Goal: Information Seeking & Learning: Learn about a topic

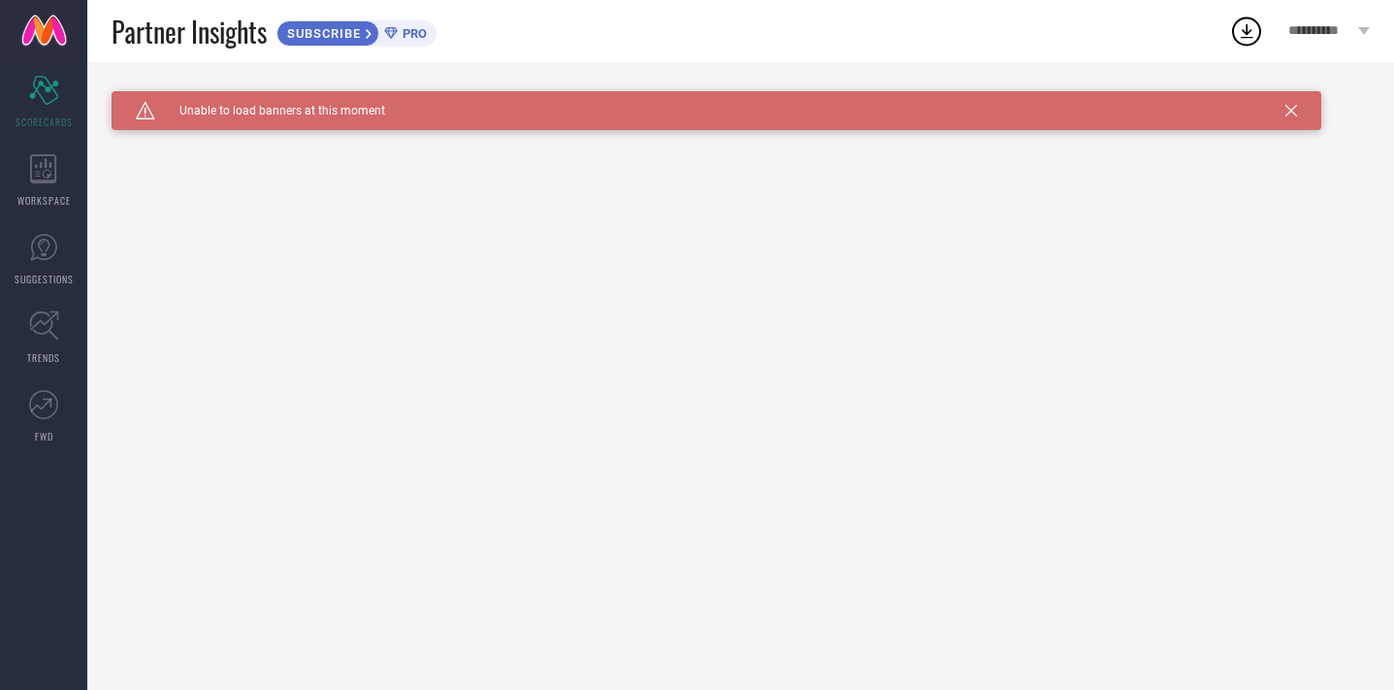
click at [1290, 112] on icon at bounding box center [1291, 111] width 12 height 12
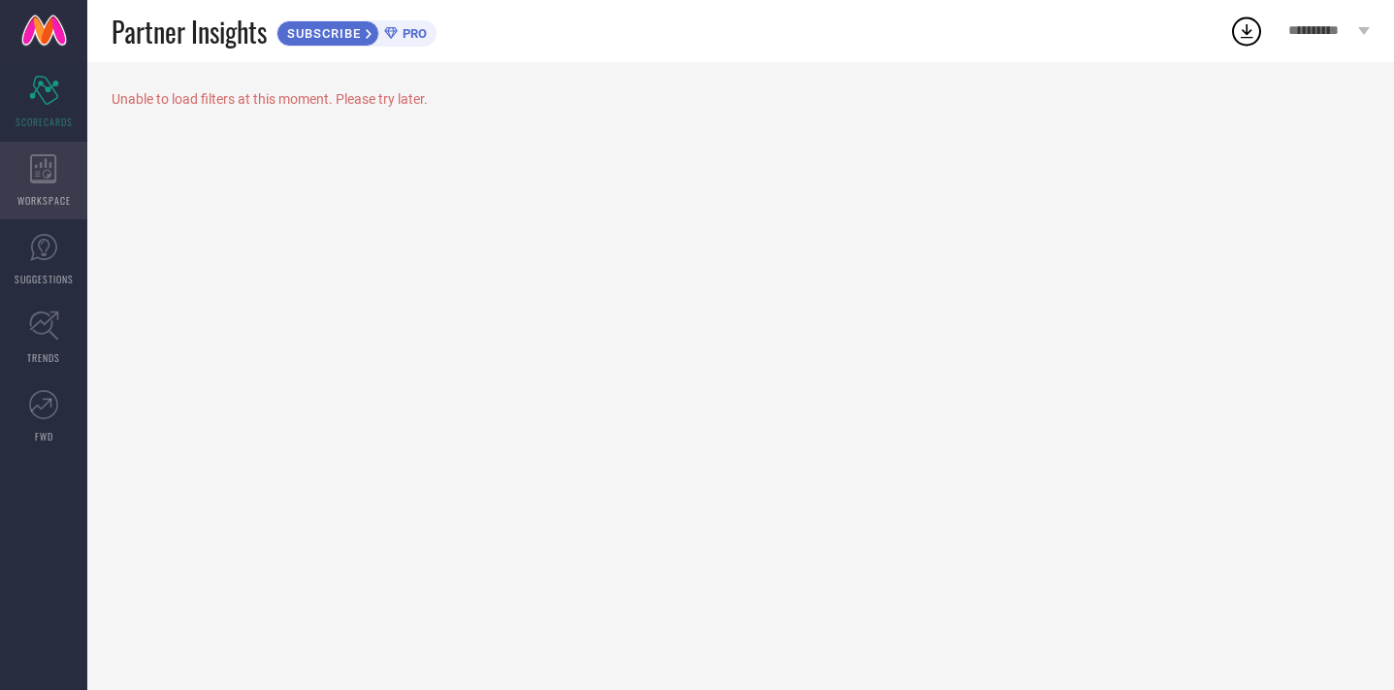
click at [52, 162] on icon at bounding box center [43, 168] width 27 height 29
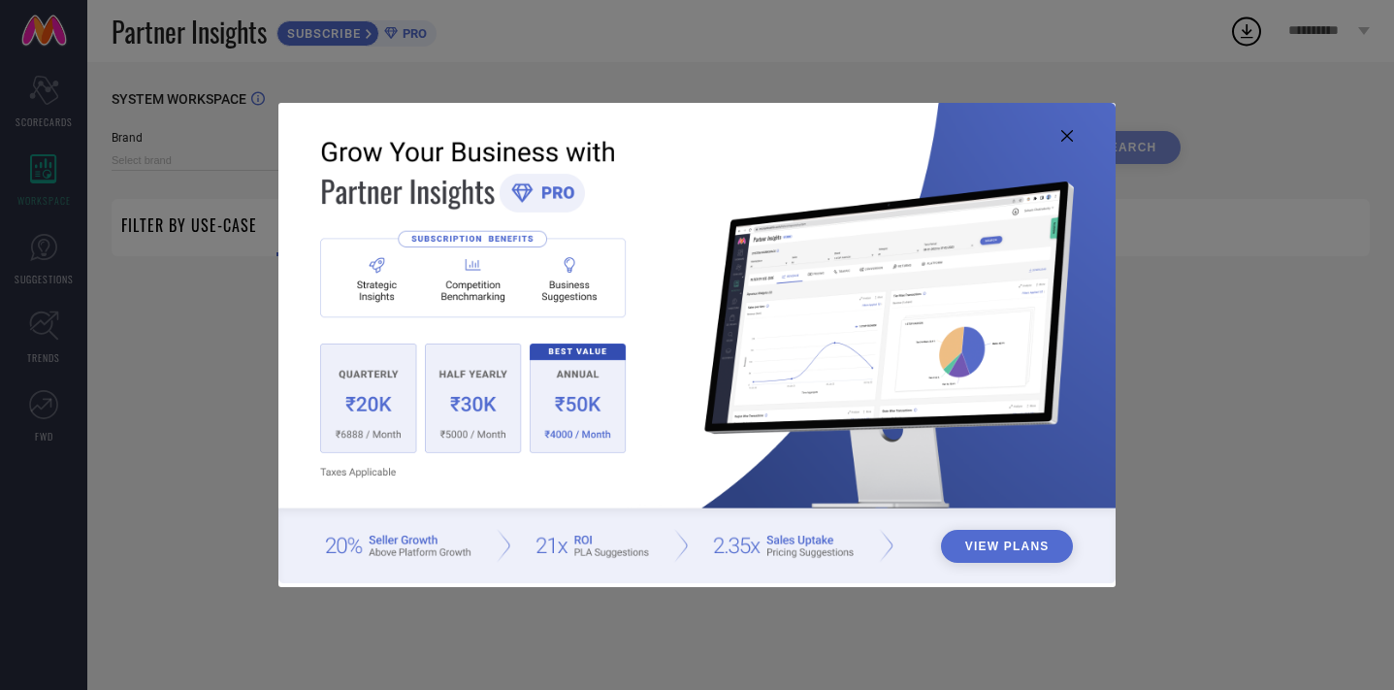
type input "1 STOP FASHION"
type input "All"
click at [215, 341] on div "View Plans" at bounding box center [697, 345] width 1394 height 690
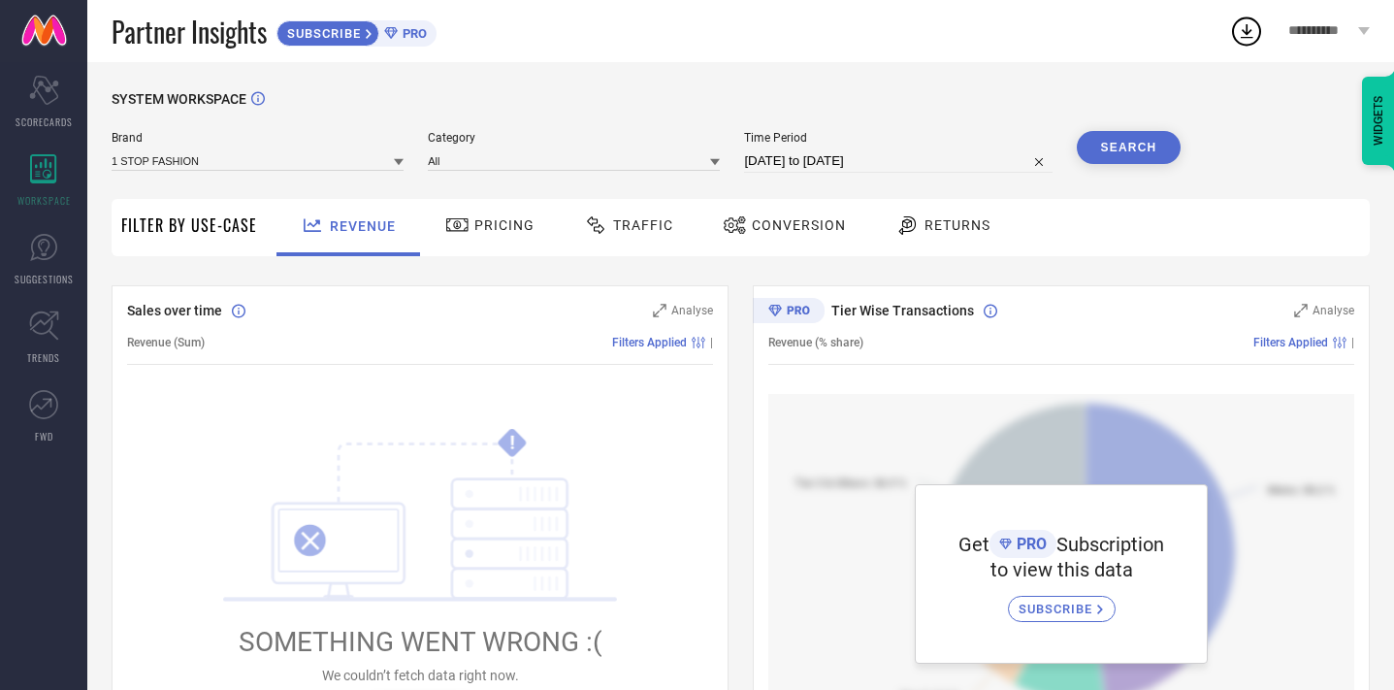
click at [940, 230] on span "Returns" at bounding box center [957, 225] width 66 height 16
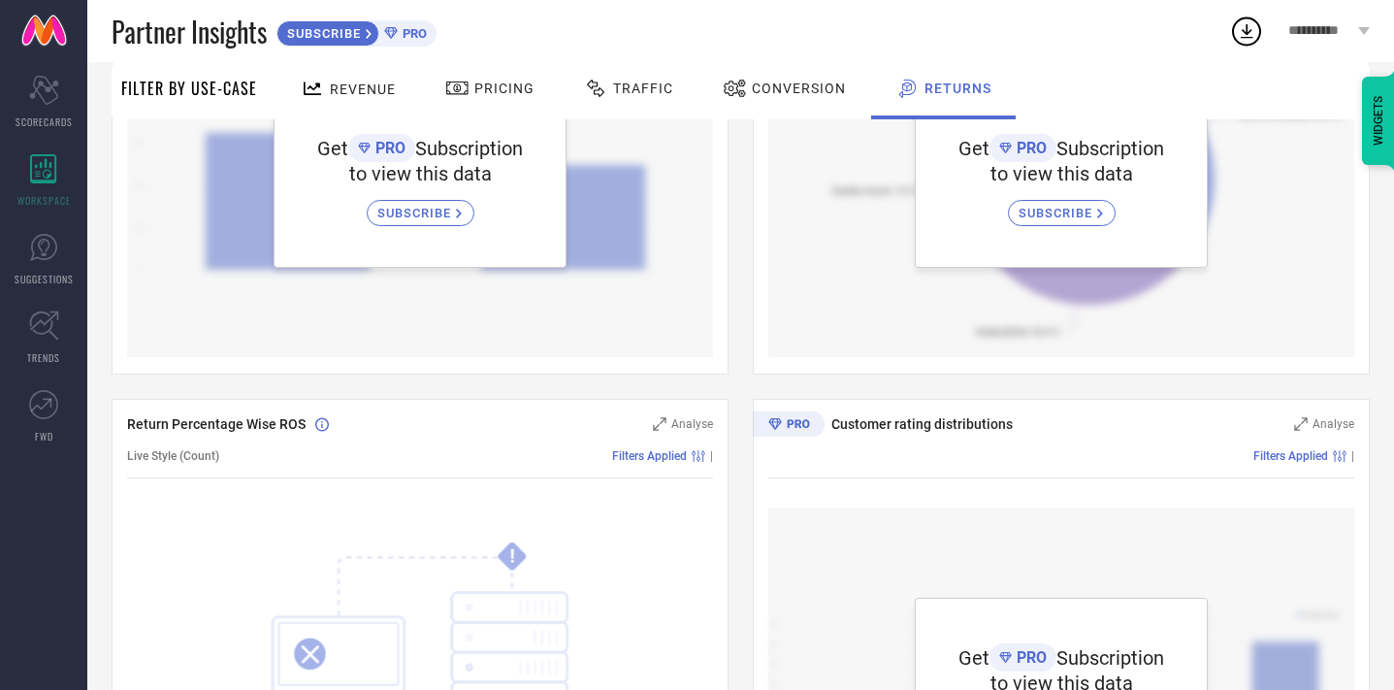
scroll to position [348, 0]
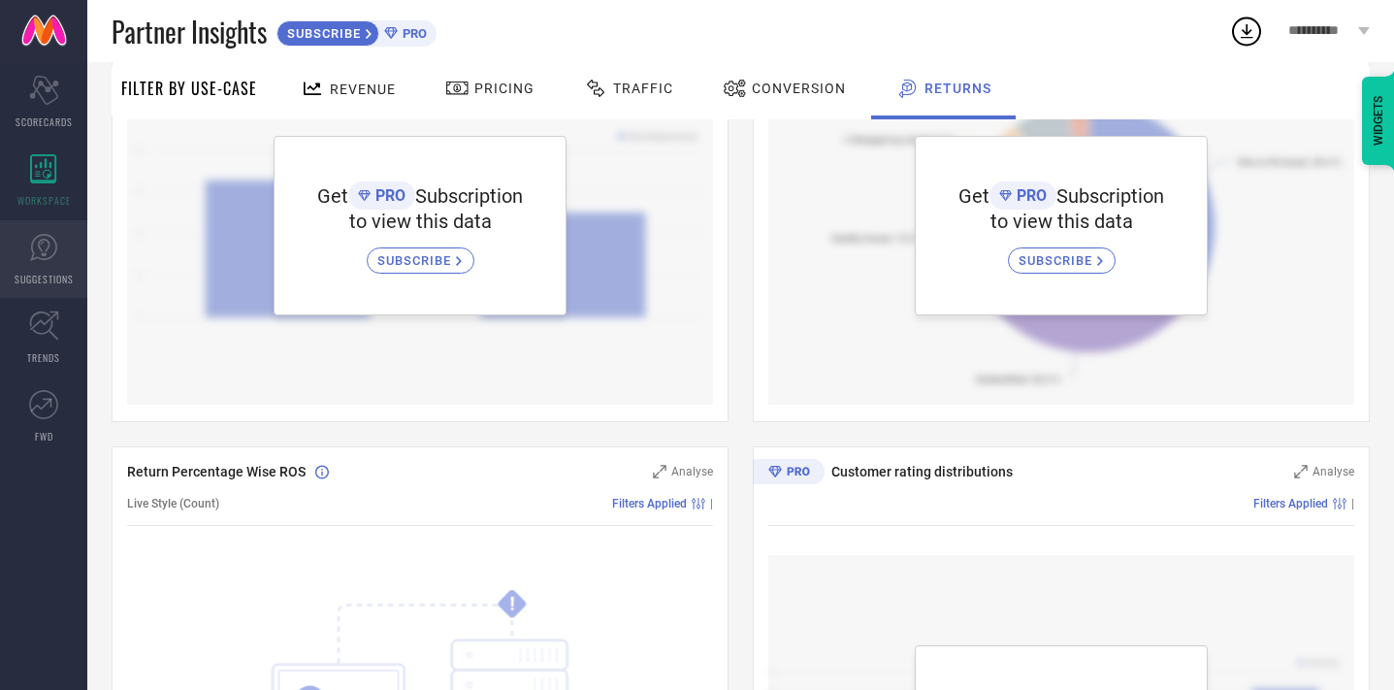
click at [48, 238] on icon at bounding box center [43, 247] width 29 height 29
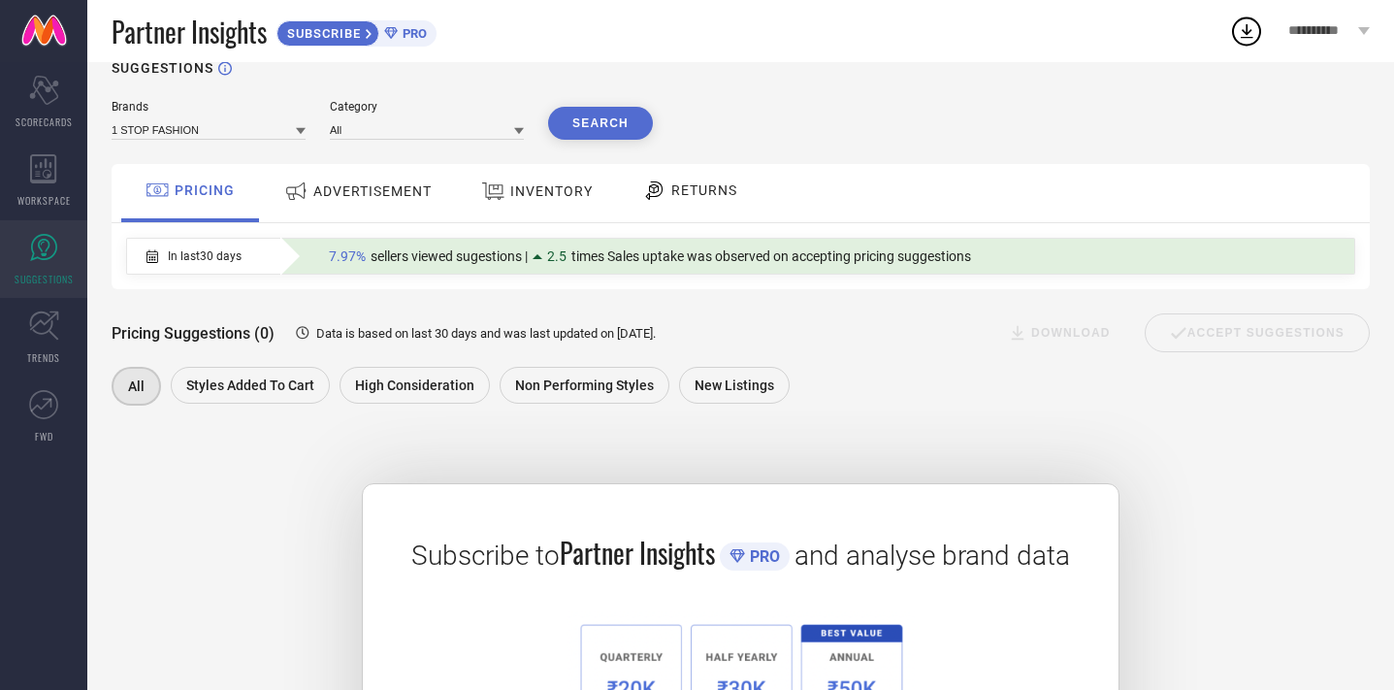
scroll to position [34, 0]
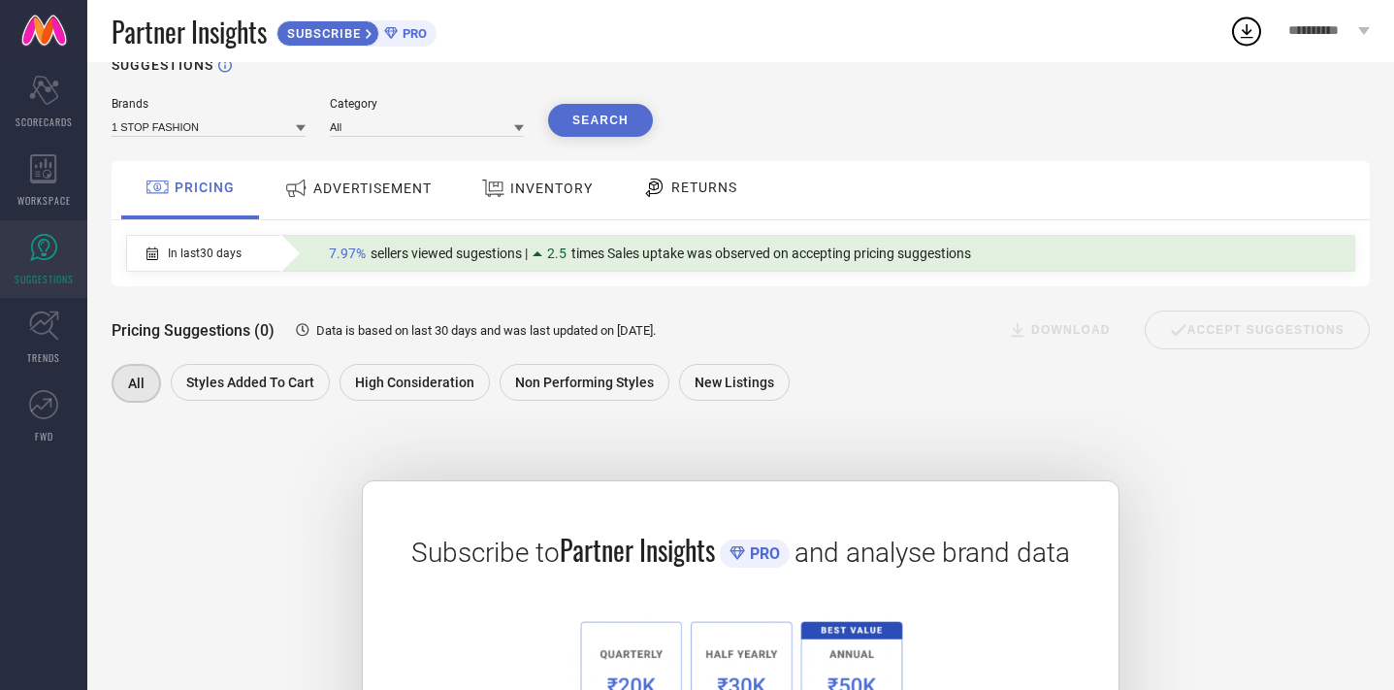
click at [241, 507] on div "Subscribe to Partner Insights PRO and analyse brand data SUBSCRIBE" at bounding box center [741, 656] width 1258 height 448
click at [207, 130] on input at bounding box center [209, 126] width 194 height 20
type input "pridewe"
click at [53, 176] on icon at bounding box center [43, 168] width 27 height 29
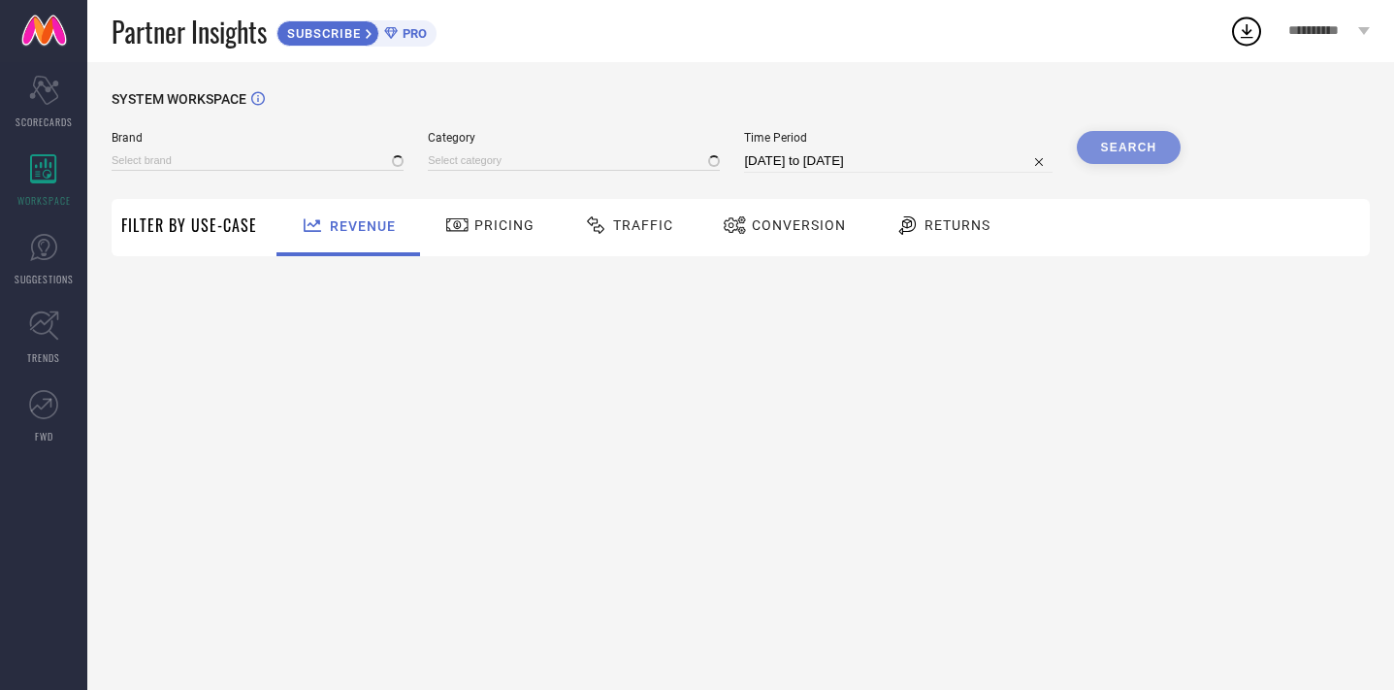
type input "1 STOP FASHION"
type input "All"
click at [192, 149] on div "1 STOP FASHION" at bounding box center [258, 159] width 292 height 21
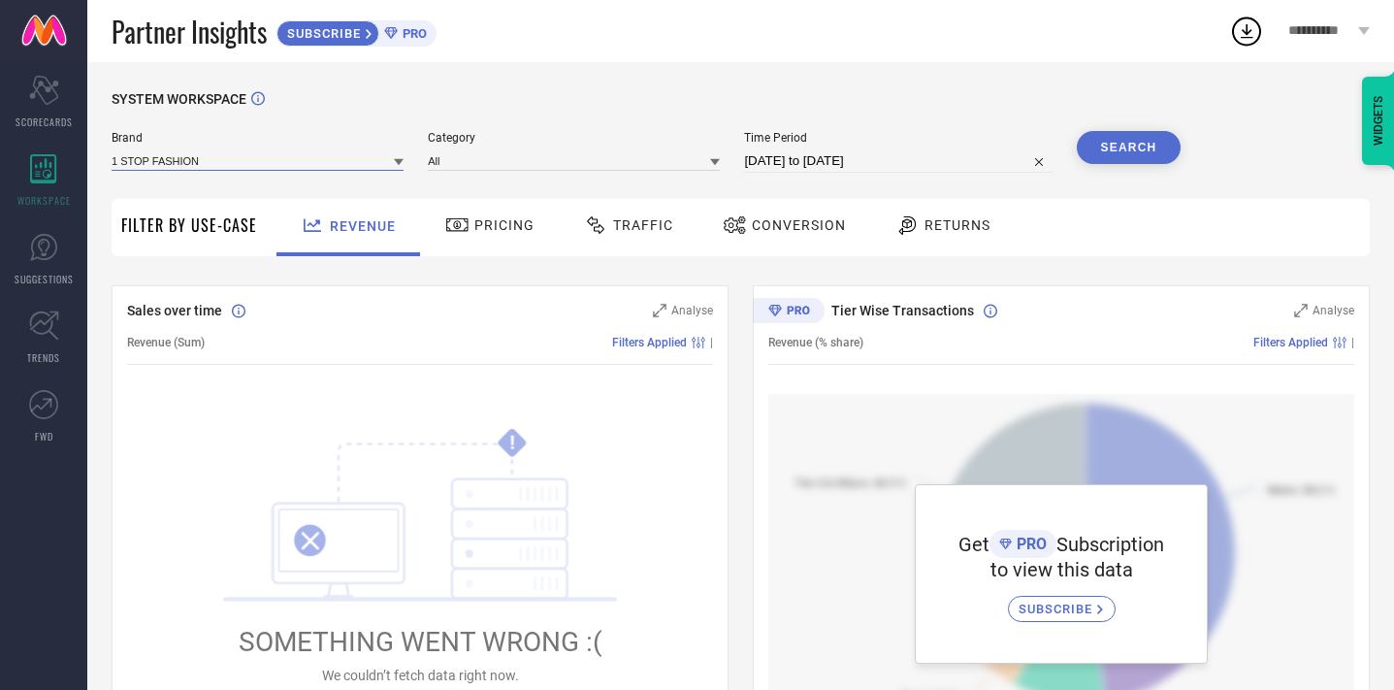
click at [299, 164] on input at bounding box center [258, 160] width 292 height 20
type input "pridewear"
click at [356, 117] on div "SYSTEM WORKSPACE" at bounding box center [741, 111] width 1258 height 40
click at [1317, 23] on span "**********" at bounding box center [1320, 31] width 65 height 16
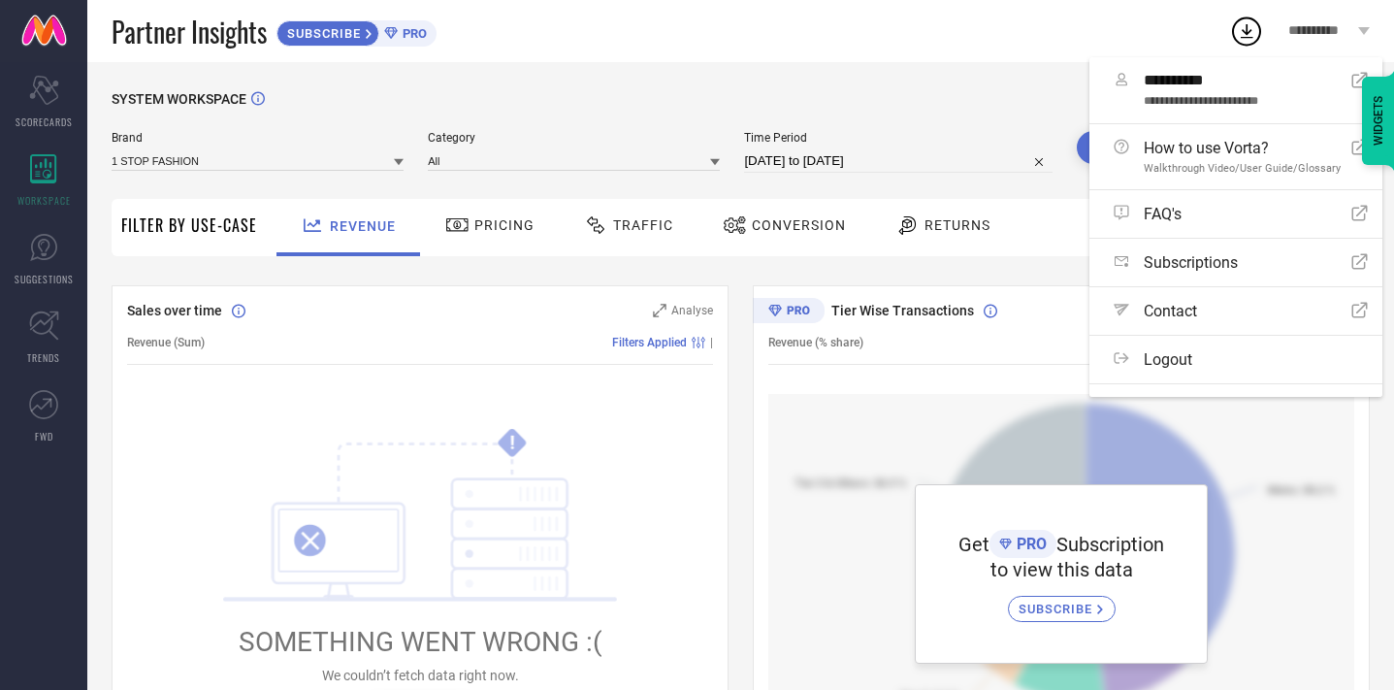
click at [1380, 121] on div "WIDGETS" at bounding box center [1378, 121] width 33 height 88
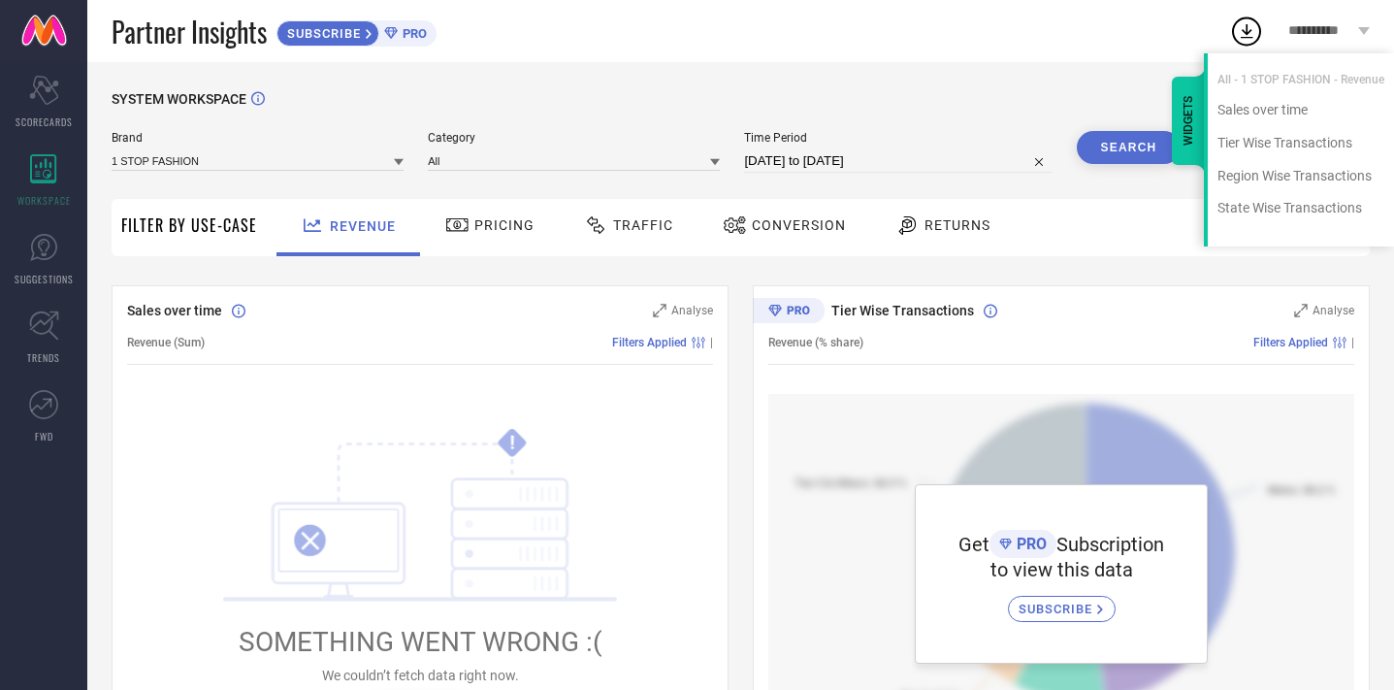
click at [996, 110] on div "SYSTEM WORKSPACE" at bounding box center [741, 111] width 1258 height 40
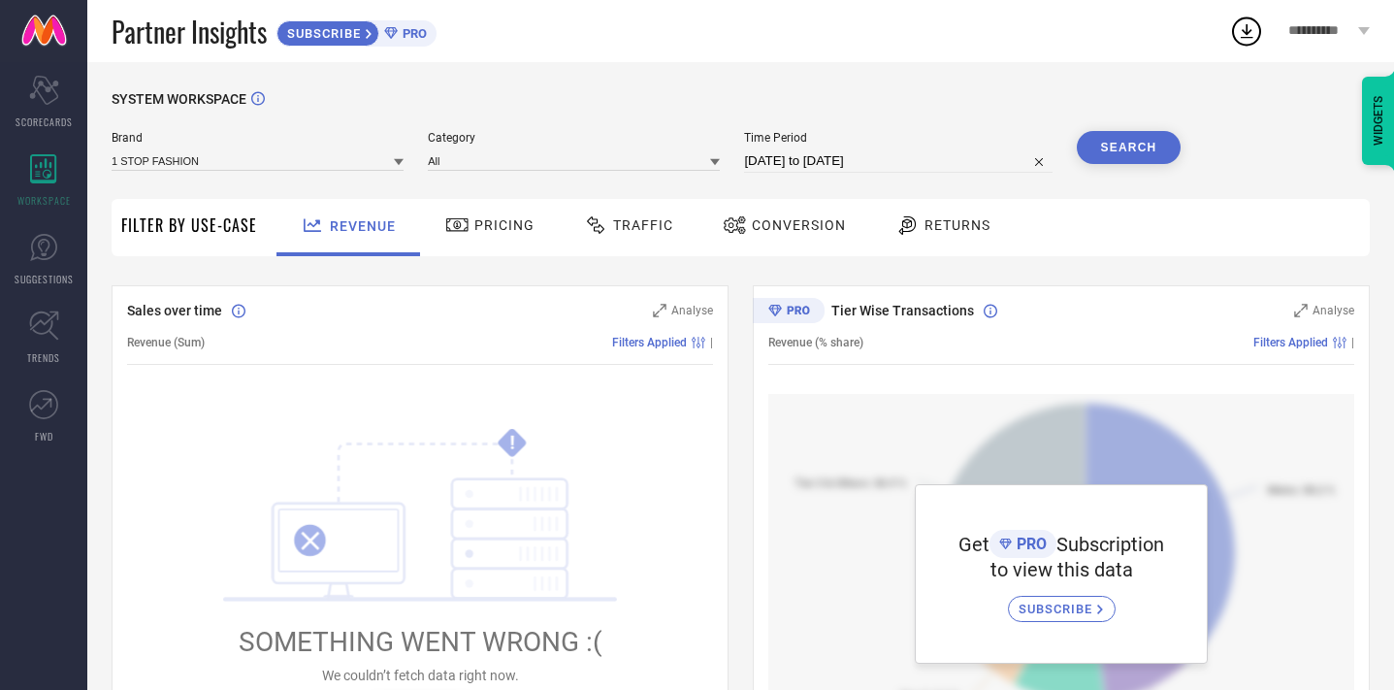
click at [1327, 28] on span "**********" at bounding box center [1320, 31] width 65 height 16
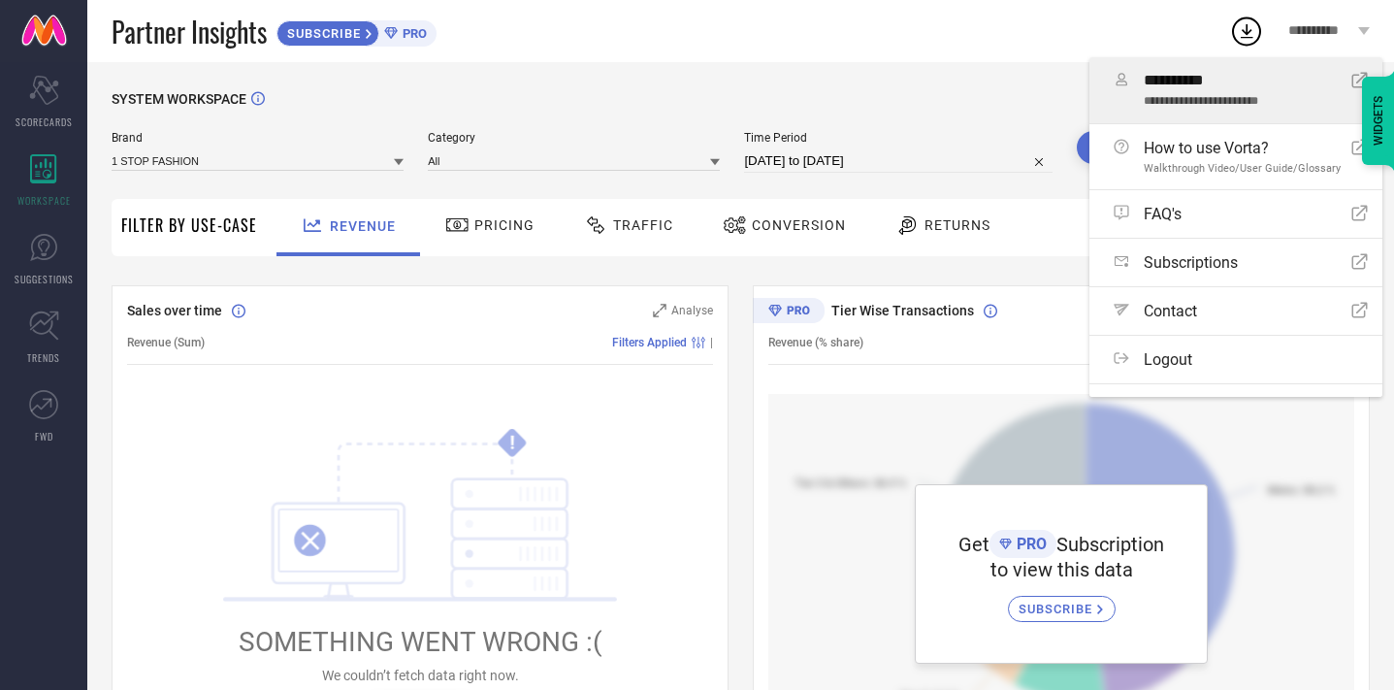
click at [1202, 88] on span "**********" at bounding box center [1247, 81] width 208 height 18
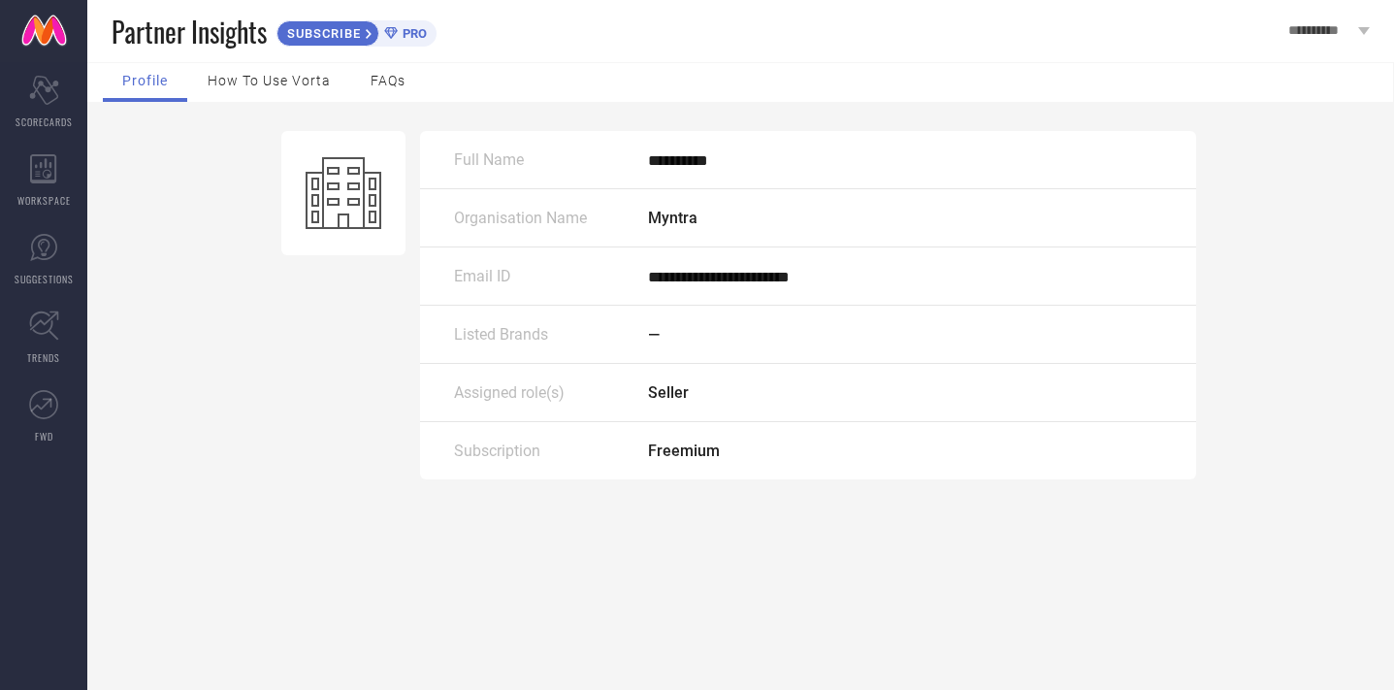
click at [242, 82] on span "How to use Vorta" at bounding box center [269, 81] width 123 height 16
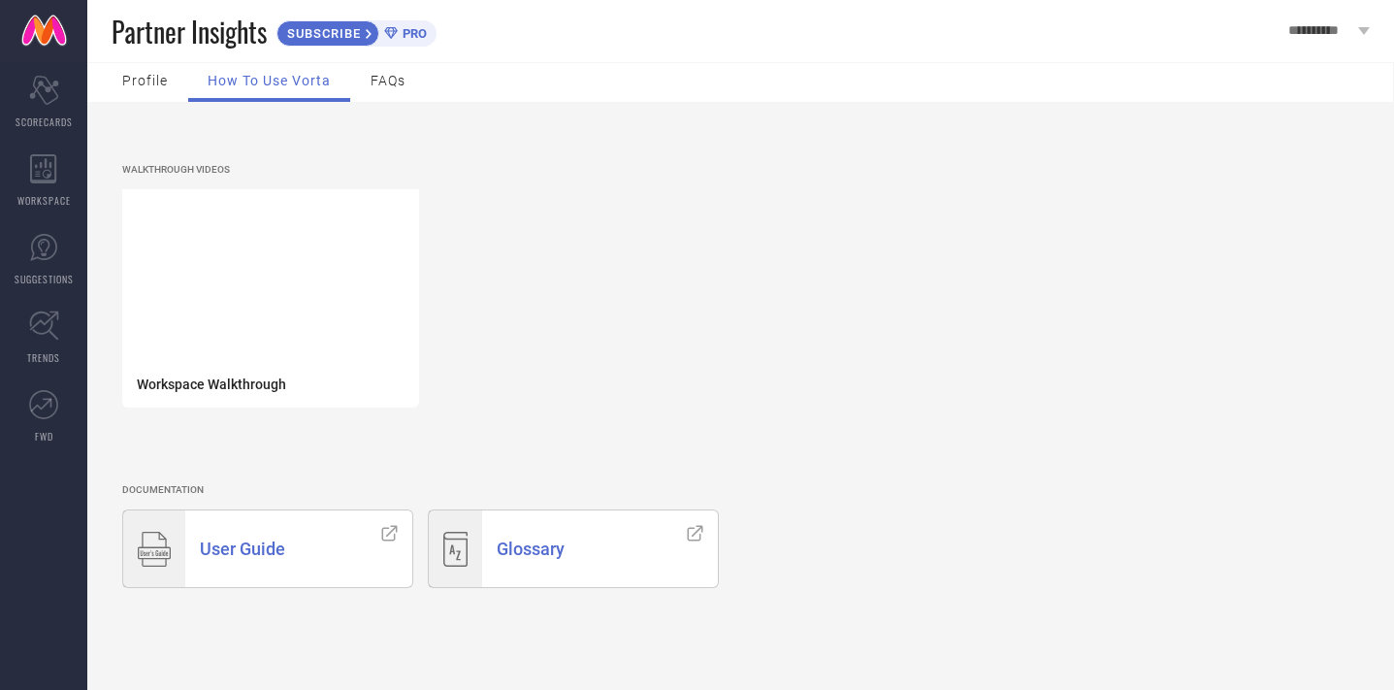
click at [245, 546] on span "User Guide" at bounding box center [242, 548] width 85 height 20
click at [38, 171] on icon at bounding box center [43, 168] width 27 height 29
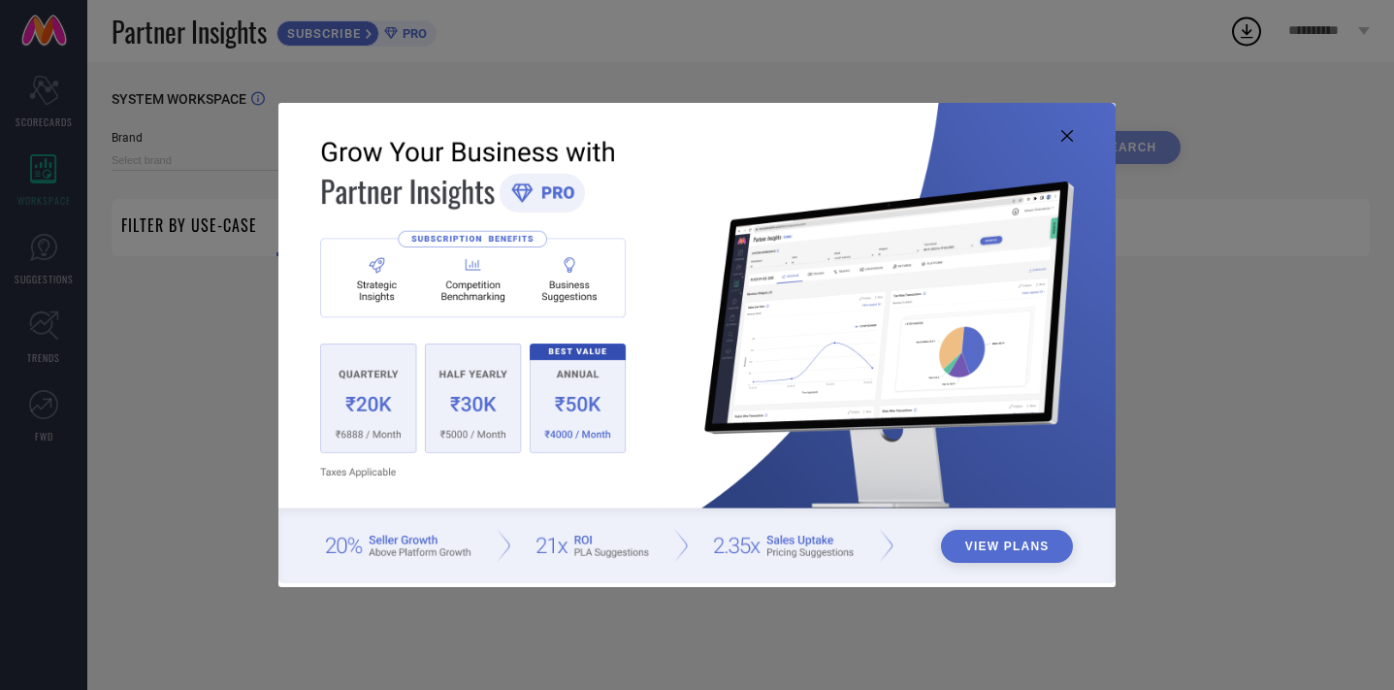
type input "1 STOP FASHION"
type input "All"
click at [191, 364] on div "View Plans" at bounding box center [697, 345] width 1394 height 690
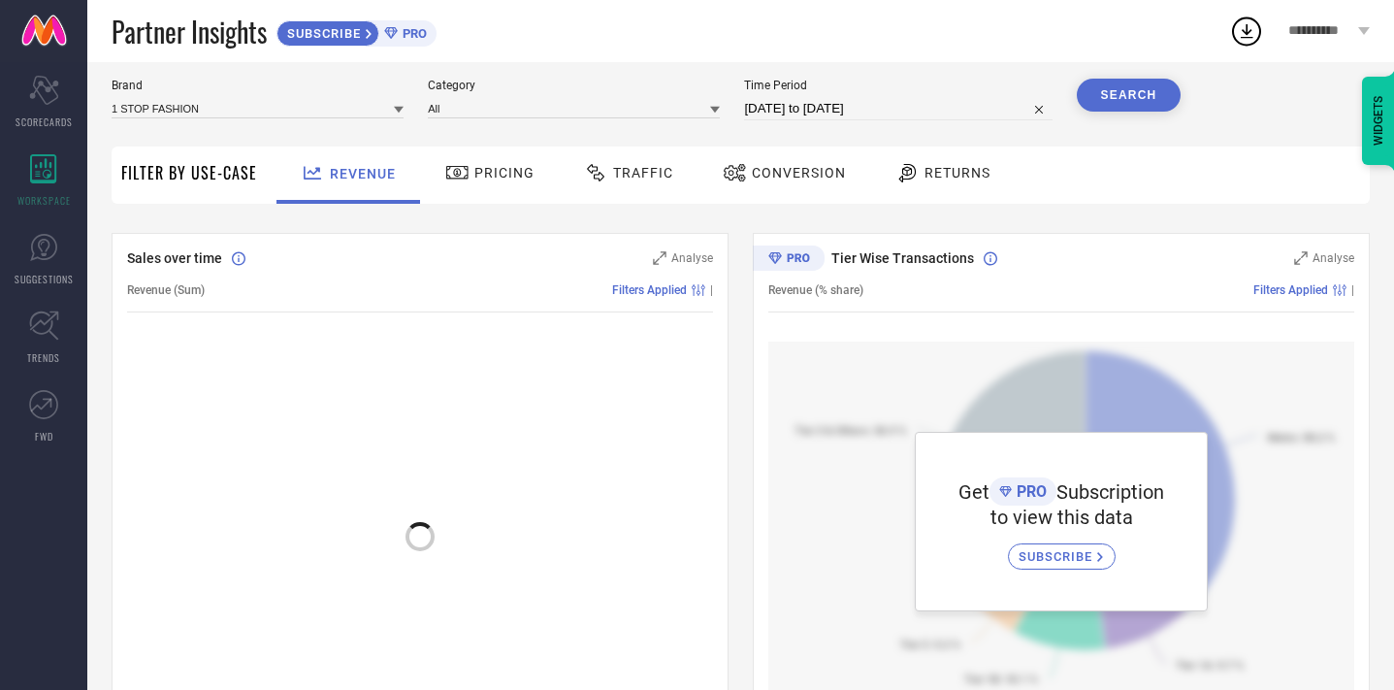
scroll to position [42, 0]
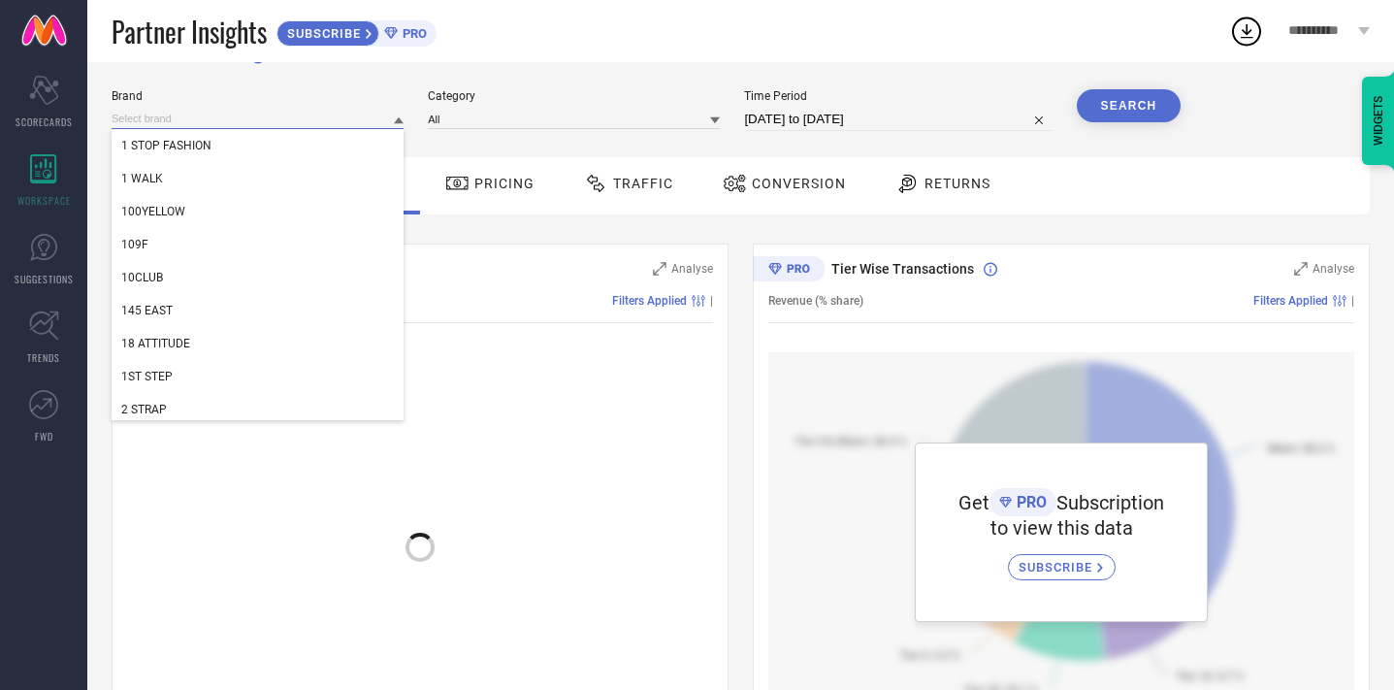
click at [259, 118] on input at bounding box center [258, 119] width 292 height 20
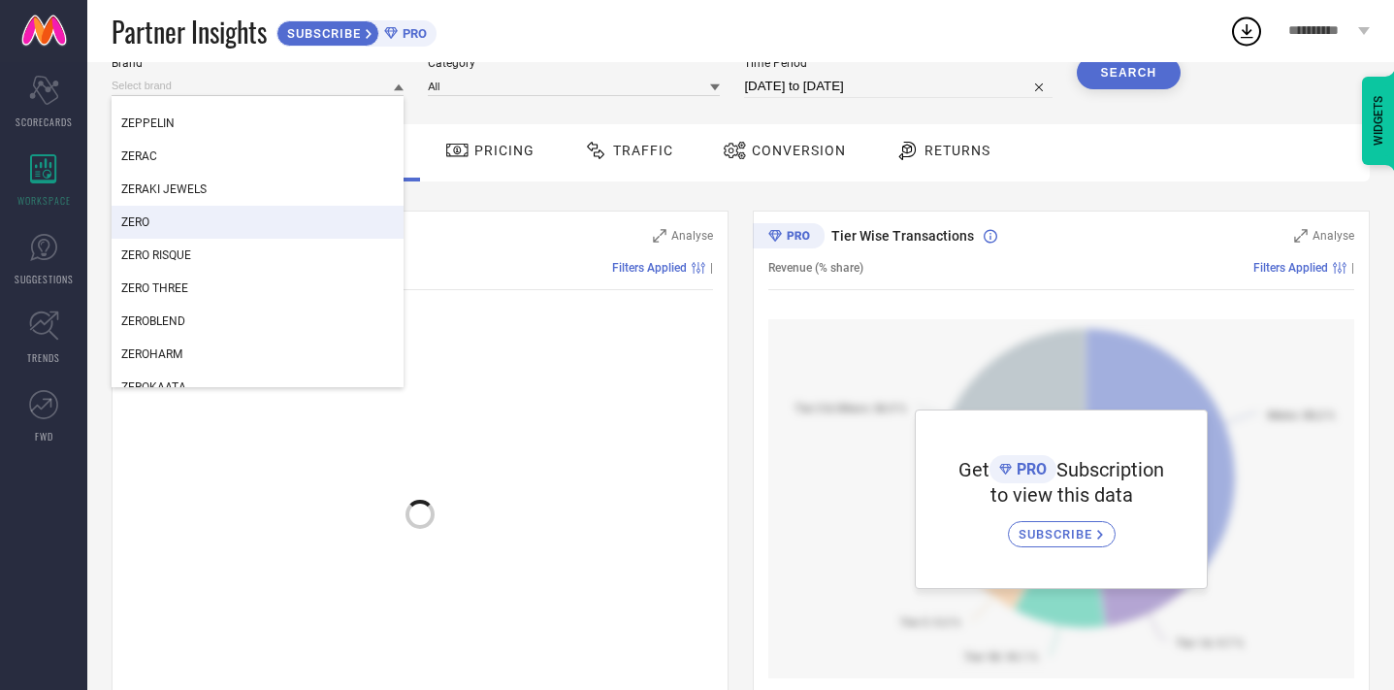
scroll to position [321797, 0]
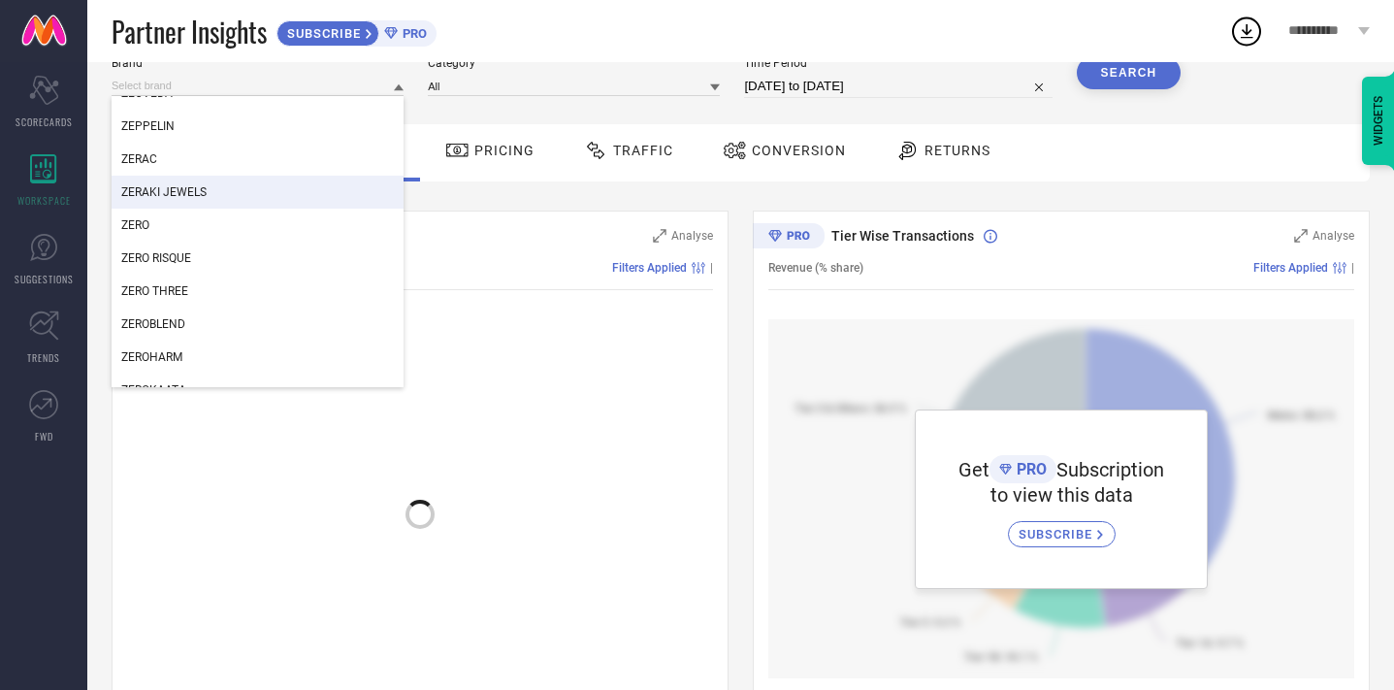
click at [1019, 106] on div "Brand ZEN ZENAVA BY MYNTRA ZENEME ZENVO ZEOVEDA ZEPPELIN ZERAC ZERAKI JEWELS ZE…" at bounding box center [646, 85] width 1069 height 58
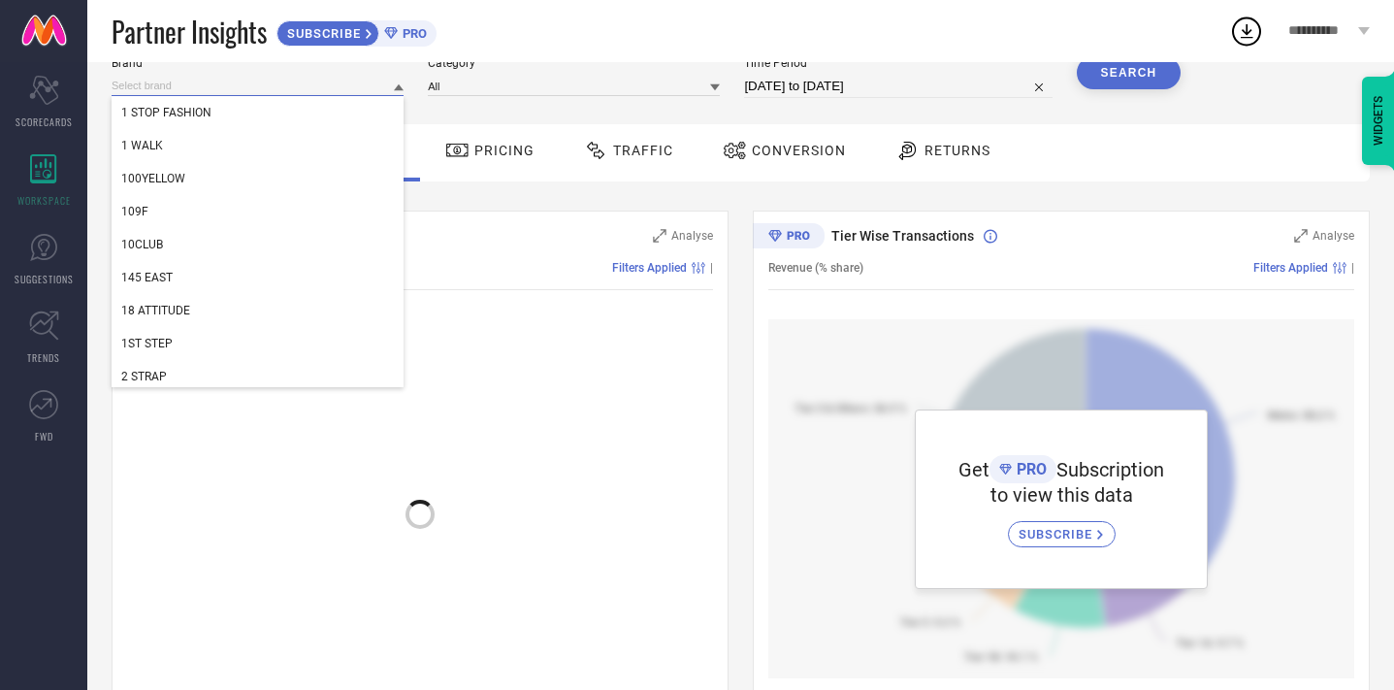
click at [218, 91] on input at bounding box center [258, 86] width 292 height 20
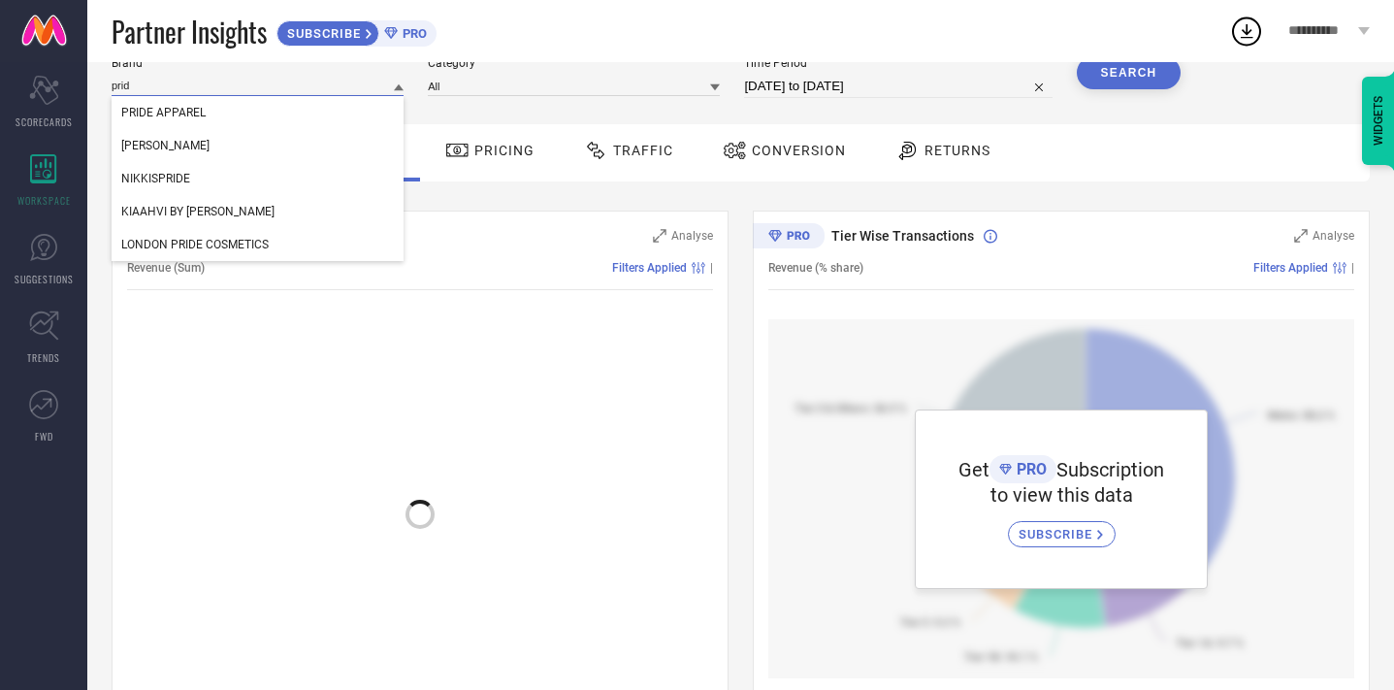
type input "pride"
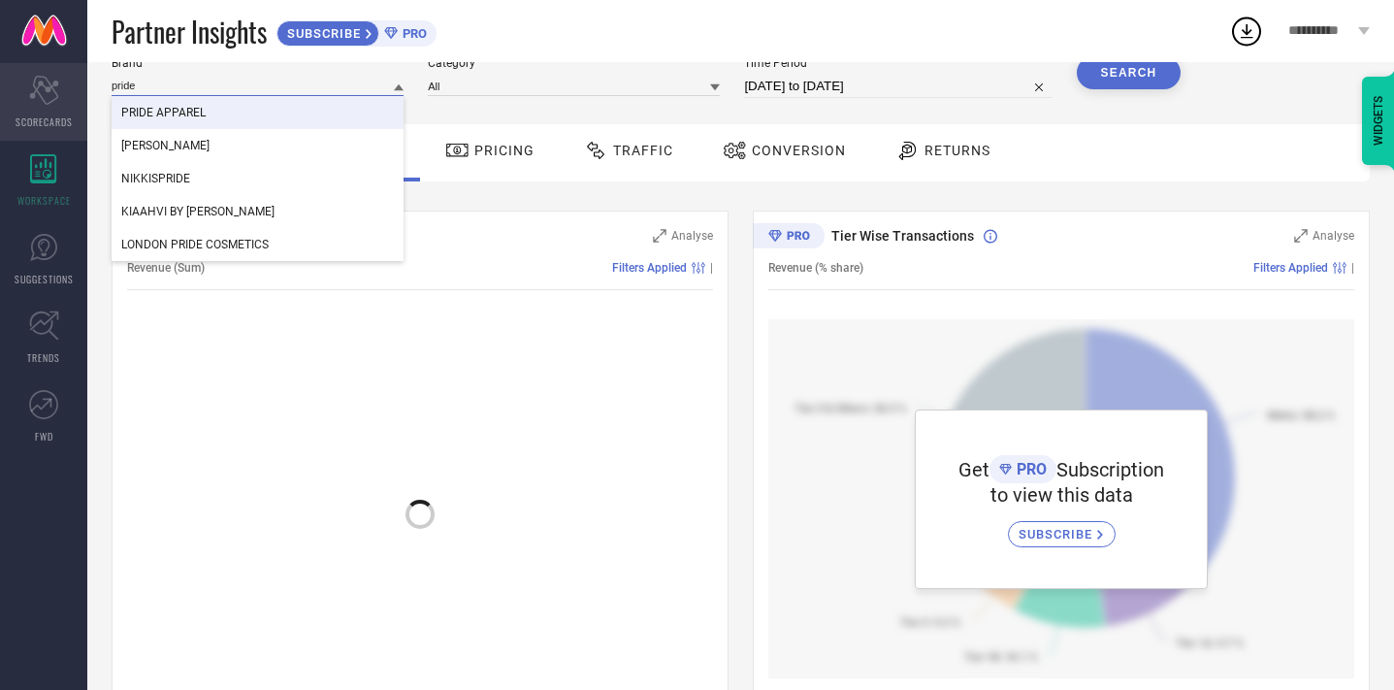
drag, startPoint x: 162, startPoint y: 85, endPoint x: 73, endPoint y: 82, distance: 89.3
click at [73, 82] on div "Scorecard SCORECARDS WORKSPACE SUGGESTIONS TRENDS FWD SYSTEM WORKSPACE Brand pr…" at bounding box center [697, 610] width 1394 height 1246
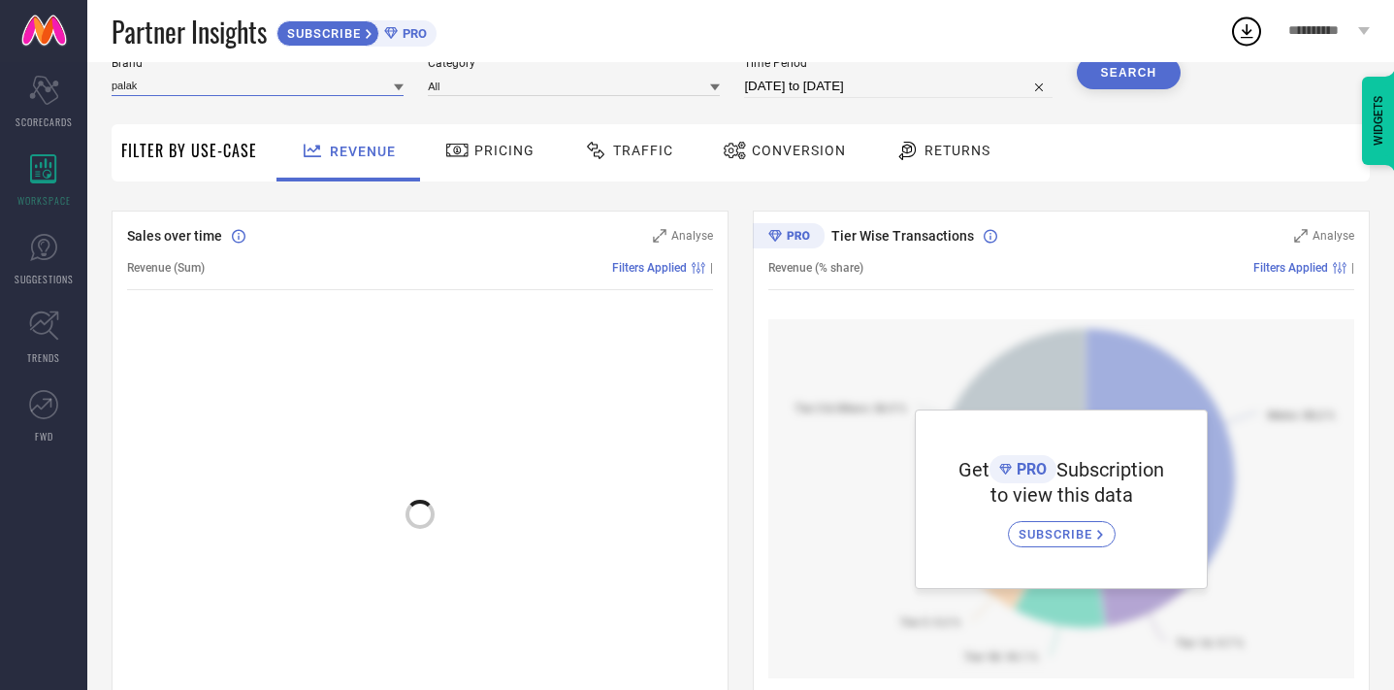
drag, startPoint x: 239, startPoint y: 95, endPoint x: 96, endPoint y: 80, distance: 143.3
click at [96, 80] on div "SYSTEM WORKSPACE Brand palak Category All Time Period 05-09-2025 to 05-10-2025 …" at bounding box center [740, 610] width 1306 height 1246
type input "pride"
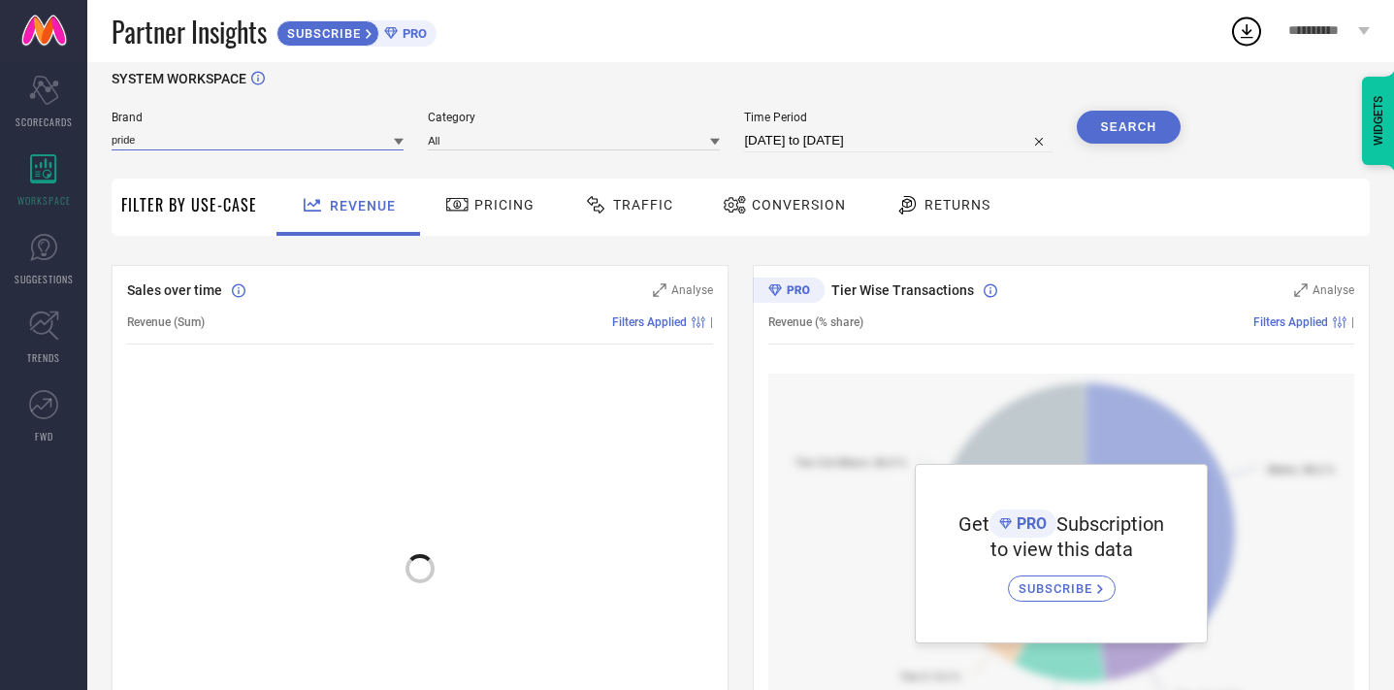
scroll to position [0, 0]
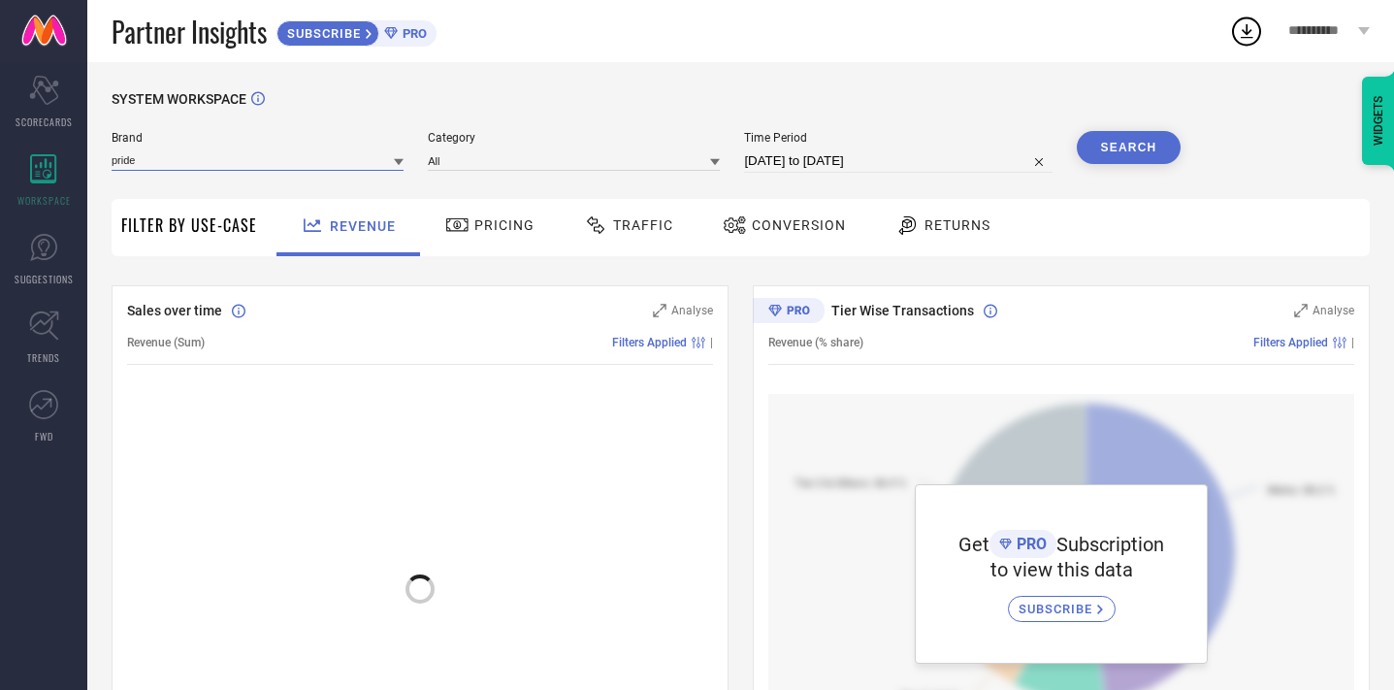
click at [326, 154] on input "pride" at bounding box center [258, 160] width 292 height 20
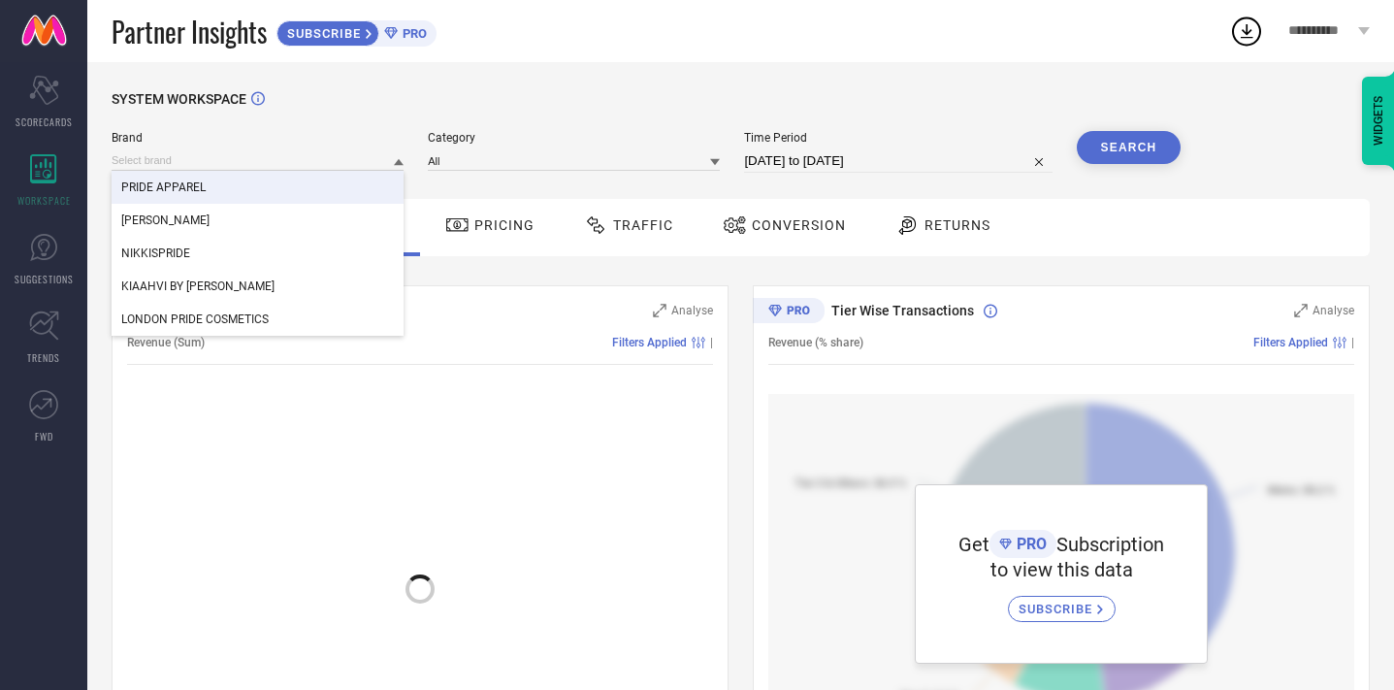
click at [193, 185] on span "PRIDE APPAREL" at bounding box center [163, 187] width 84 height 14
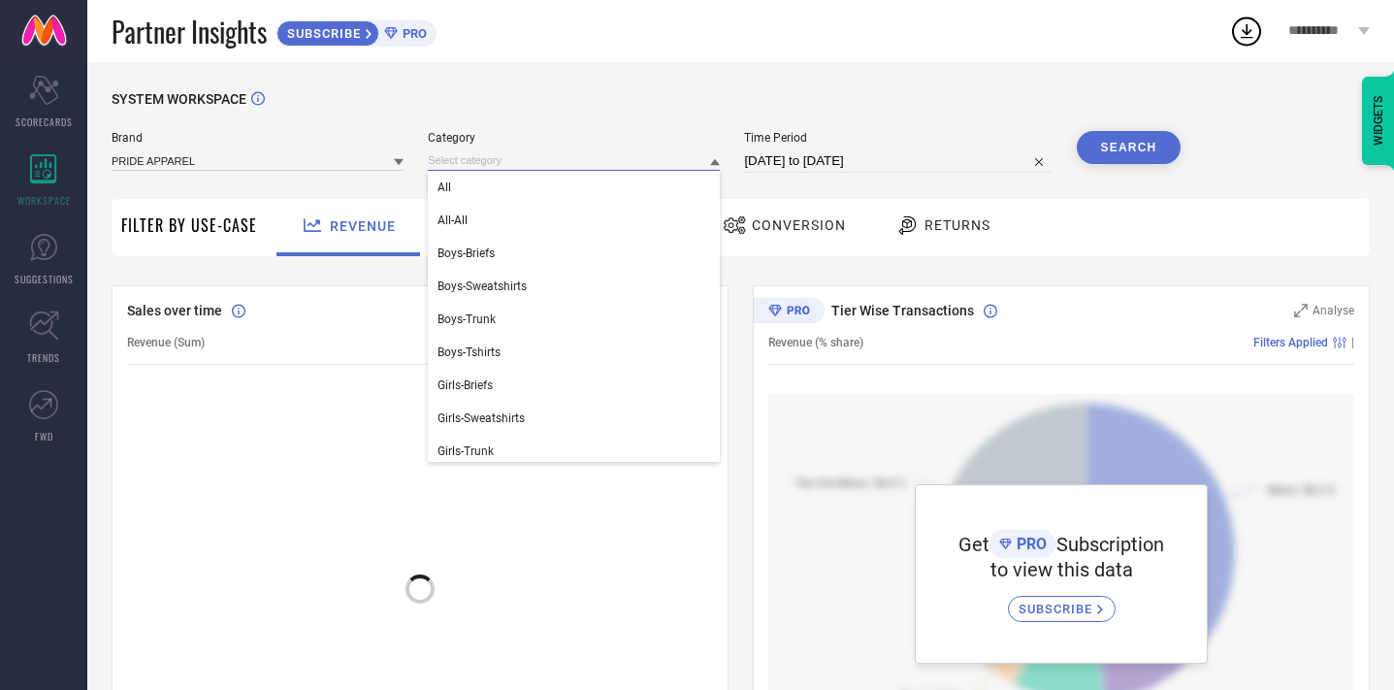
click at [556, 164] on input at bounding box center [574, 160] width 292 height 20
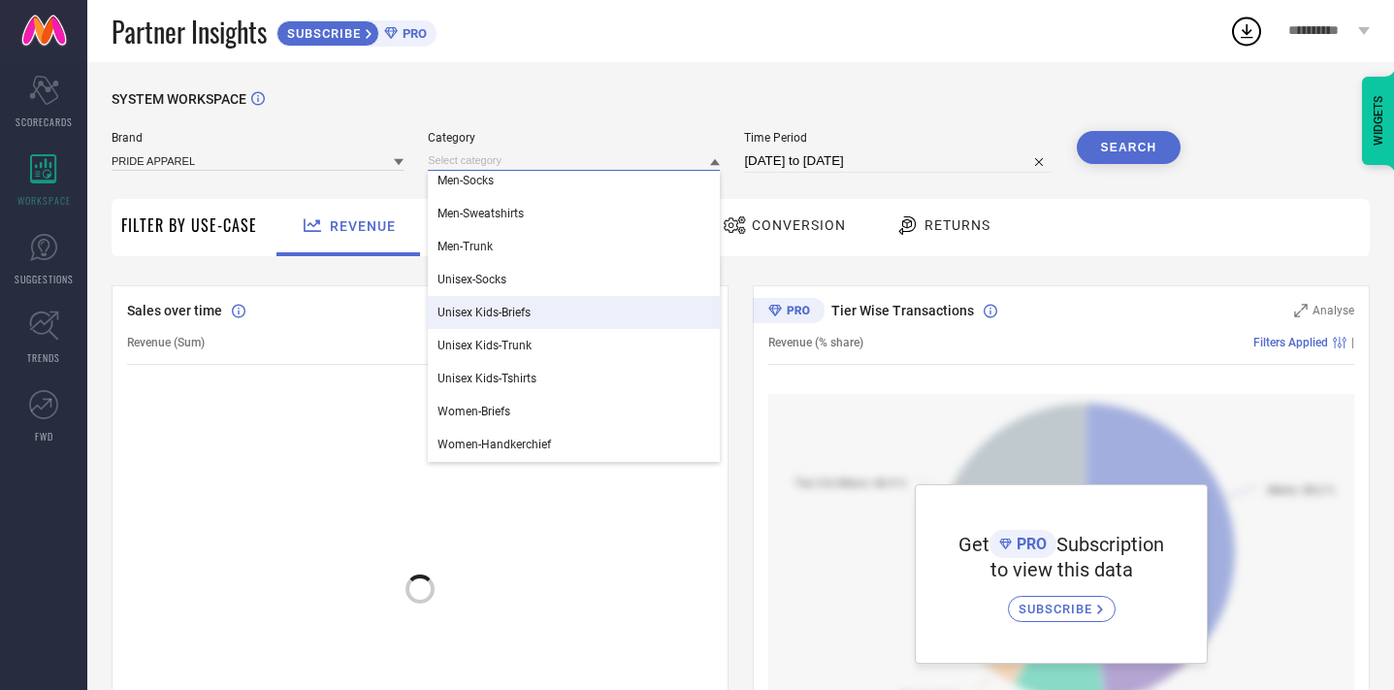
scroll to position [533, 0]
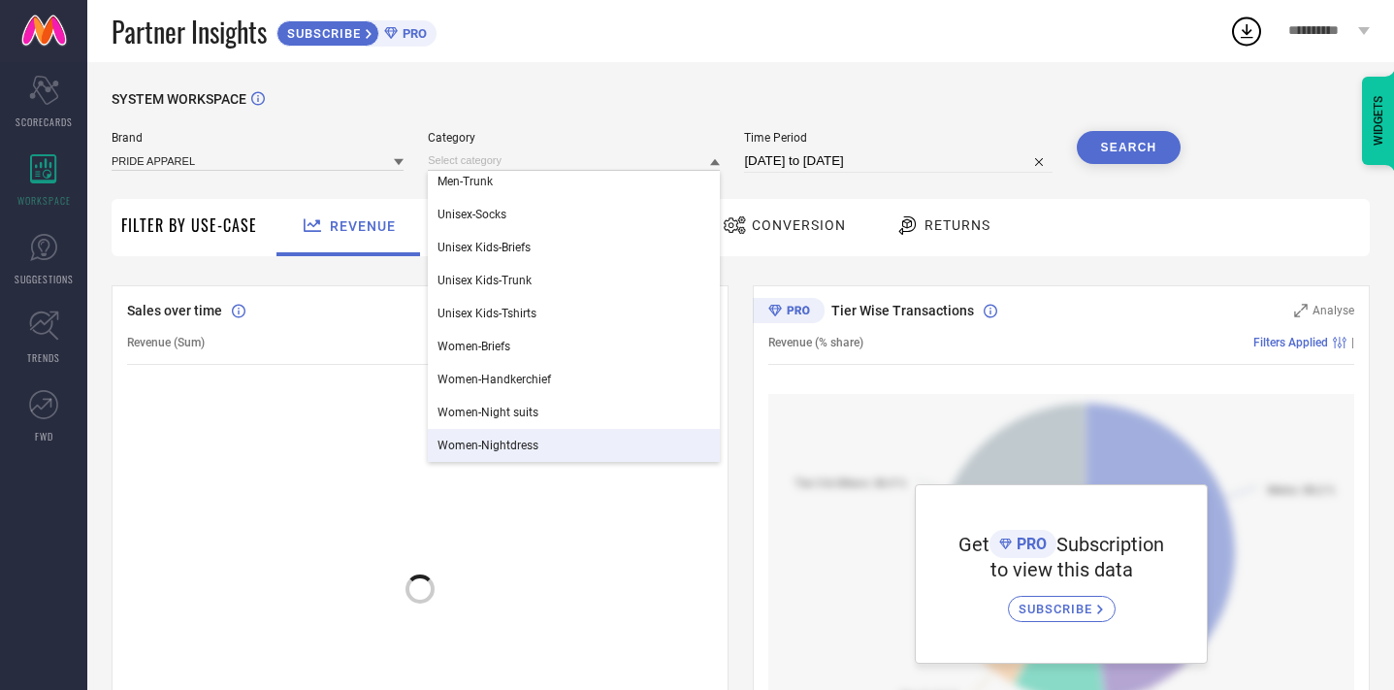
click at [529, 453] on div "Women-Nightdress" at bounding box center [574, 445] width 292 height 33
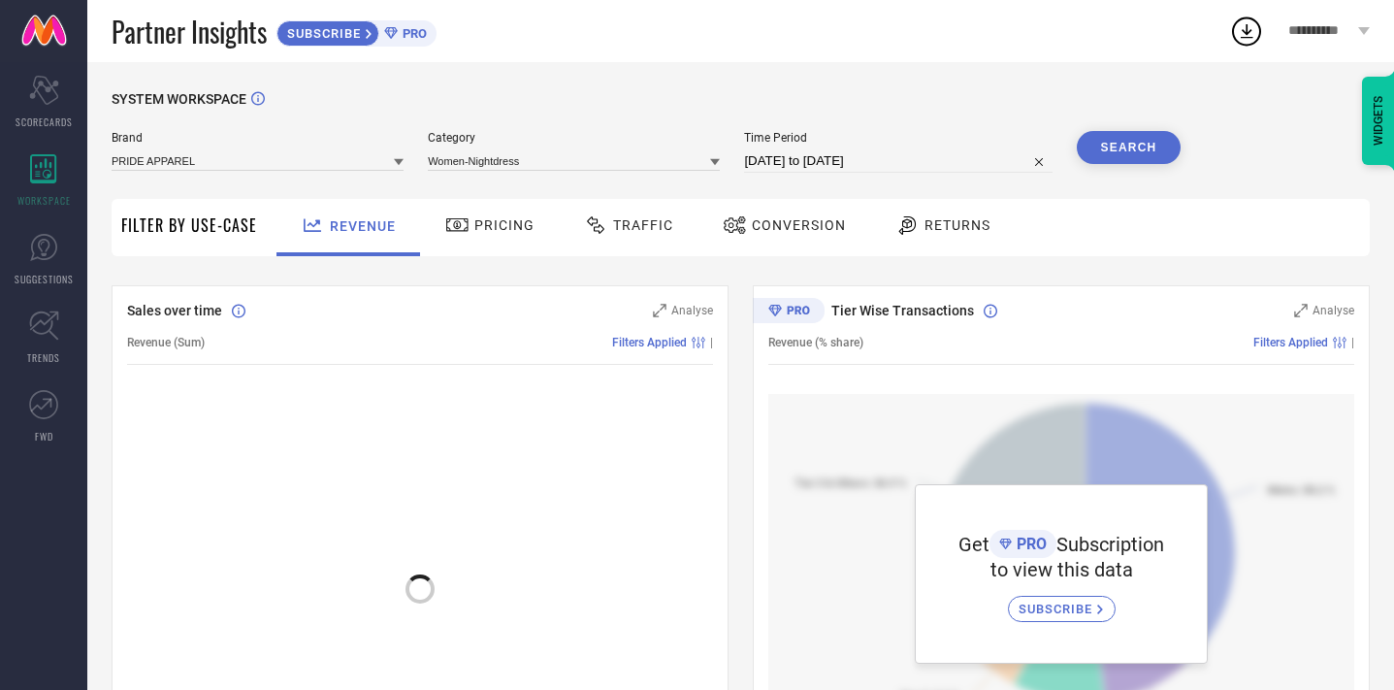
click at [1115, 154] on button "Search" at bounding box center [1128, 147] width 105 height 33
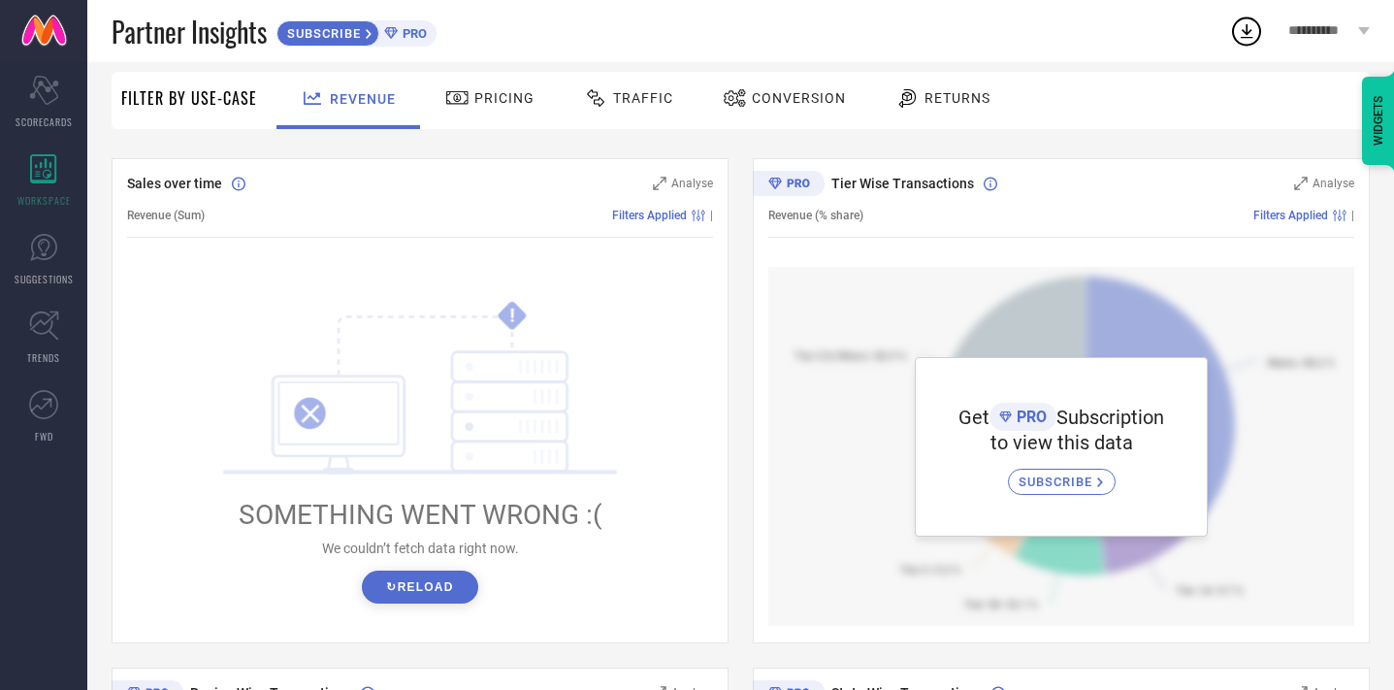
scroll to position [124, 0]
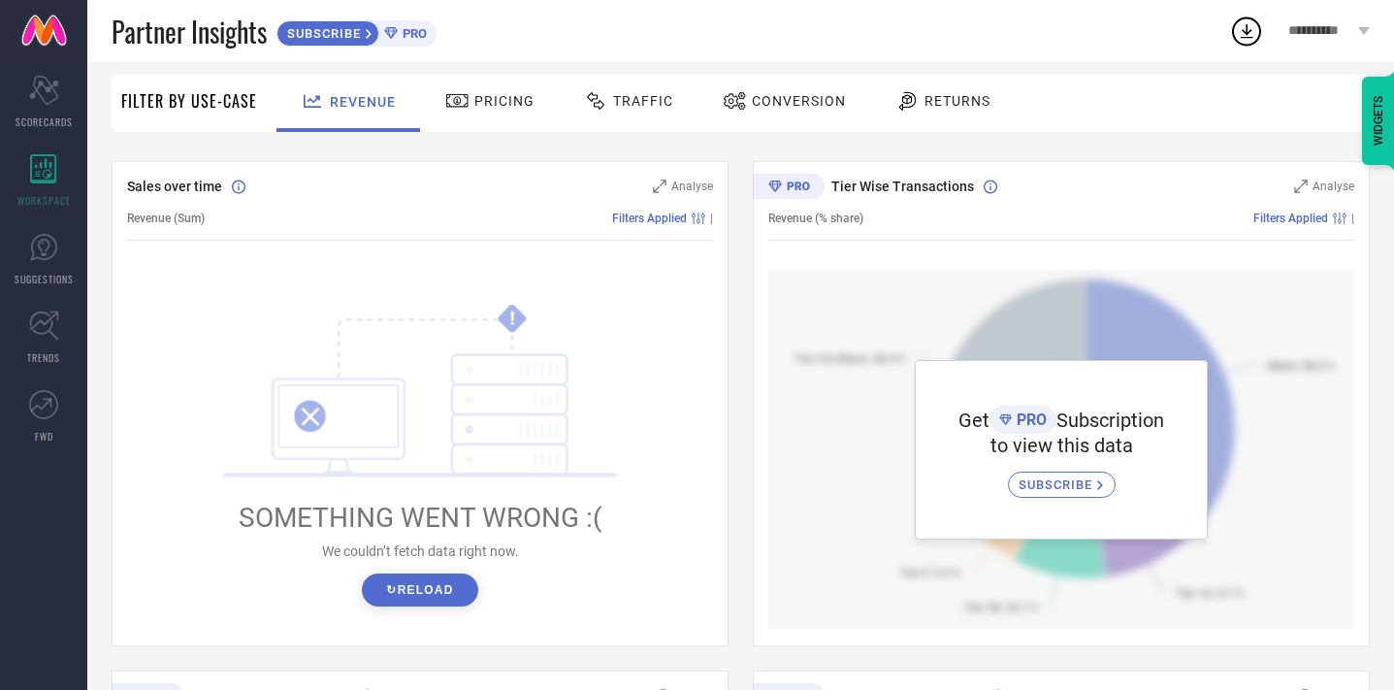
click at [412, 582] on button "↻ Reload" at bounding box center [419, 589] width 115 height 33
click at [468, 95] on div at bounding box center [459, 100] width 29 height 23
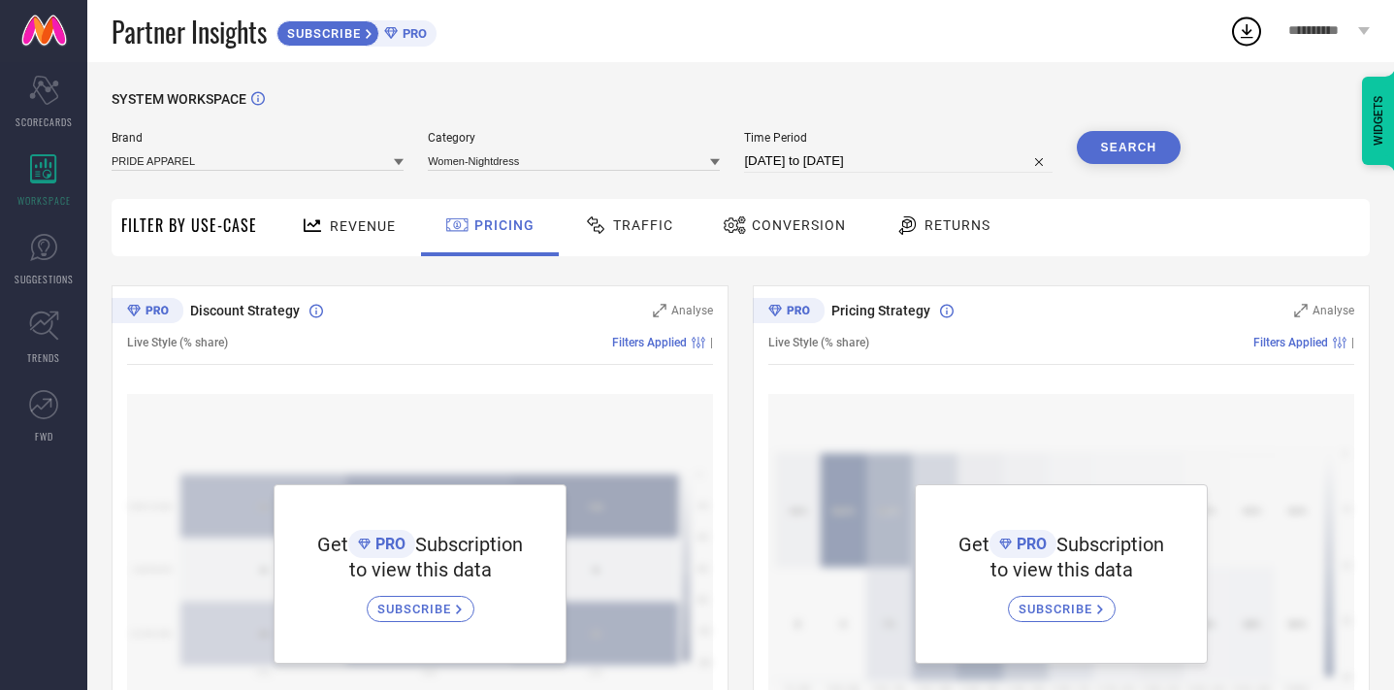
click at [627, 233] on div "Traffic" at bounding box center [628, 225] width 99 height 33
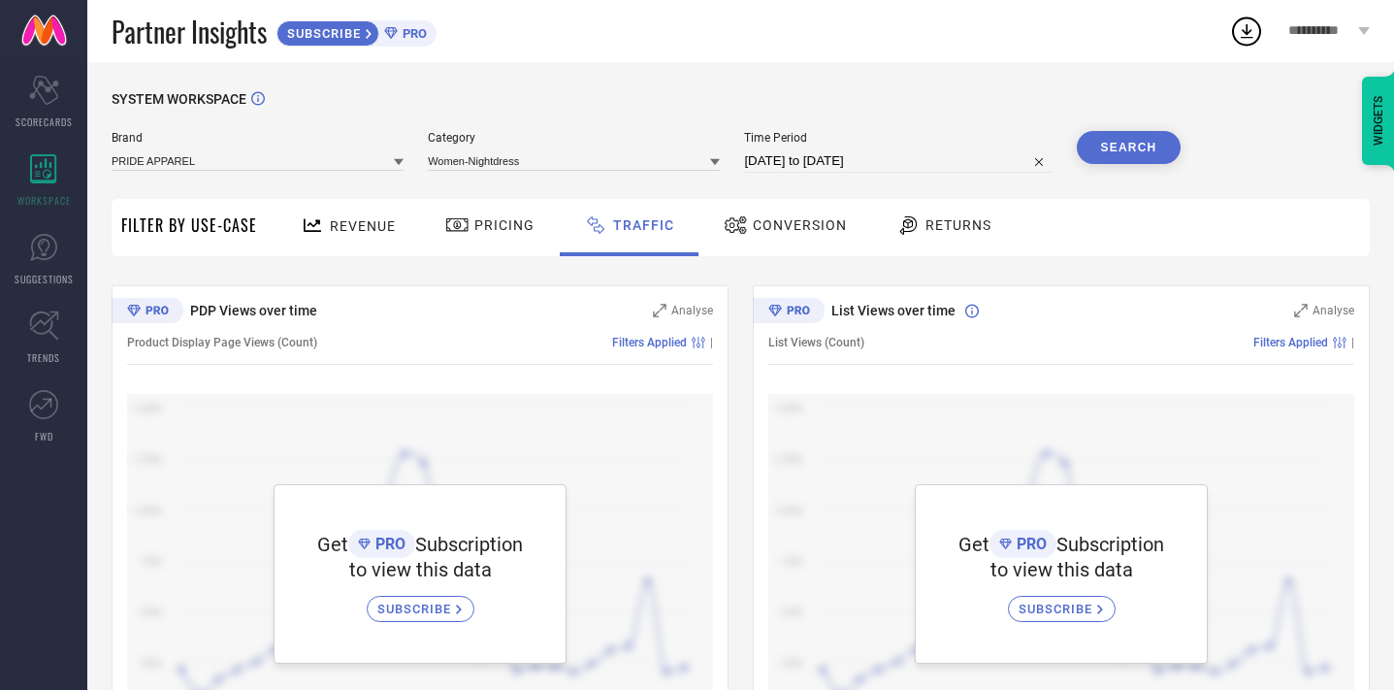
scroll to position [110, 0]
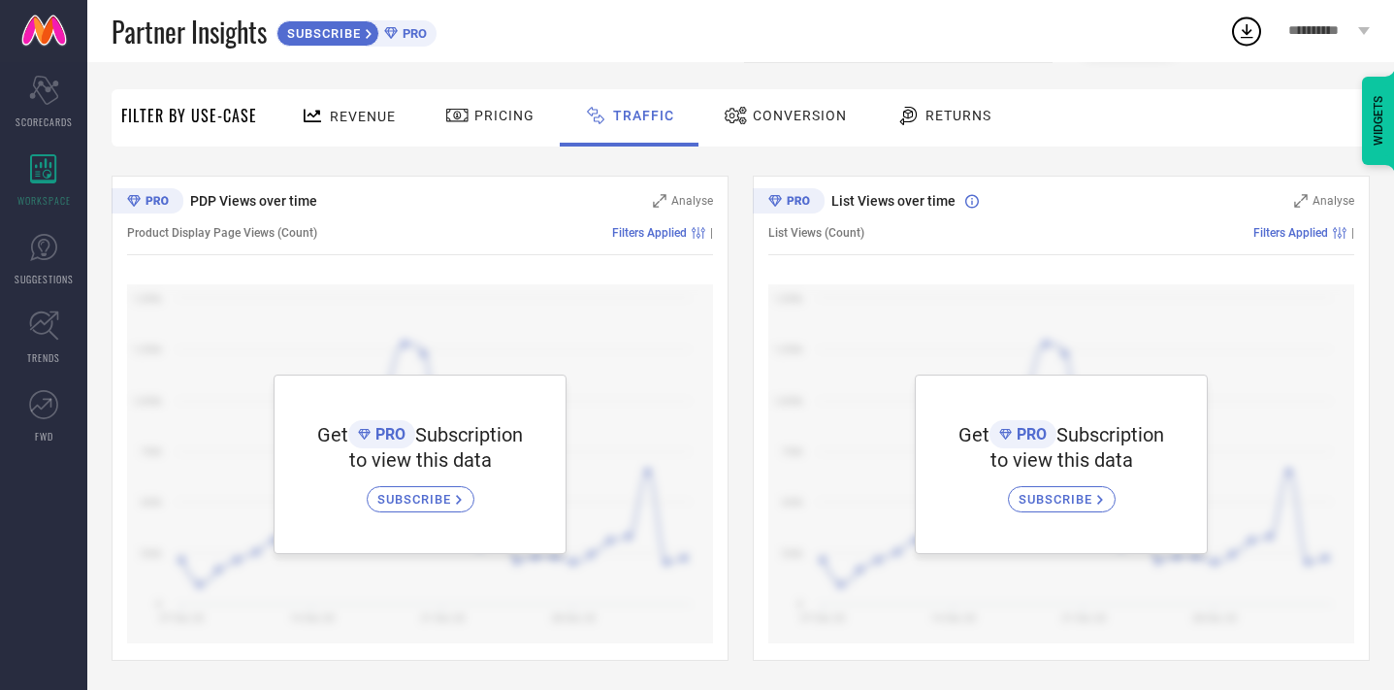
click at [484, 111] on span "Pricing" at bounding box center [504, 116] width 60 height 16
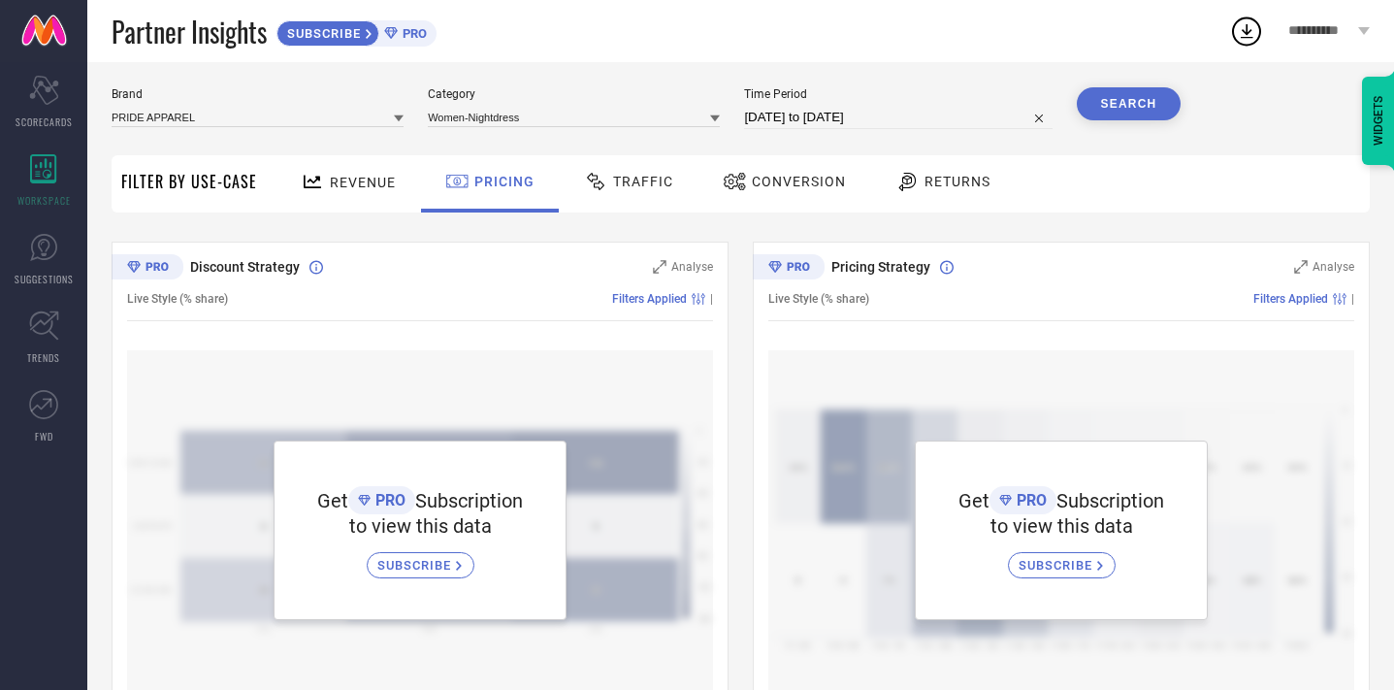
scroll to position [0, 0]
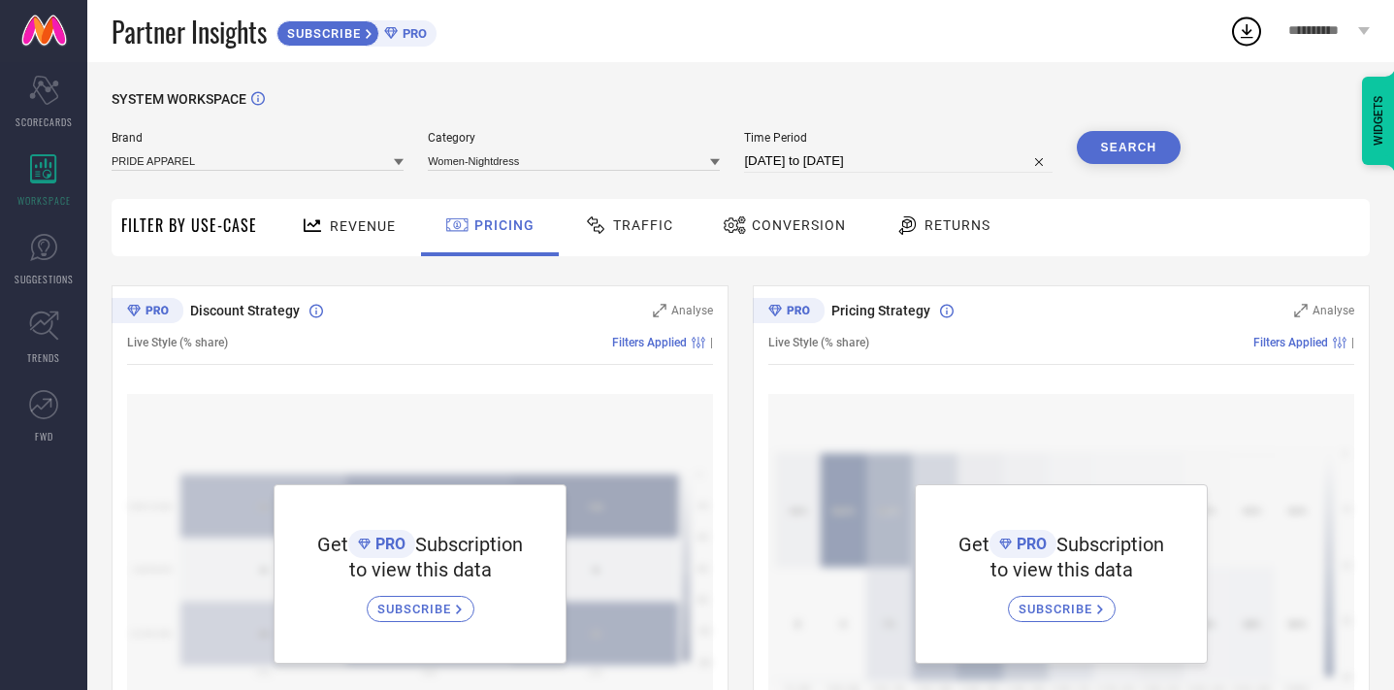
click at [950, 228] on span "Returns" at bounding box center [957, 225] width 66 height 16
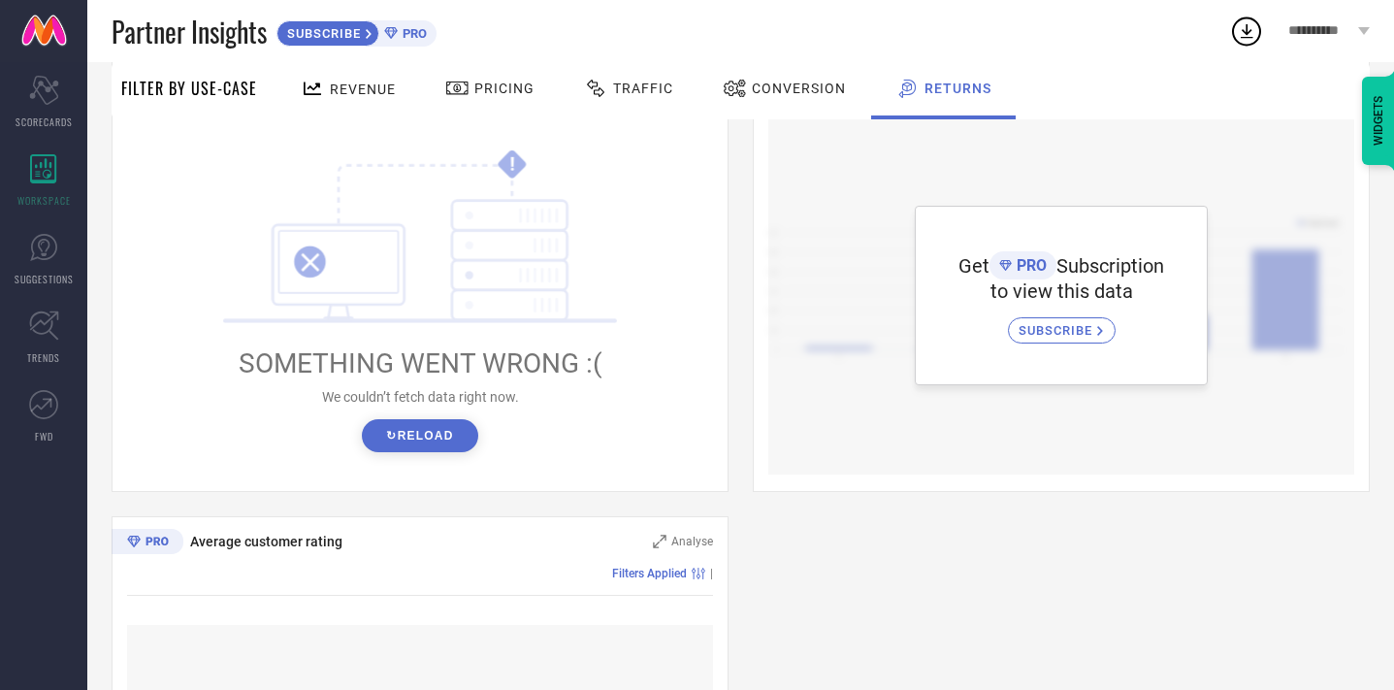
scroll to position [783, 0]
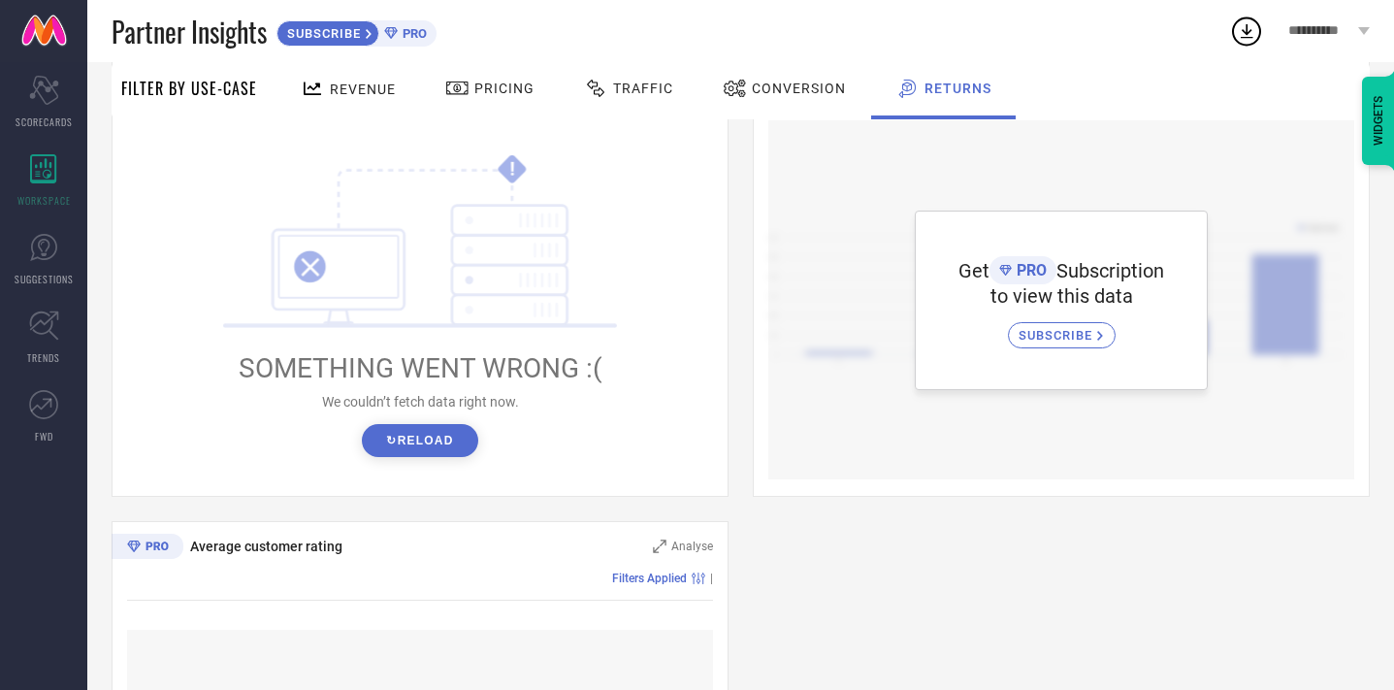
click at [373, 32] on icon at bounding box center [370, 34] width 8 height 12
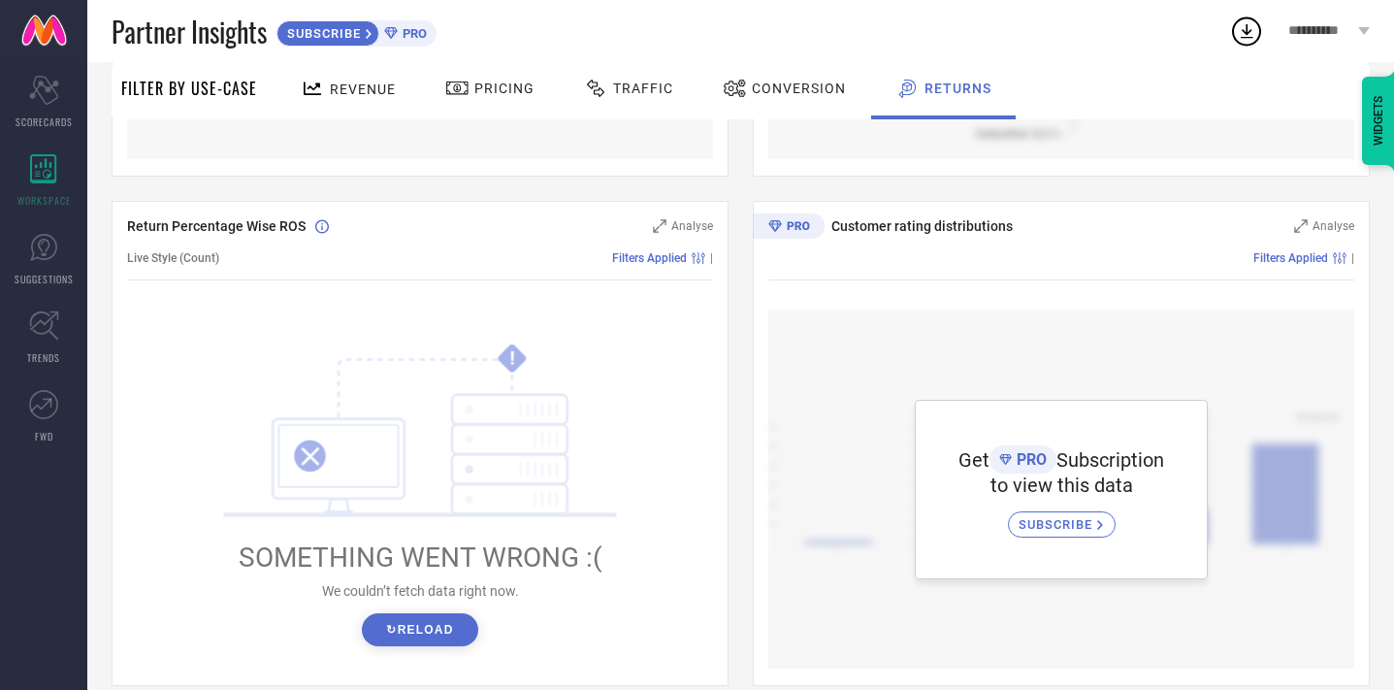
scroll to position [658, 0]
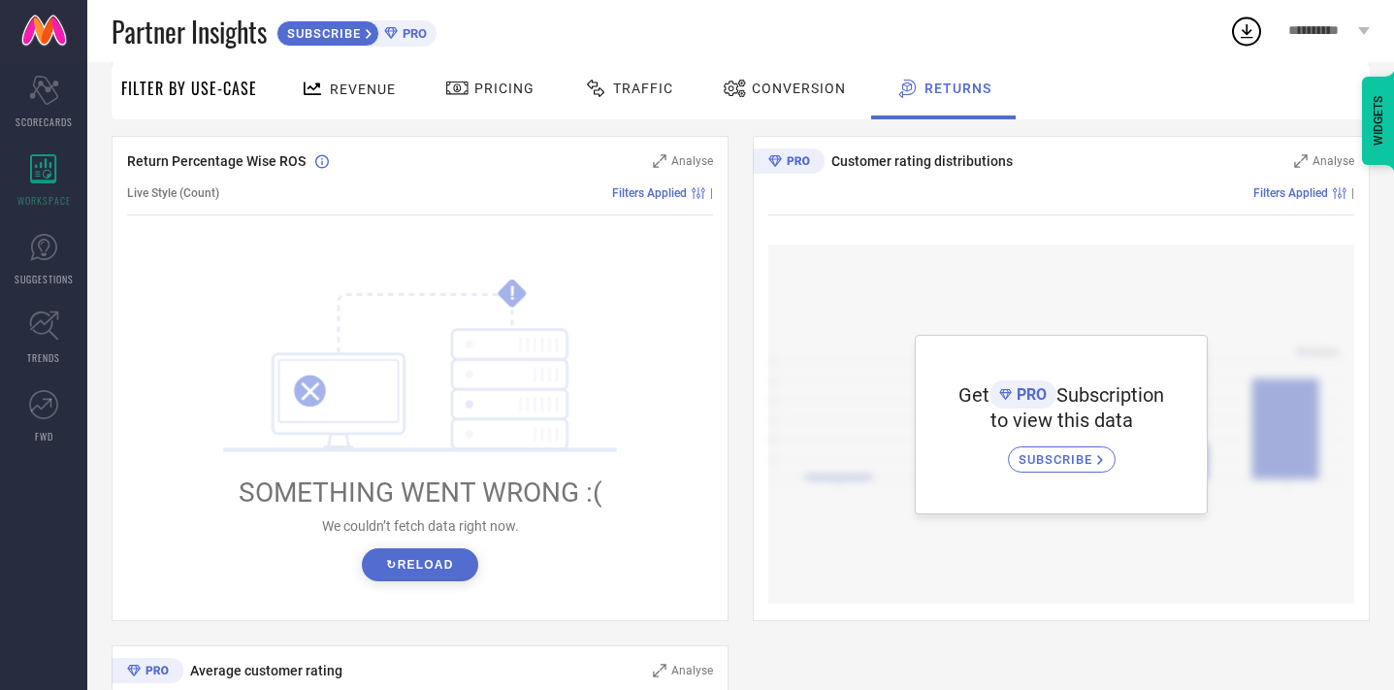
click at [421, 566] on button "↻ Reload" at bounding box center [419, 564] width 115 height 33
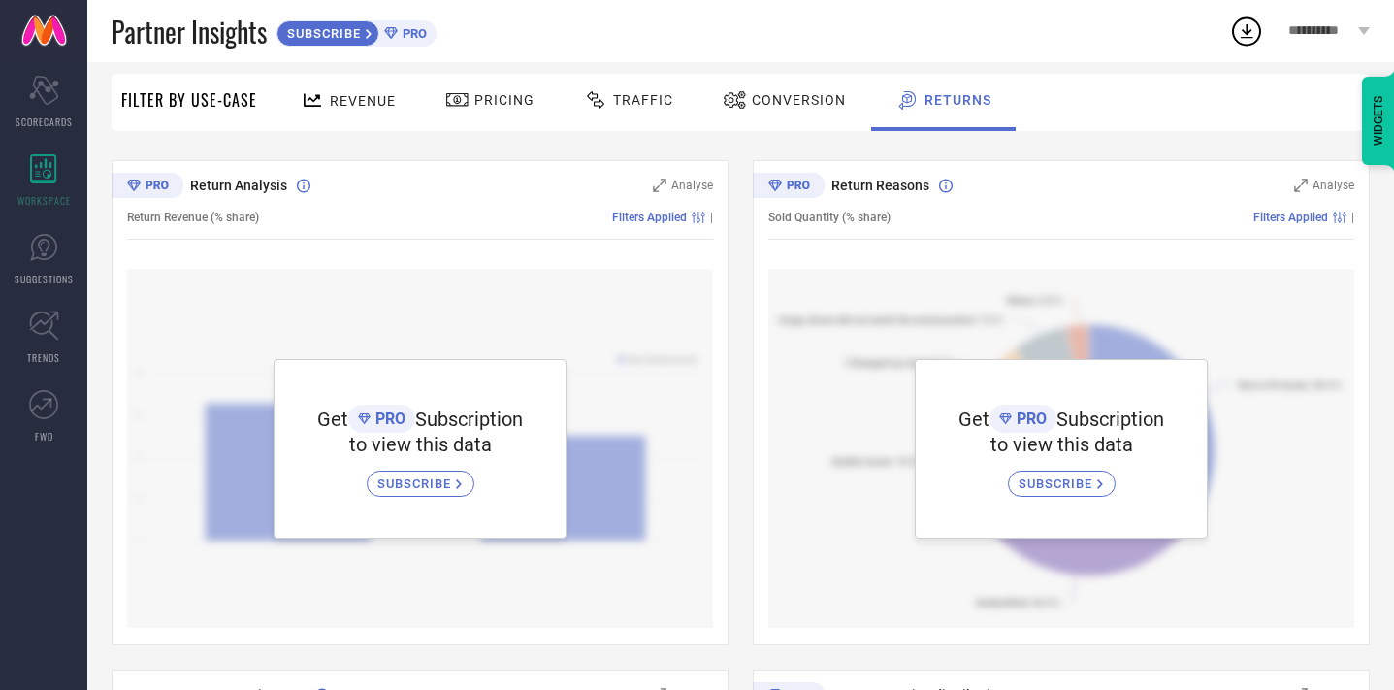
scroll to position [37, 0]
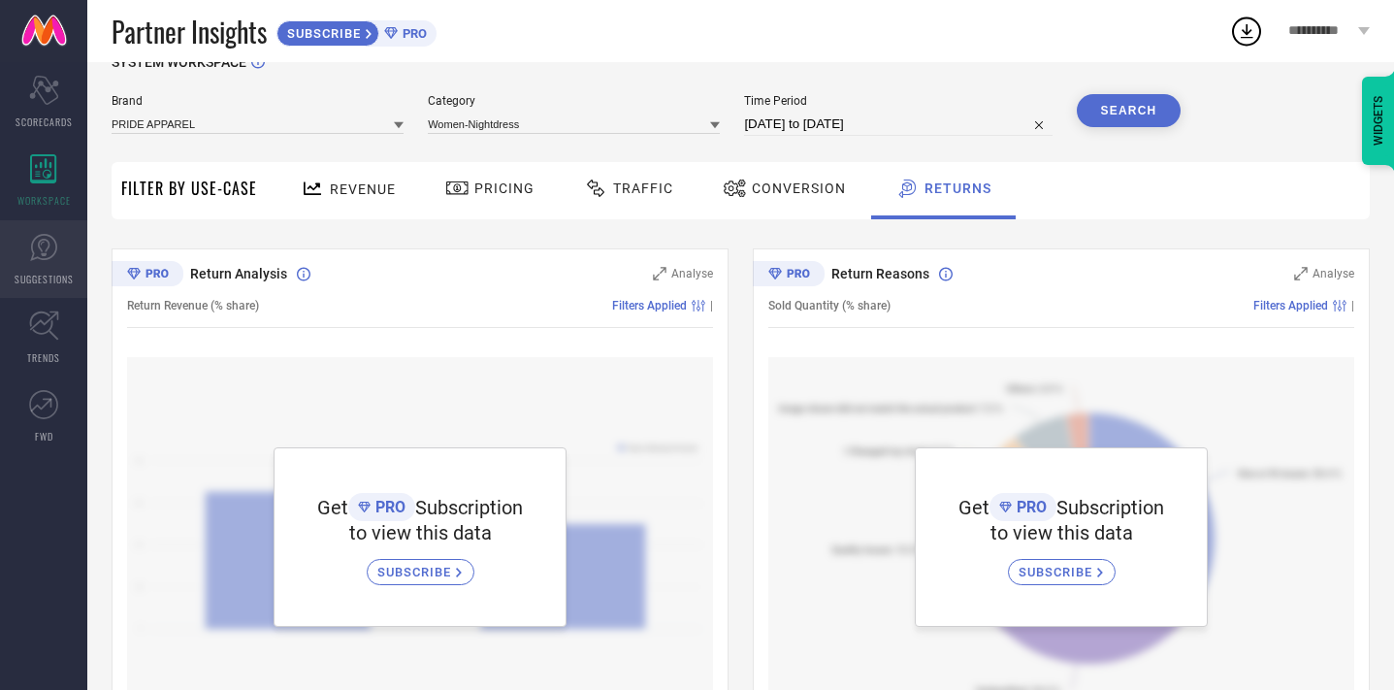
click at [48, 254] on icon at bounding box center [43, 247] width 29 height 29
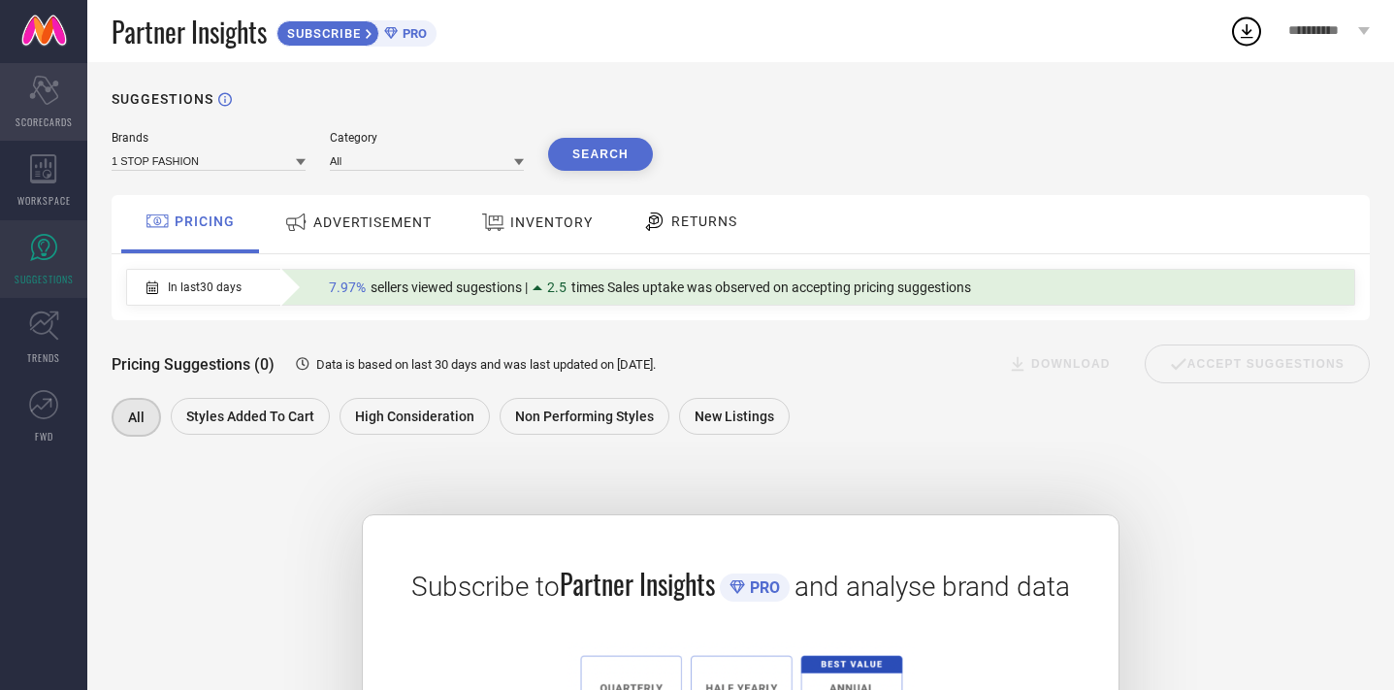
click at [44, 90] on icon "Scorecard" at bounding box center [44, 90] width 30 height 29
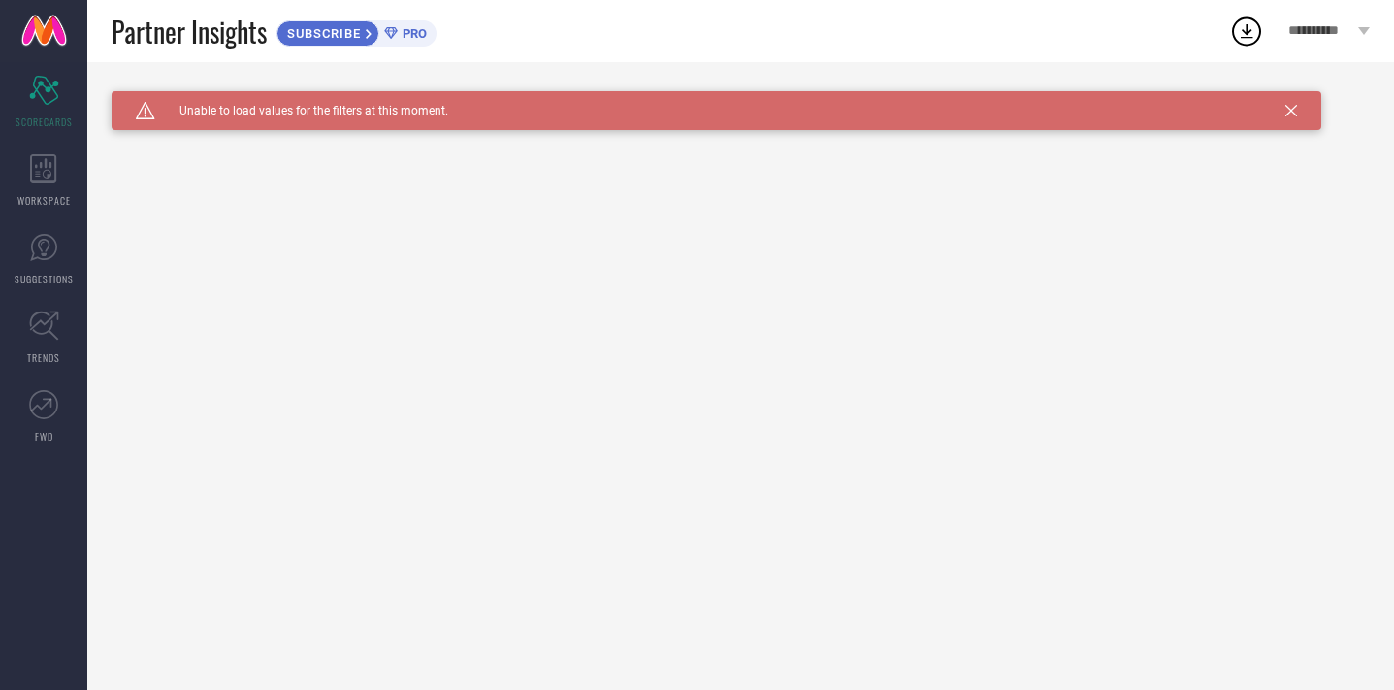
click at [213, 109] on span "Unable to load values for the filters at this moment." at bounding box center [301, 111] width 293 height 14
click at [1294, 105] on icon at bounding box center [1291, 111] width 12 height 12
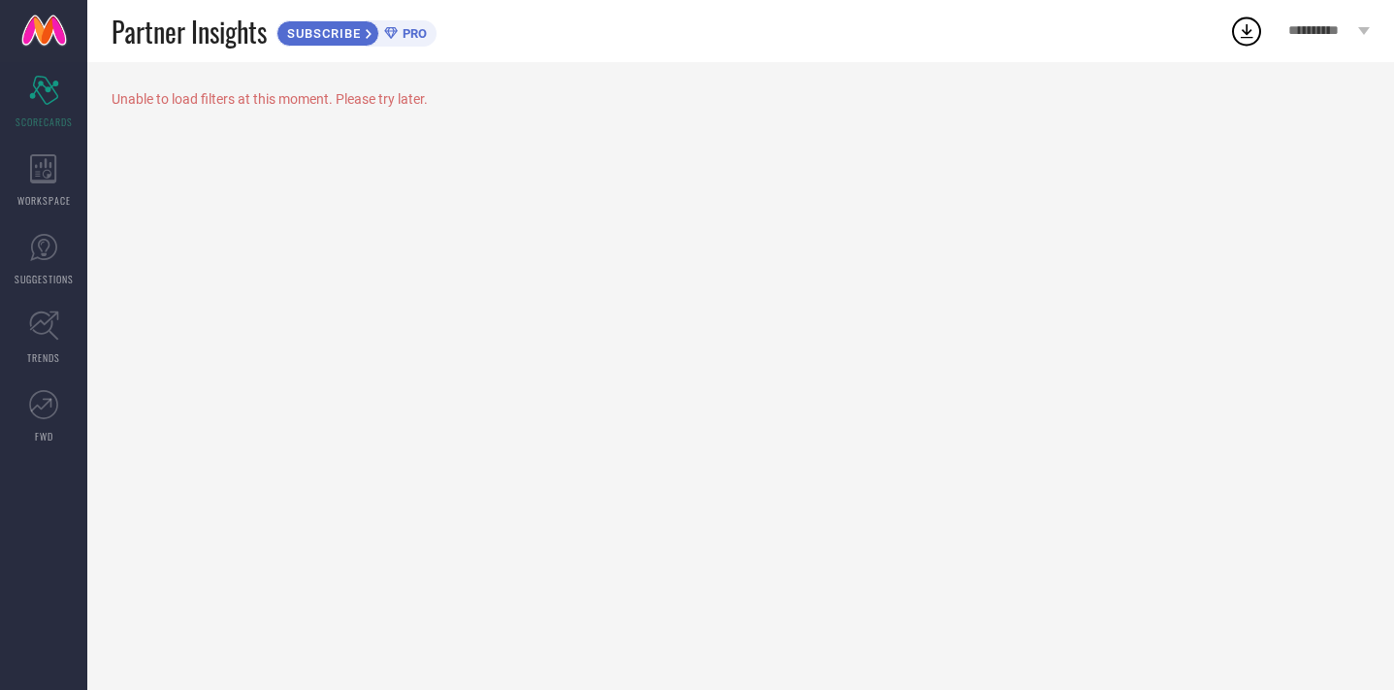
click at [1247, 35] on icon at bounding box center [1246, 31] width 35 height 35
click at [1107, 261] on div "Unable to load filters at this moment. Please try later." at bounding box center [740, 375] width 1306 height 627
click at [1332, 39] on span "**********" at bounding box center [1320, 31] width 65 height 16
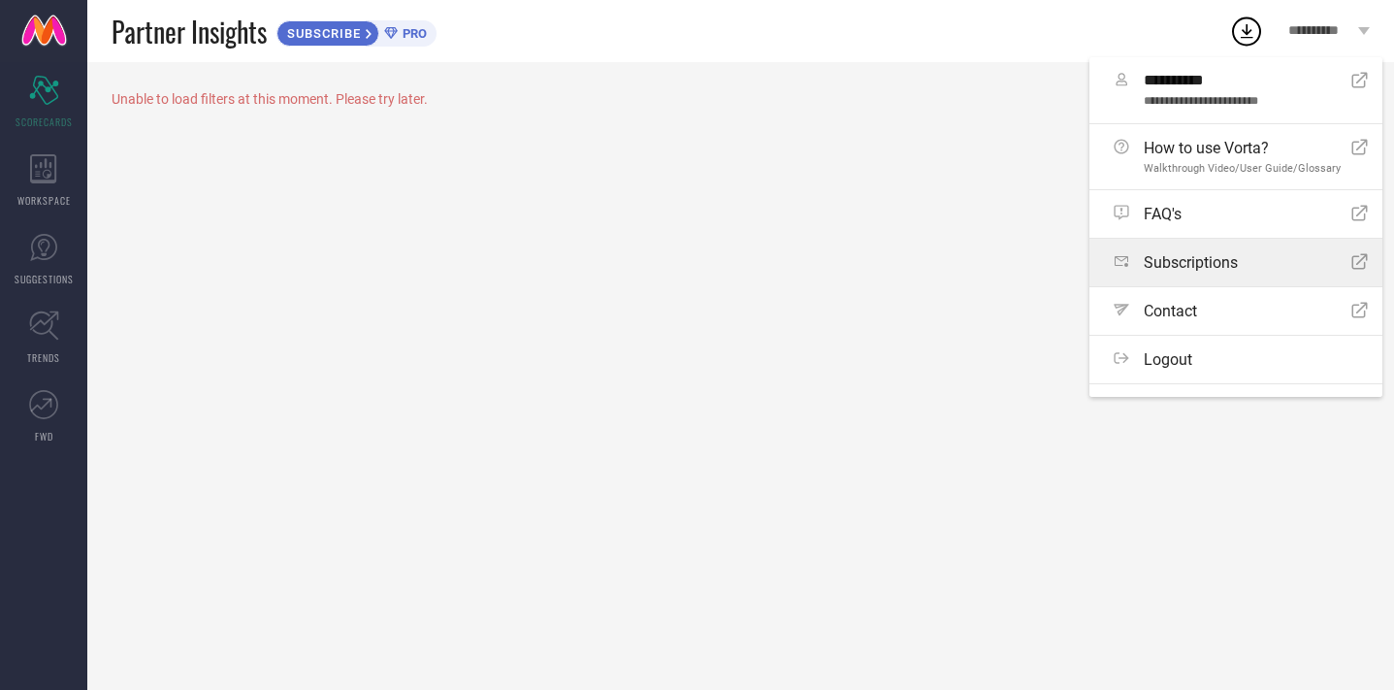
click at [1184, 273] on link "Subscriptions Open Icon" at bounding box center [1235, 263] width 293 height 48
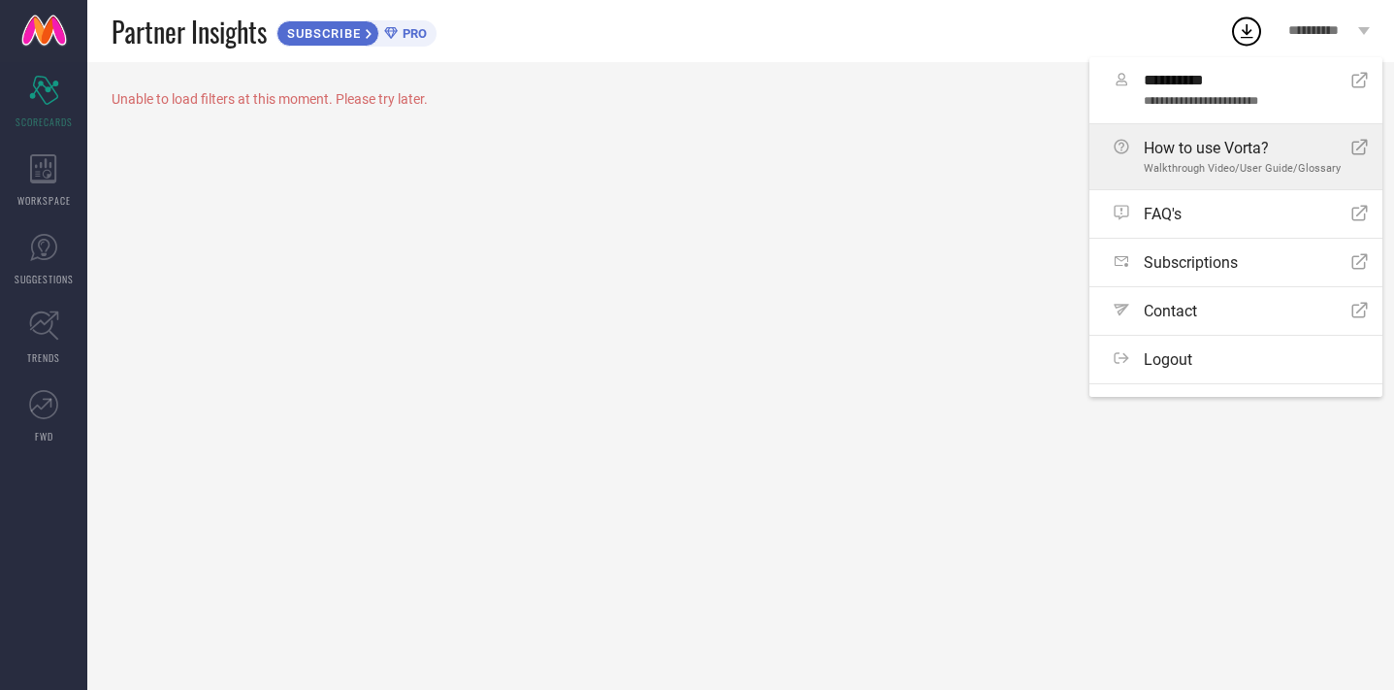
click at [1221, 148] on span "How to use Vorta?" at bounding box center [1241, 148] width 197 height 18
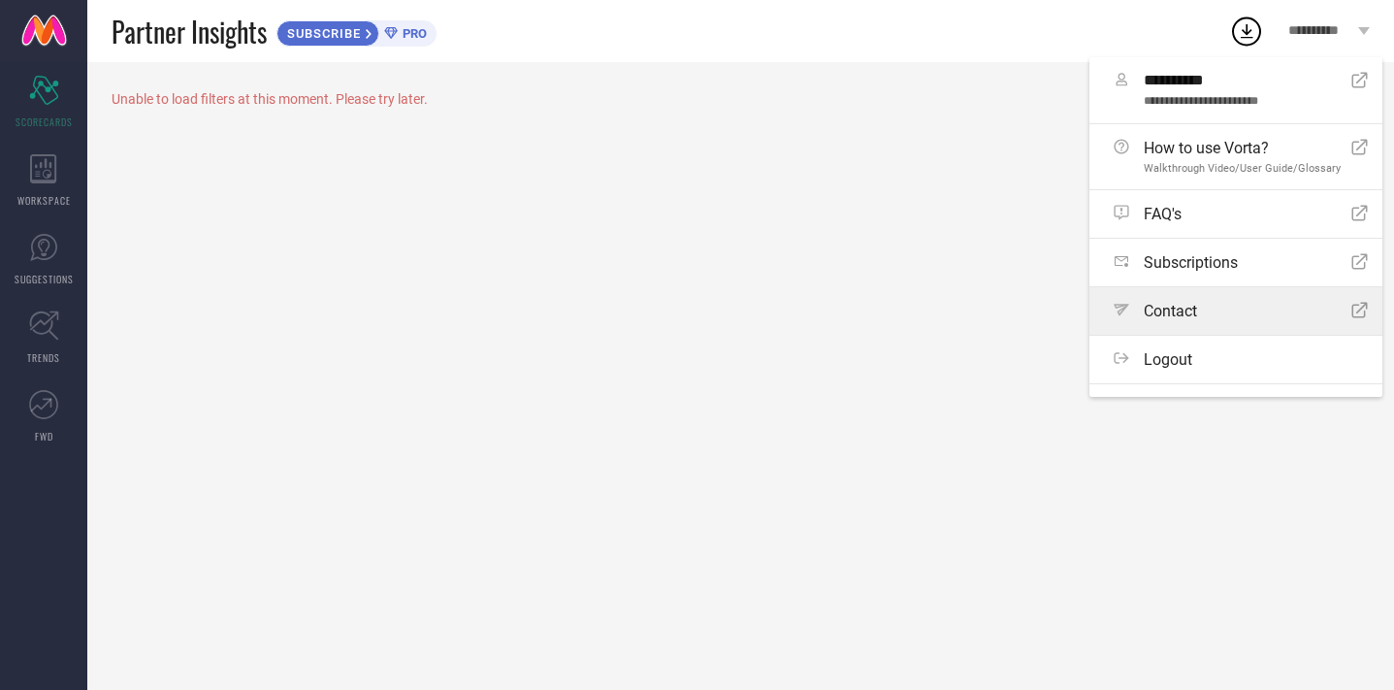
click at [1201, 316] on div "Path Contact Open Icon" at bounding box center [1240, 311] width 254 height 18
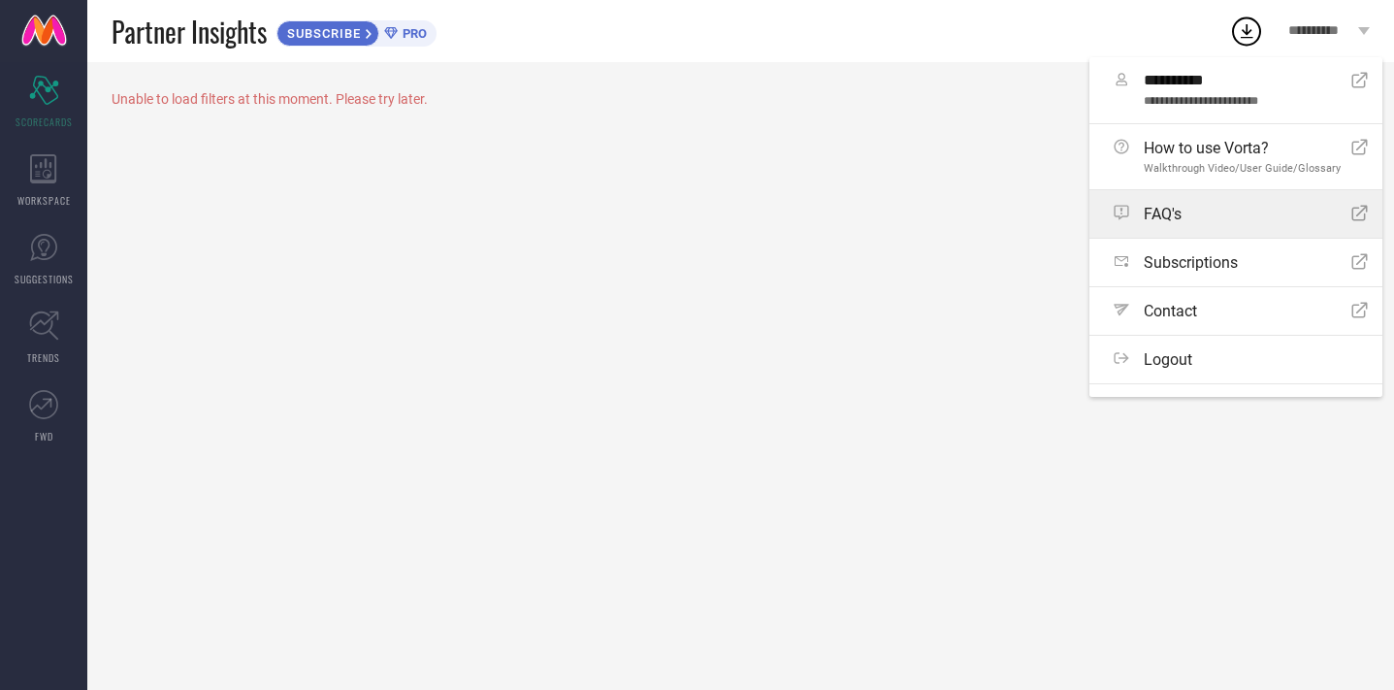
click at [1163, 218] on span "FAQ's" at bounding box center [1162, 214] width 38 height 18
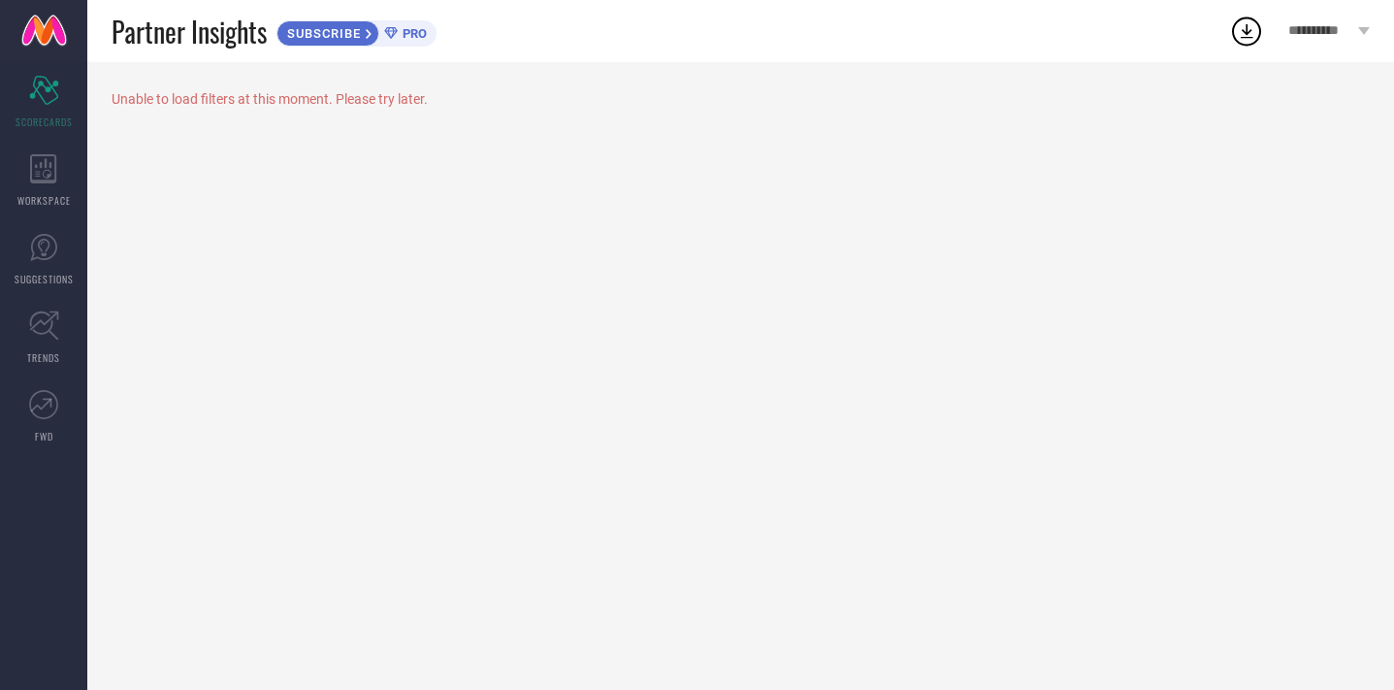
click at [335, 100] on div "Unable to load filters at this moment. Please try later." at bounding box center [741, 99] width 1258 height 16
click at [47, 27] on link at bounding box center [43, 31] width 87 height 62
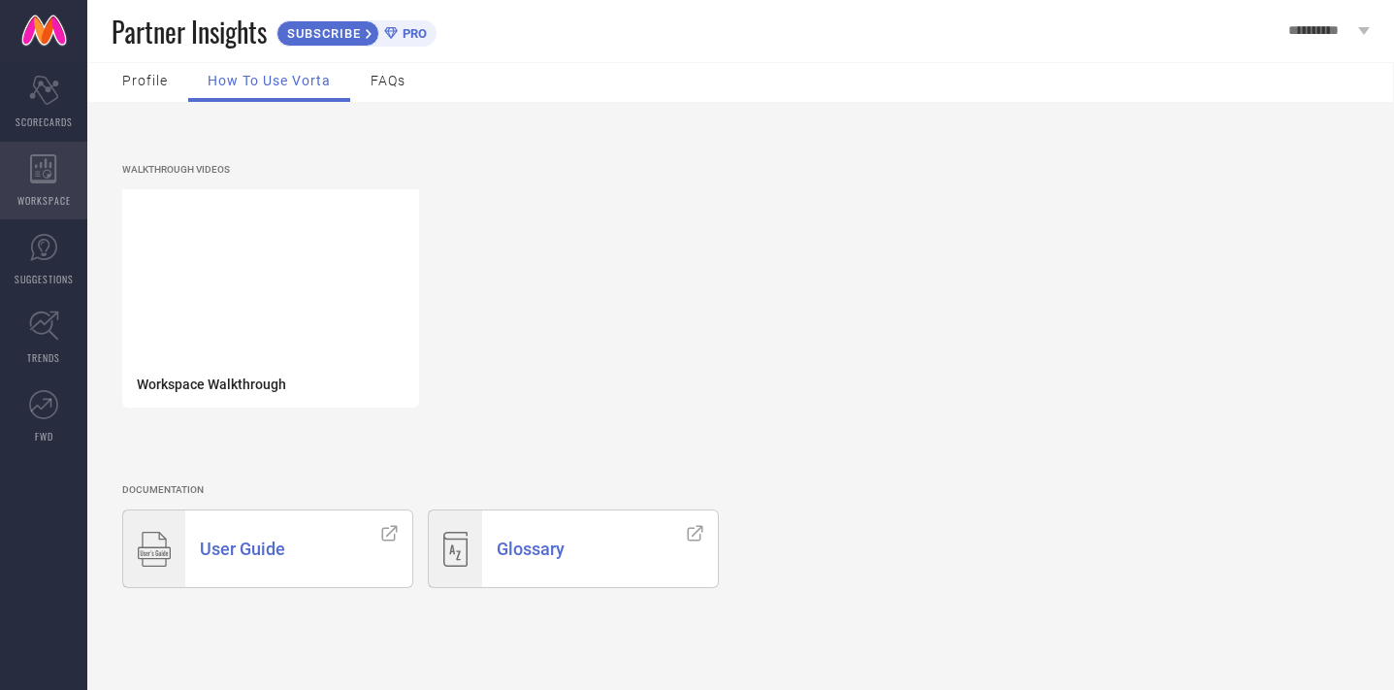
click at [48, 162] on icon at bounding box center [43, 168] width 27 height 29
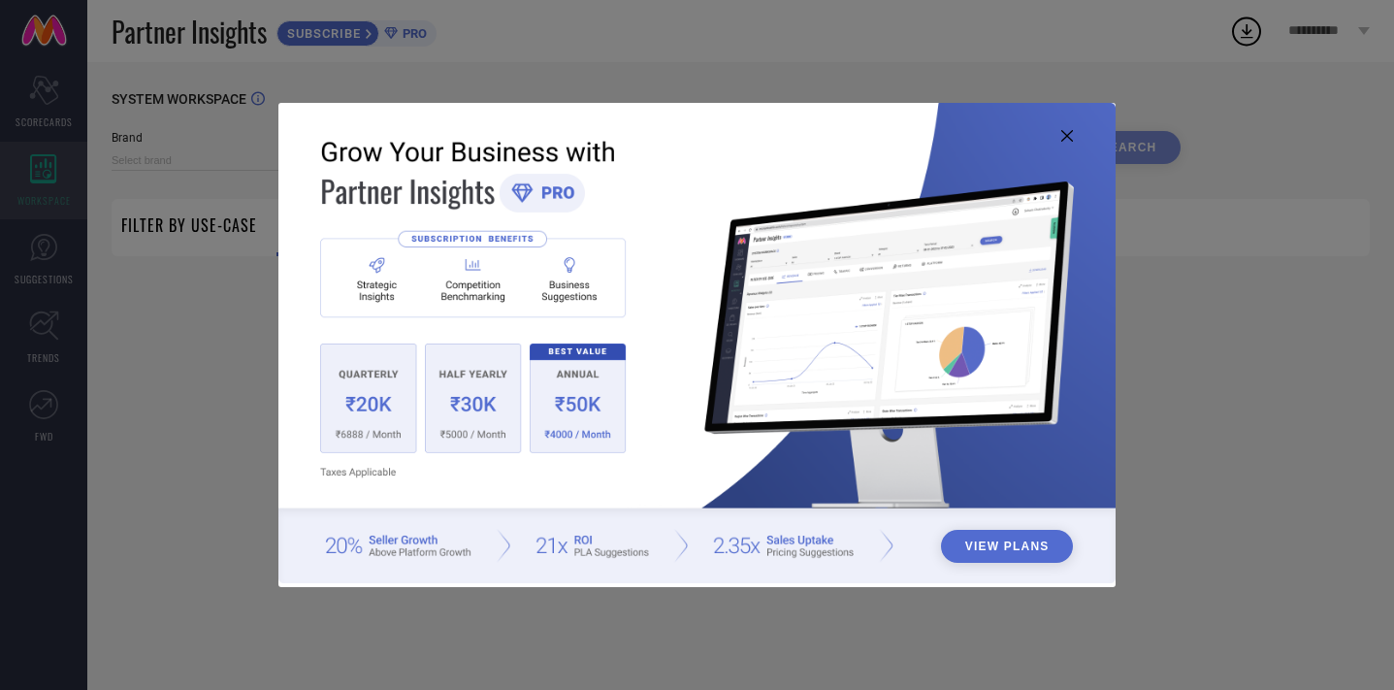
type input "1 STOP FASHION"
type input "All"
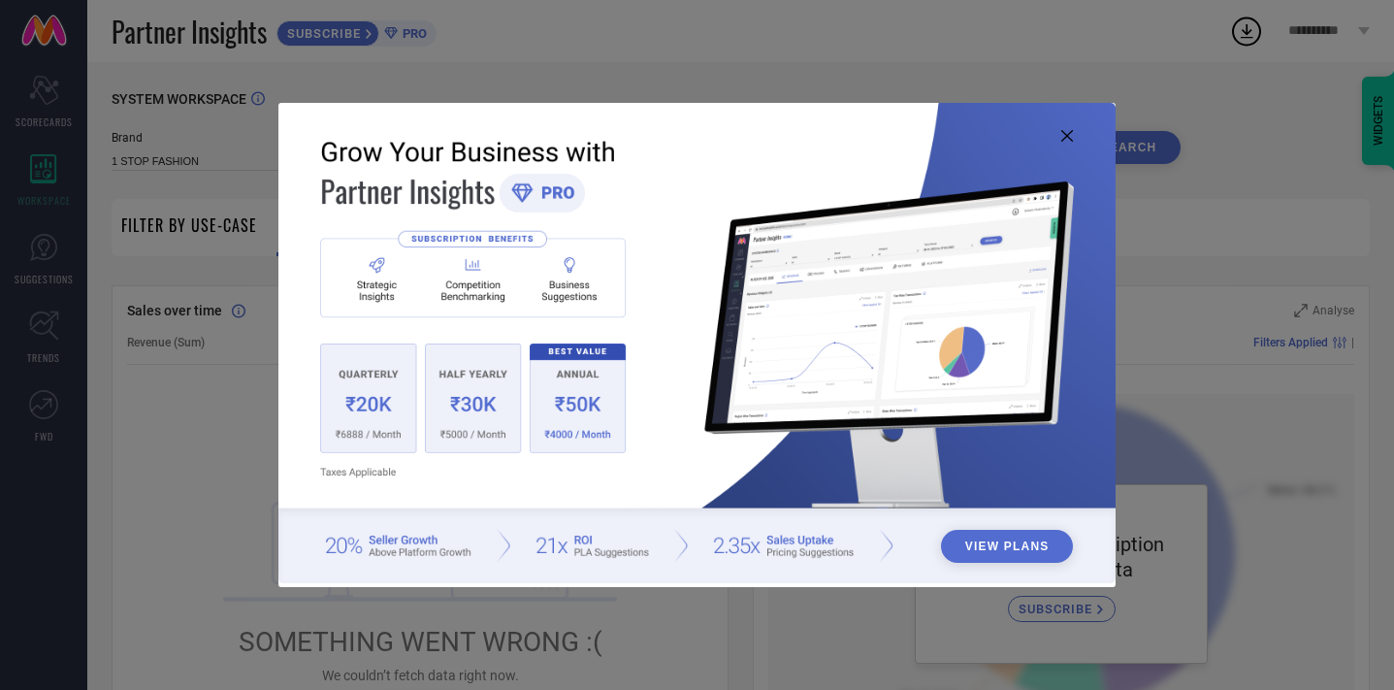
click at [1003, 550] on button "View Plans" at bounding box center [1007, 545] width 133 height 33
click at [203, 425] on div "View Plans" at bounding box center [697, 345] width 1394 height 690
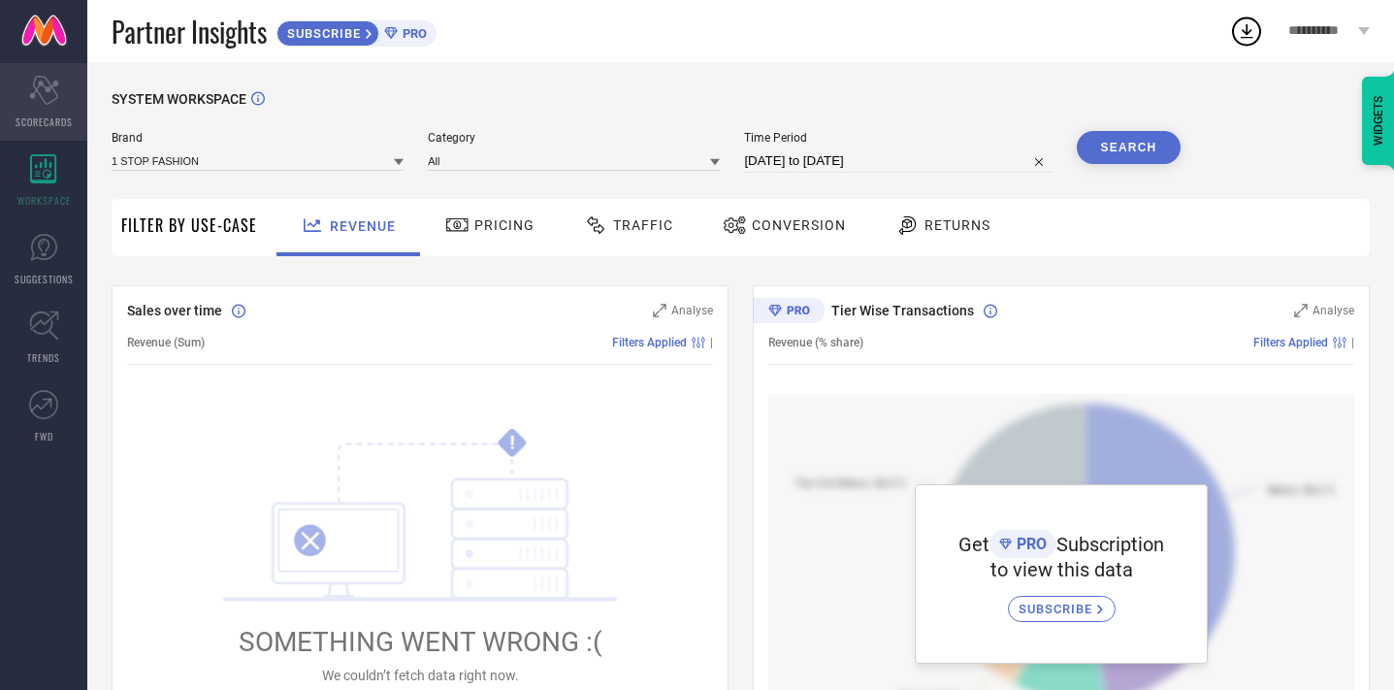
click at [40, 105] on div "Scorecard SCORECARDS" at bounding box center [43, 102] width 87 height 78
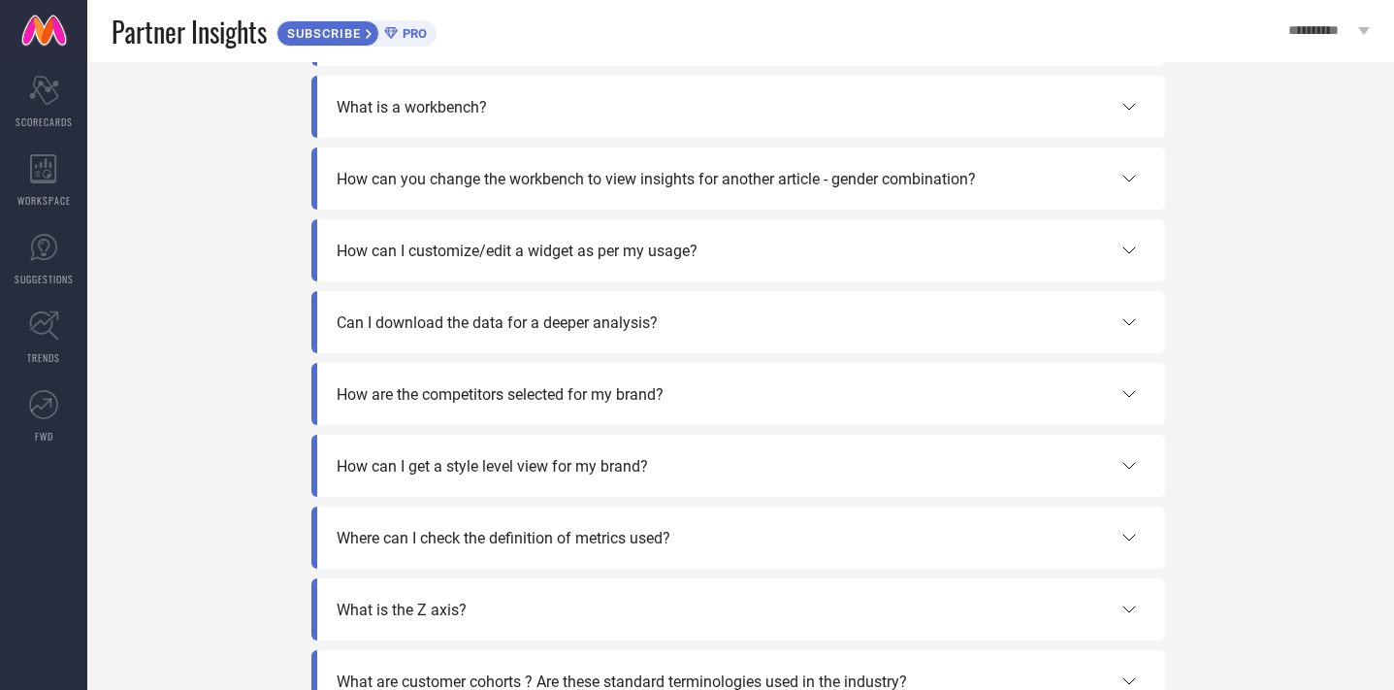
scroll to position [338, 0]
click at [517, 396] on span "How are the competitors selected for my brand?" at bounding box center [500, 393] width 327 height 18
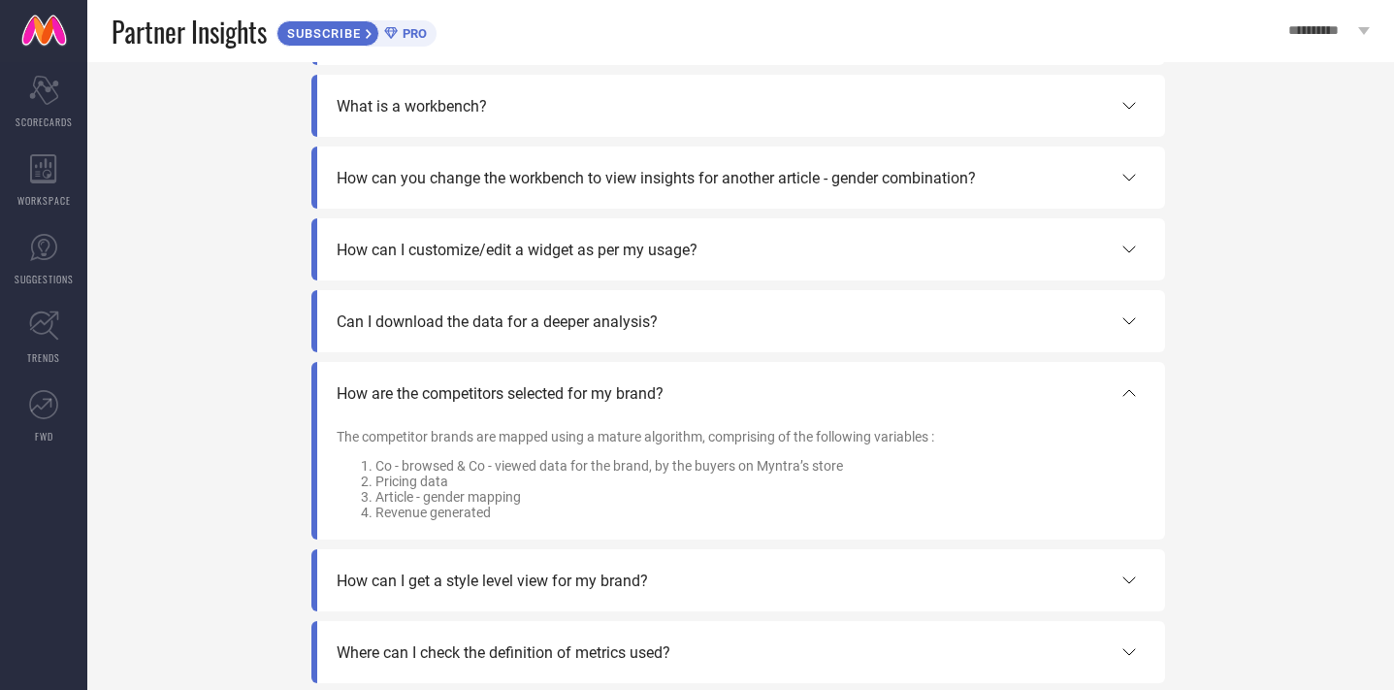
click at [518, 395] on span "How are the competitors selected for my brand?" at bounding box center [500, 393] width 327 height 18
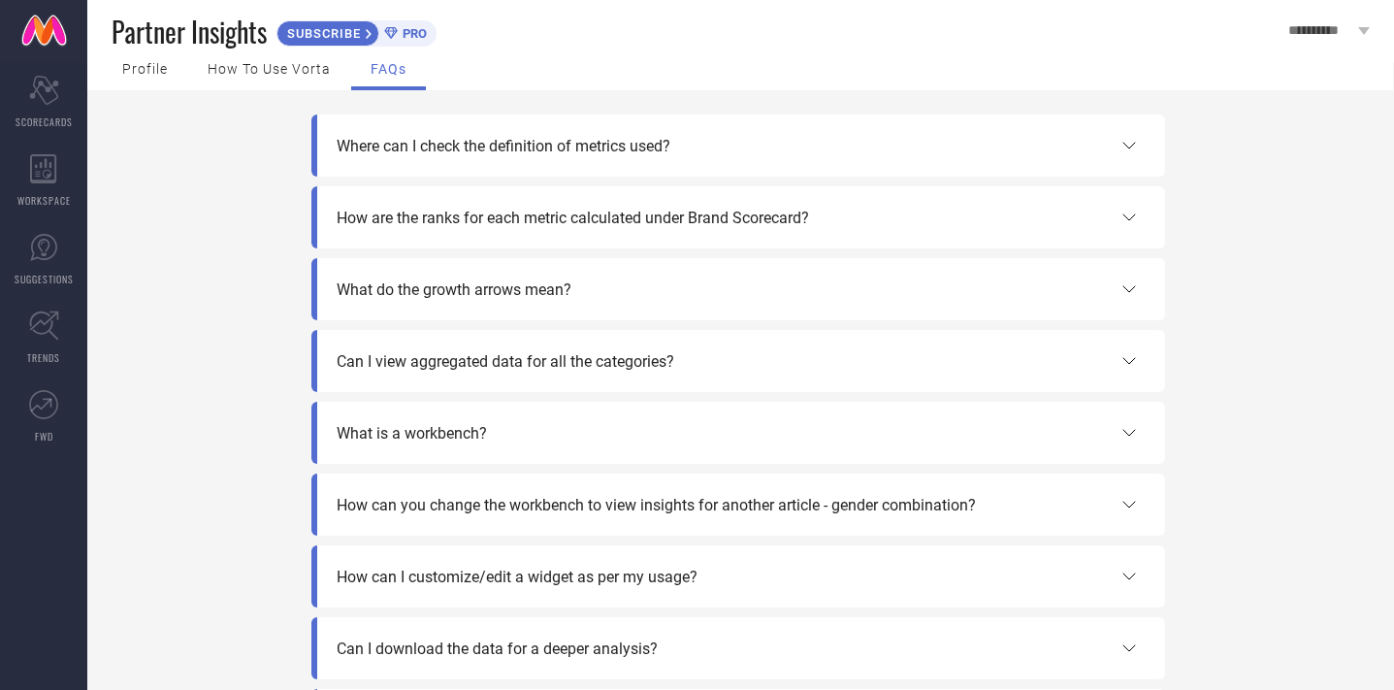
scroll to position [0, 0]
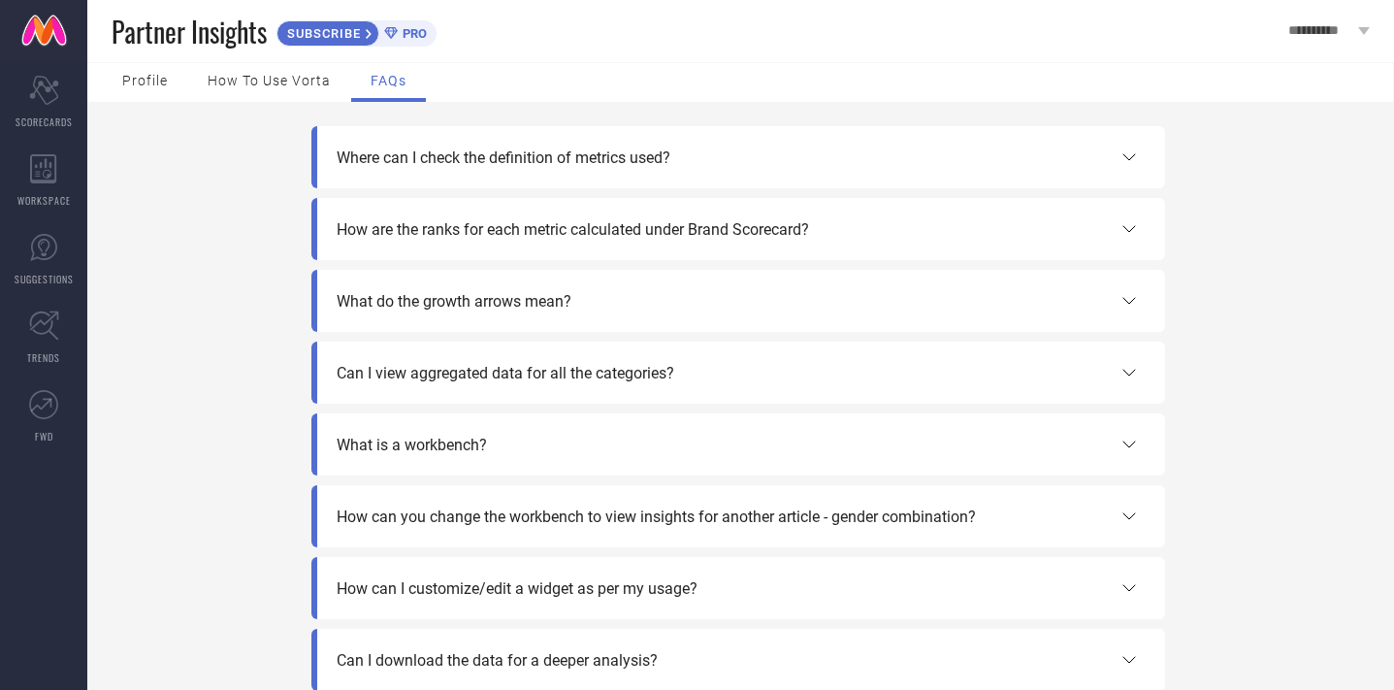
click at [157, 80] on span "Profile" at bounding box center [145, 81] width 46 height 16
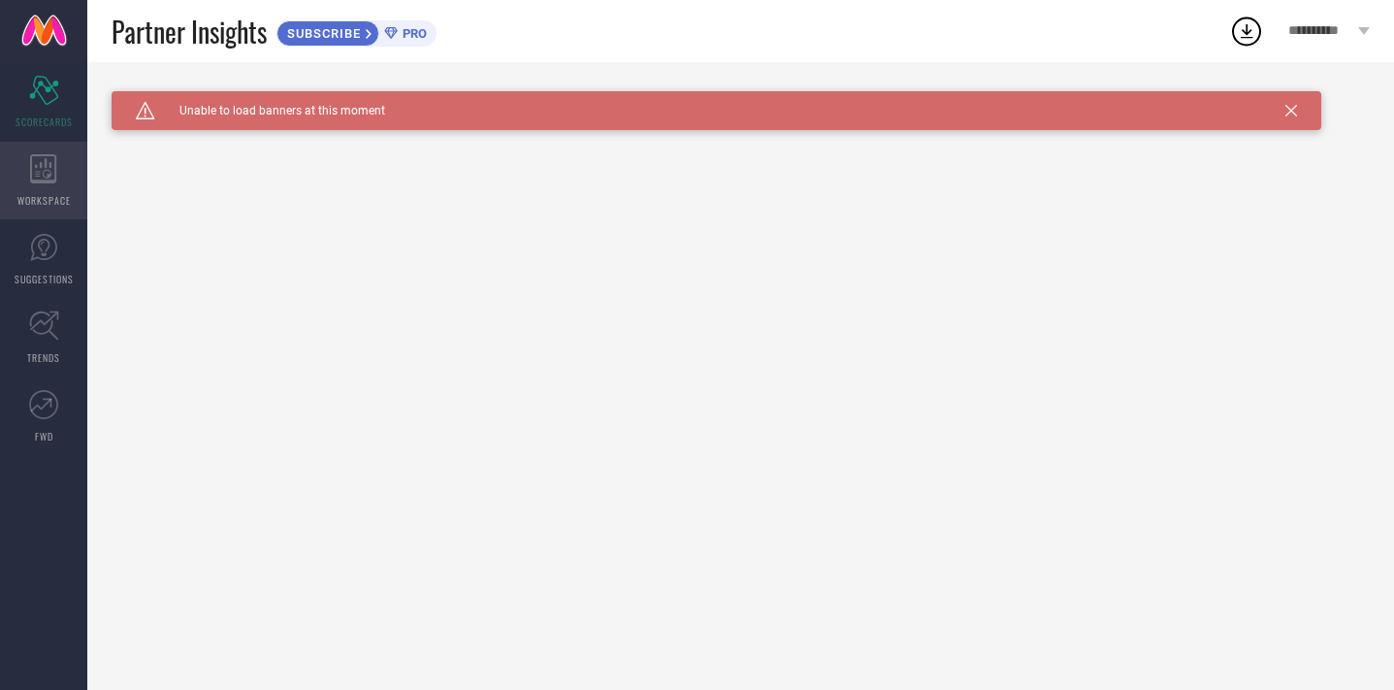
click at [51, 177] on icon at bounding box center [43, 168] width 27 height 29
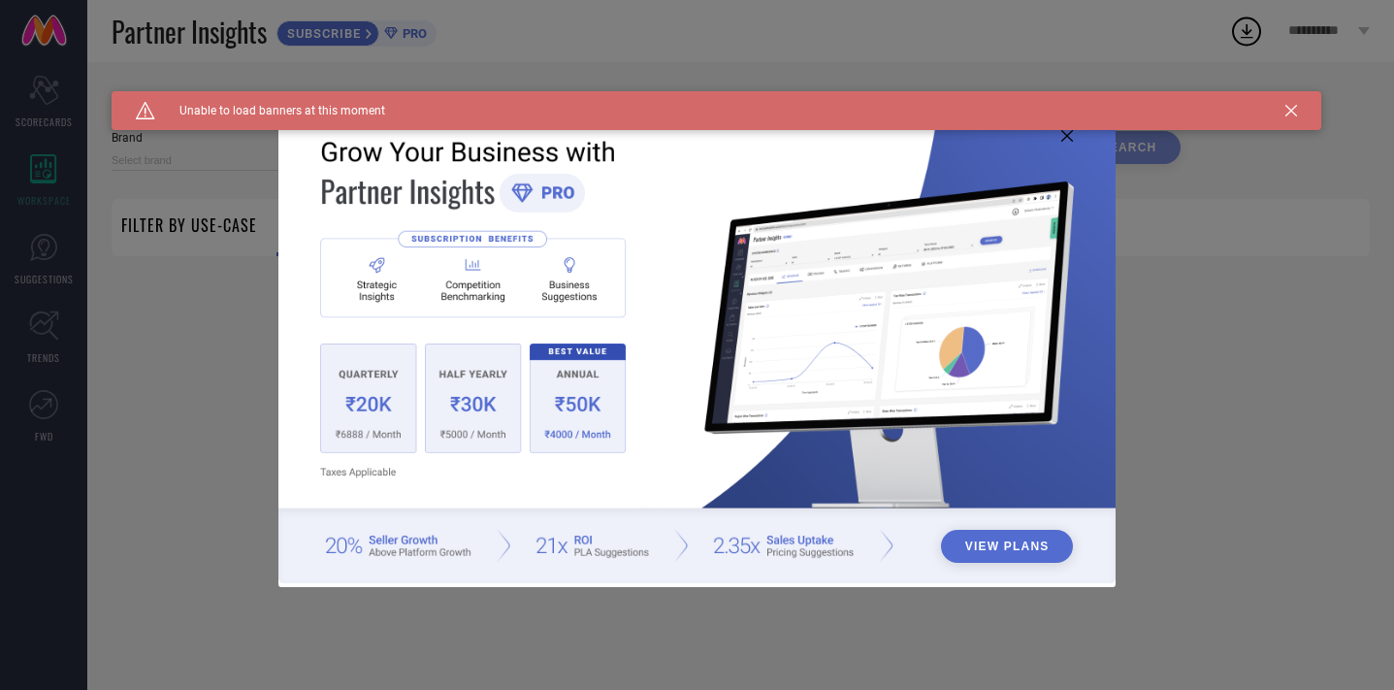
type input "1 STOP FASHION"
type input "All"
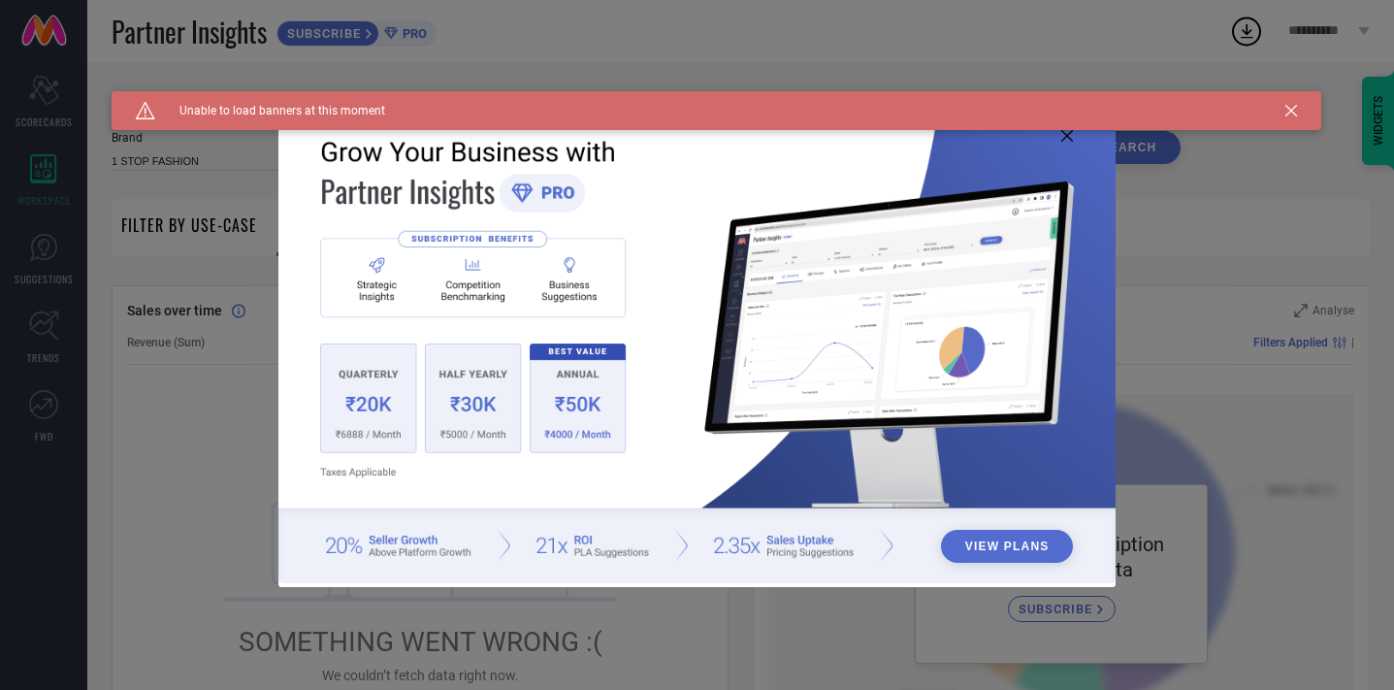
click at [197, 368] on div "View Plans" at bounding box center [697, 345] width 1394 height 690
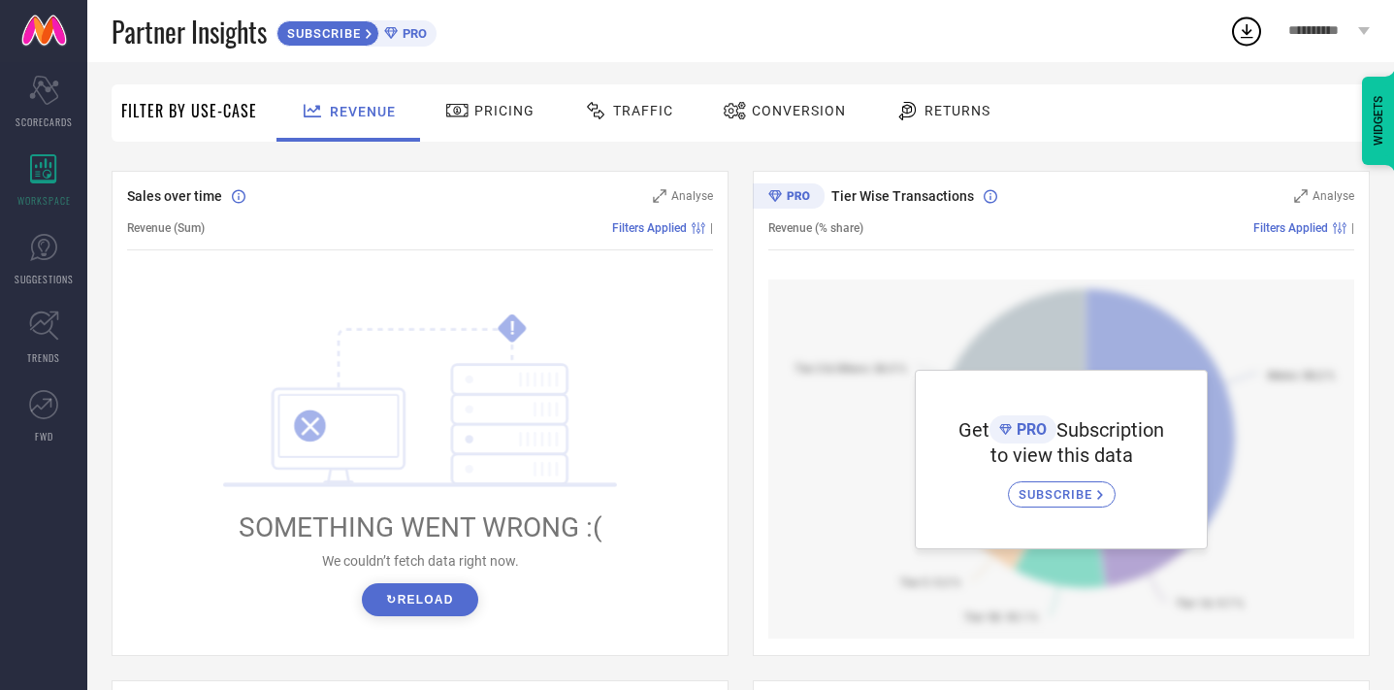
scroll to position [113, 0]
click at [942, 105] on span "Returns" at bounding box center [957, 112] width 66 height 16
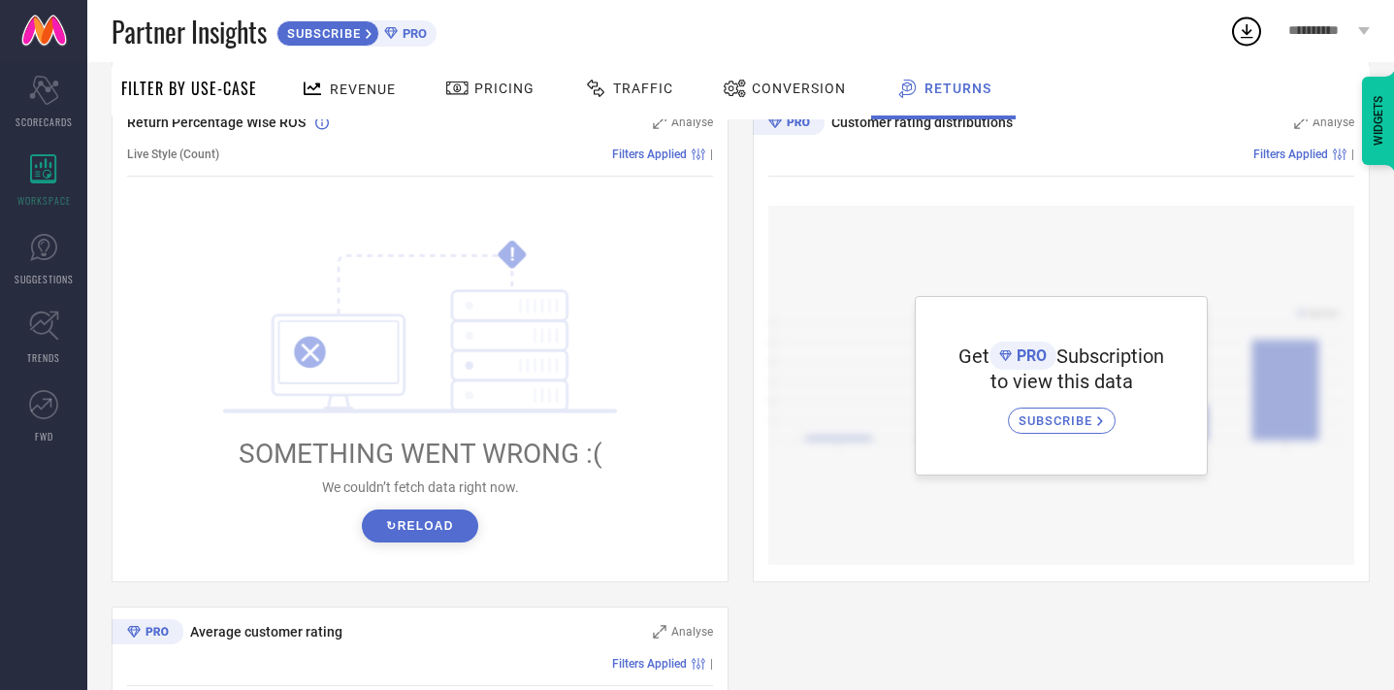
scroll to position [636, 0]
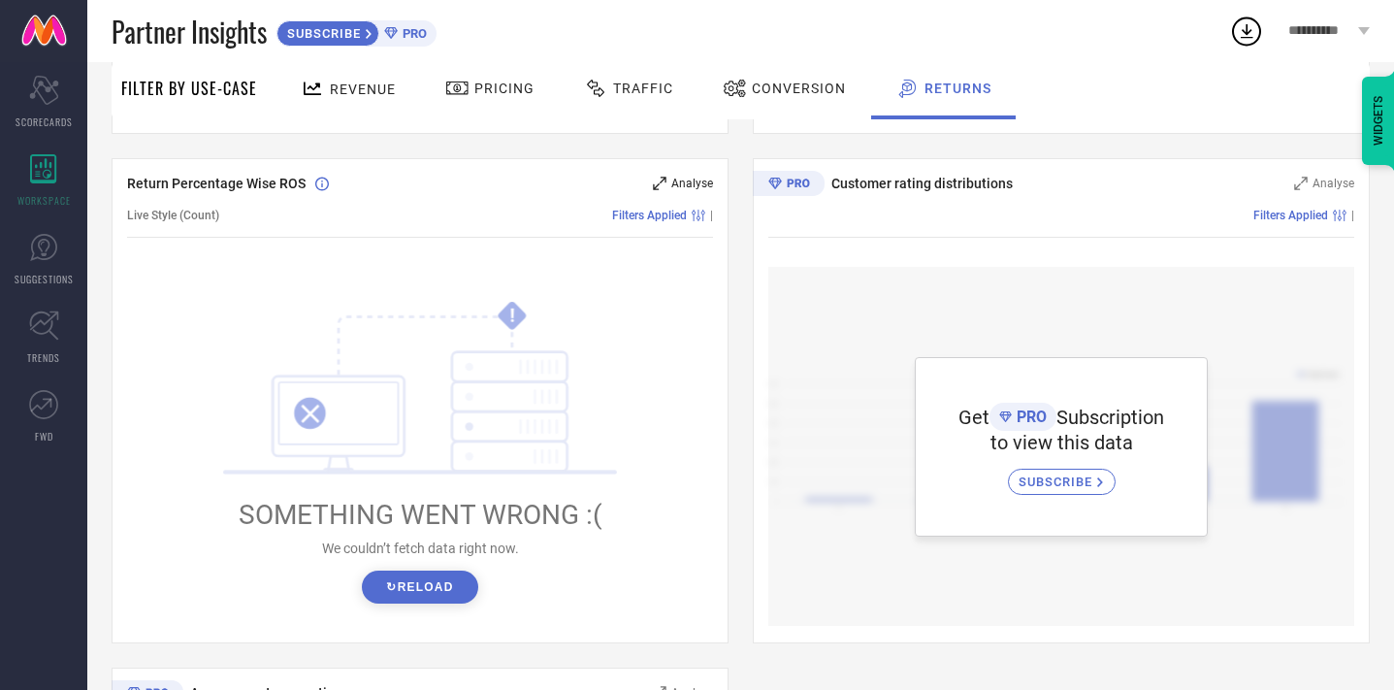
click at [670, 181] on div "Analyse" at bounding box center [683, 183] width 60 height 19
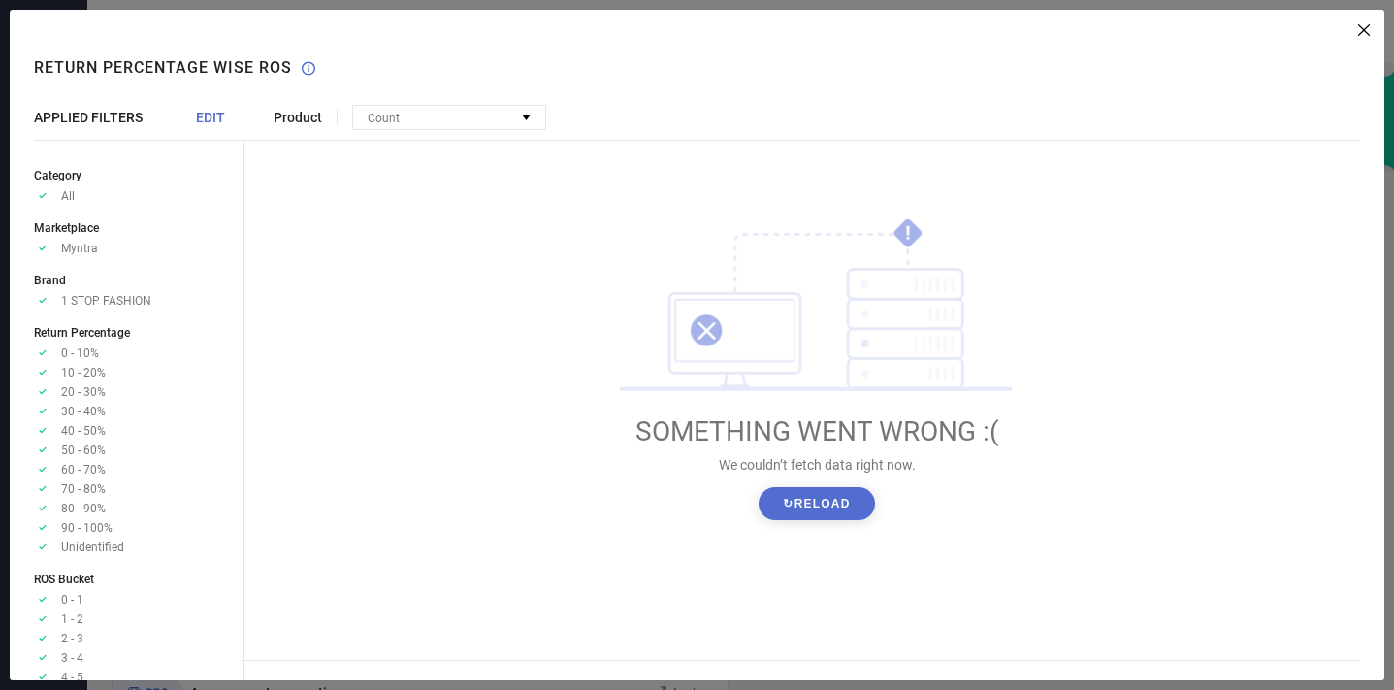
click at [805, 511] on button "↻ Reload" at bounding box center [815, 503] width 115 height 33
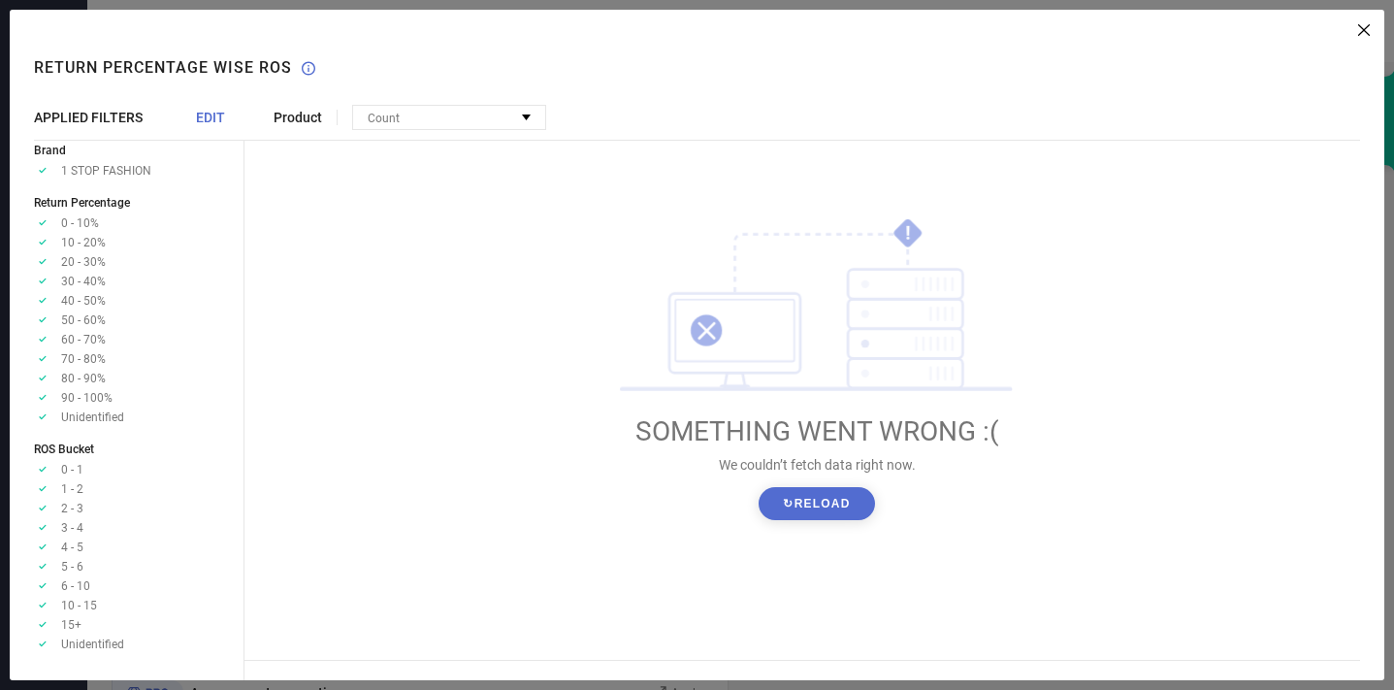
scroll to position [0, 0]
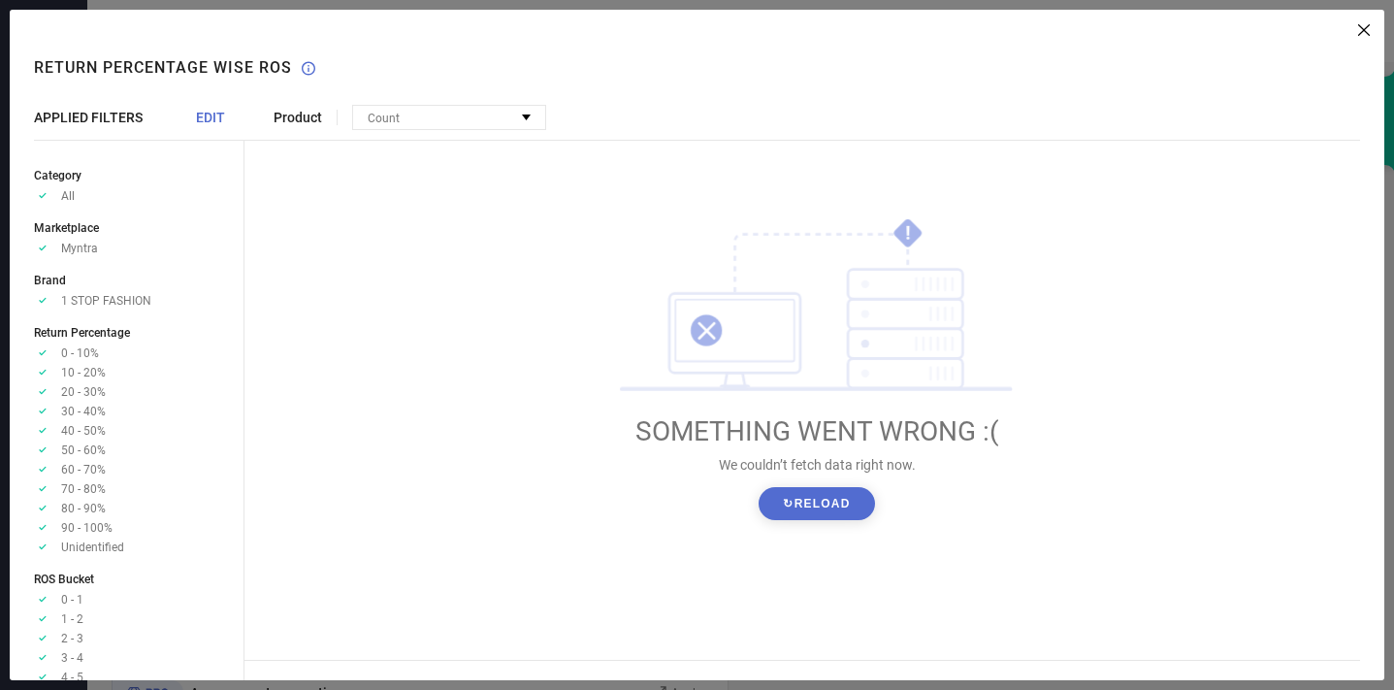
click at [105, 297] on span "1 STOP FASHION" at bounding box center [106, 301] width 90 height 14
click at [428, 111] on div "Count" at bounding box center [449, 117] width 192 height 23
click at [428, 138] on span "Percentage" at bounding box center [401, 141] width 59 height 14
click at [1350, 24] on div at bounding box center [806, 30] width 1125 height 12
click at [1365, 31] on icon at bounding box center [1364, 30] width 12 height 12
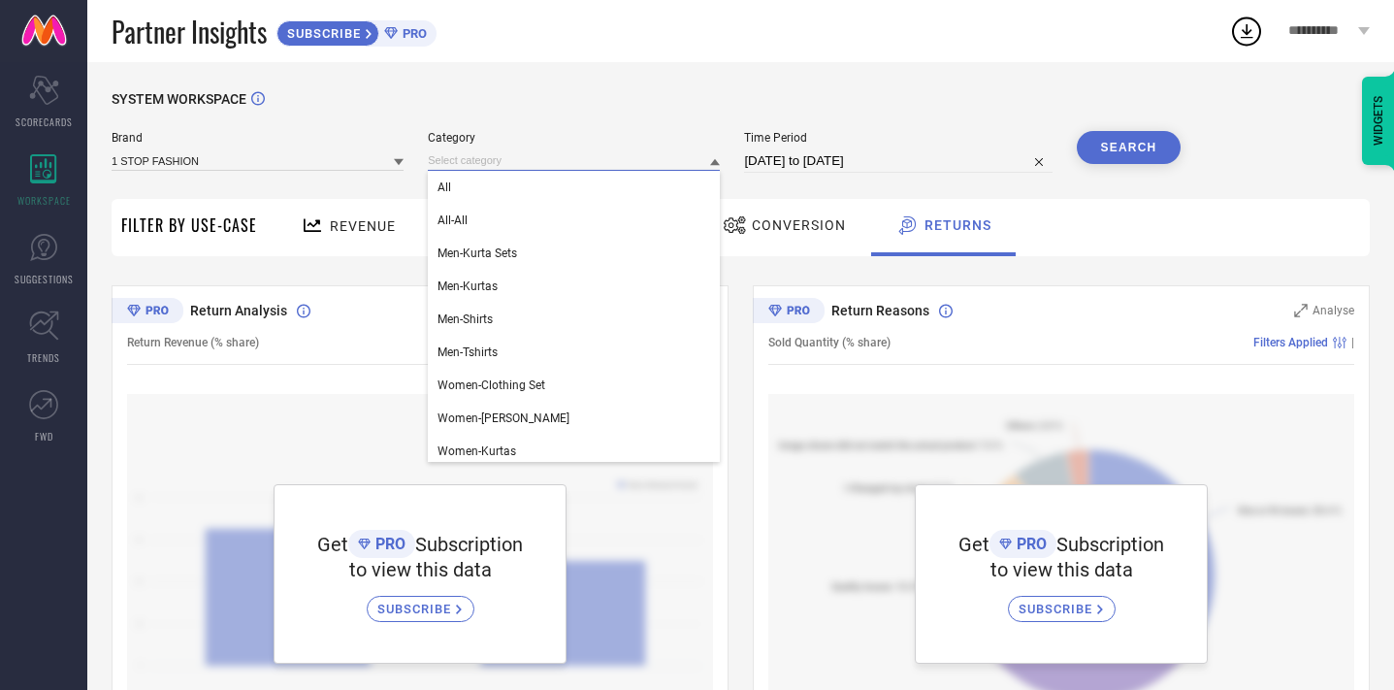
click at [526, 162] on input at bounding box center [574, 160] width 292 height 20
click at [492, 180] on div "All" at bounding box center [574, 187] width 292 height 33
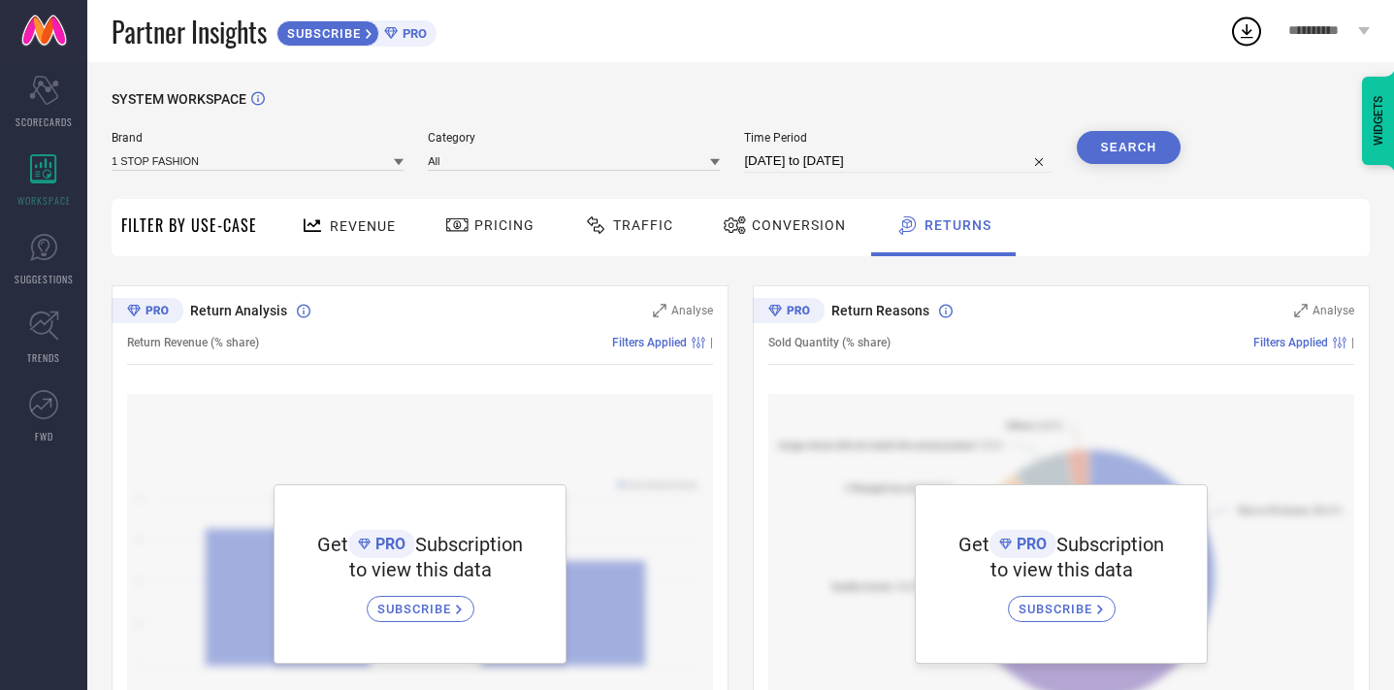
click at [1143, 149] on button "Search" at bounding box center [1128, 147] width 105 height 33
click at [863, 162] on input "[DATE] to [DATE]" at bounding box center [897, 160] width 307 height 23
select select "8"
select select "2025"
select select "9"
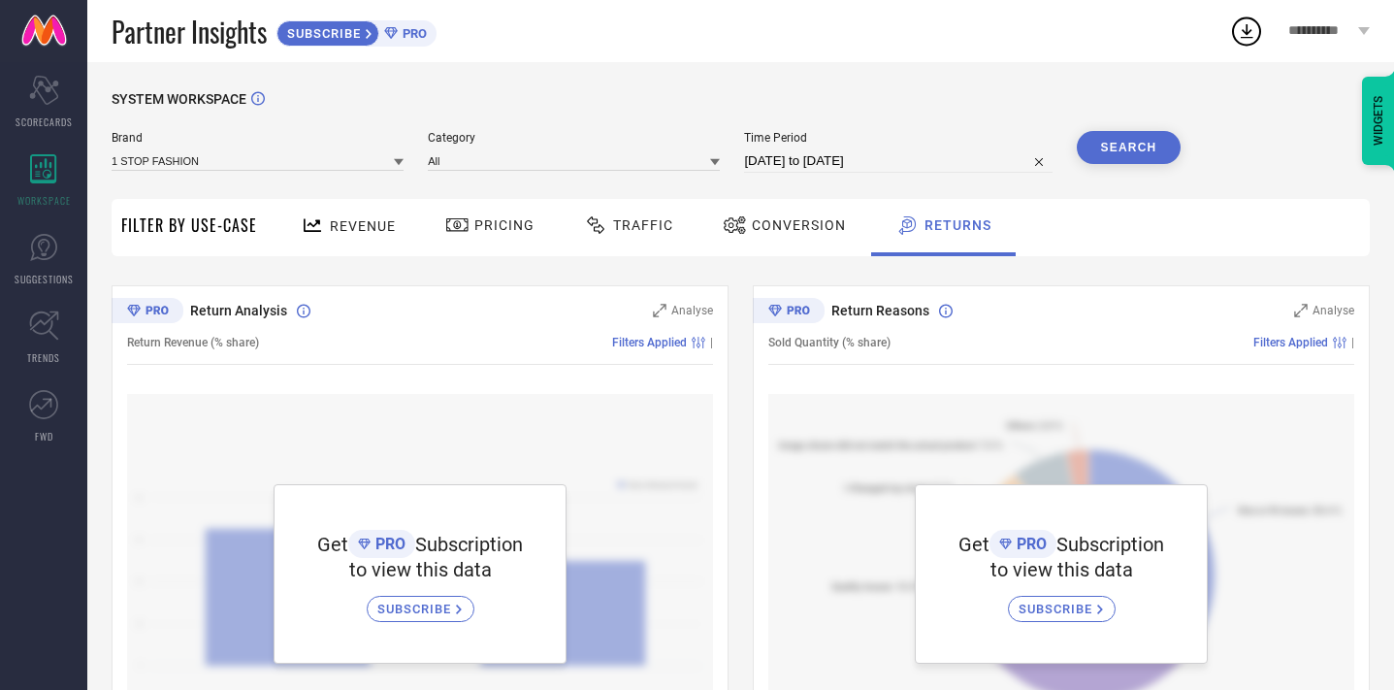
select select "2025"
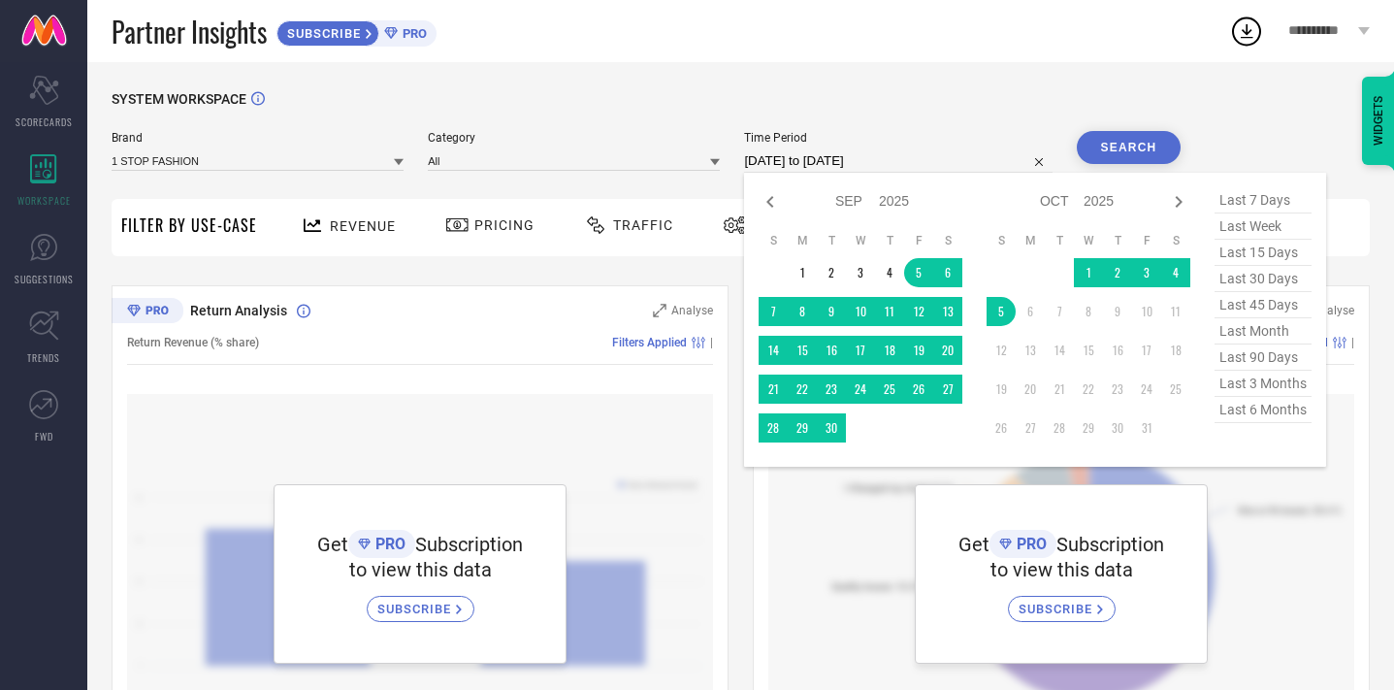
click at [1263, 359] on span "last 90 days" at bounding box center [1262, 357] width 97 height 26
type input "[DATE] to [DATE]"
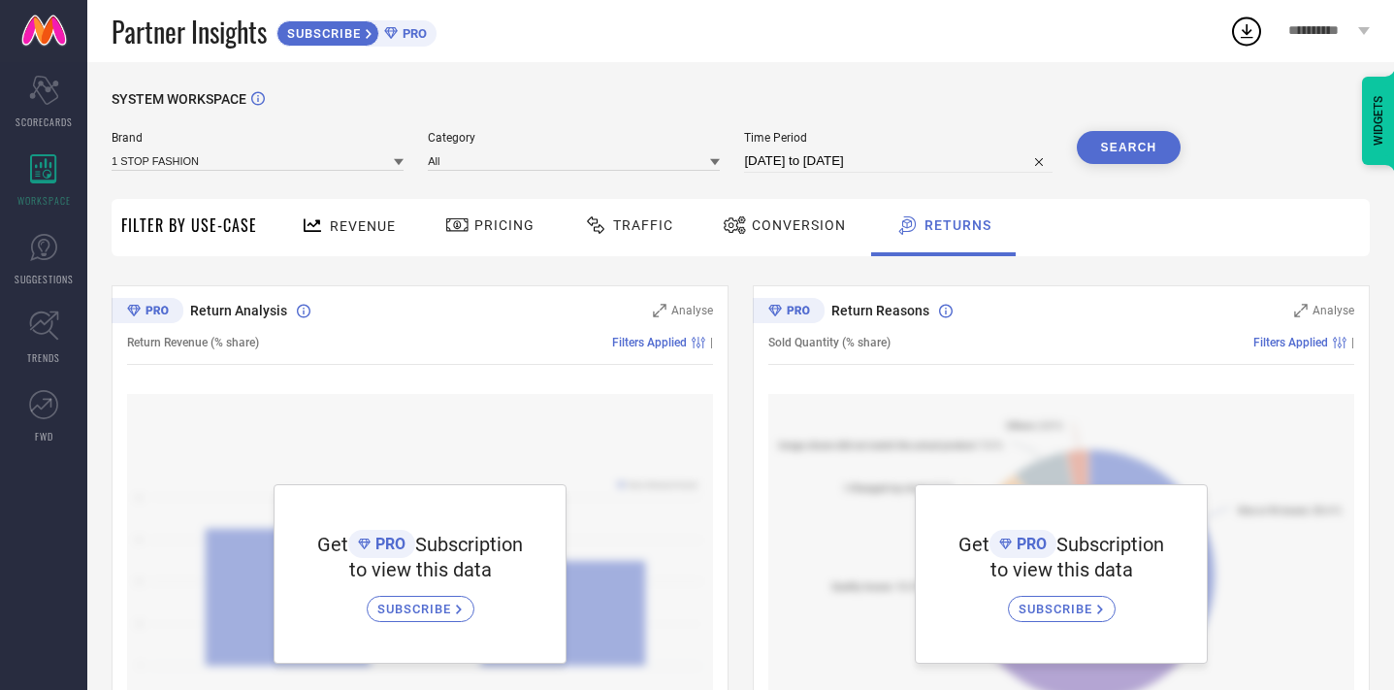
click at [1144, 162] on button "Search" at bounding box center [1128, 147] width 105 height 33
click at [71, 103] on div "Scorecard SCORECARDS" at bounding box center [43, 102] width 87 height 78
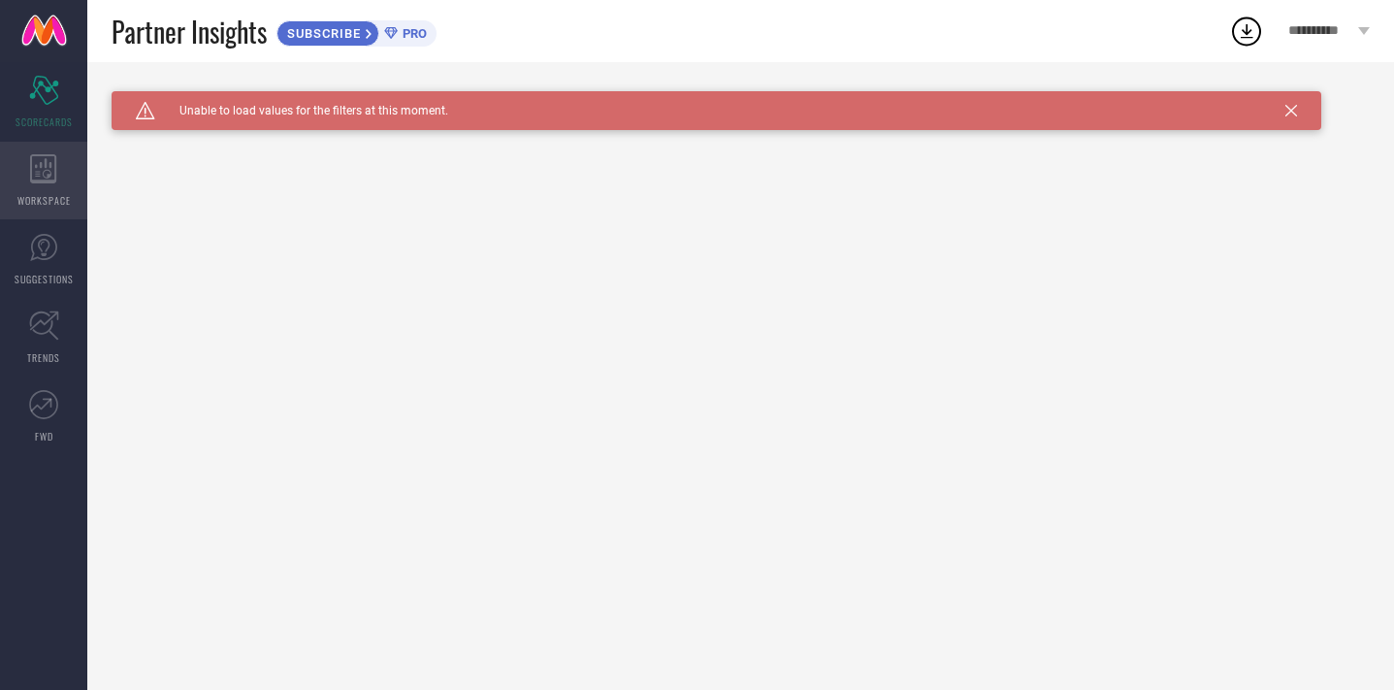
click at [61, 177] on div "WORKSPACE" at bounding box center [43, 181] width 87 height 78
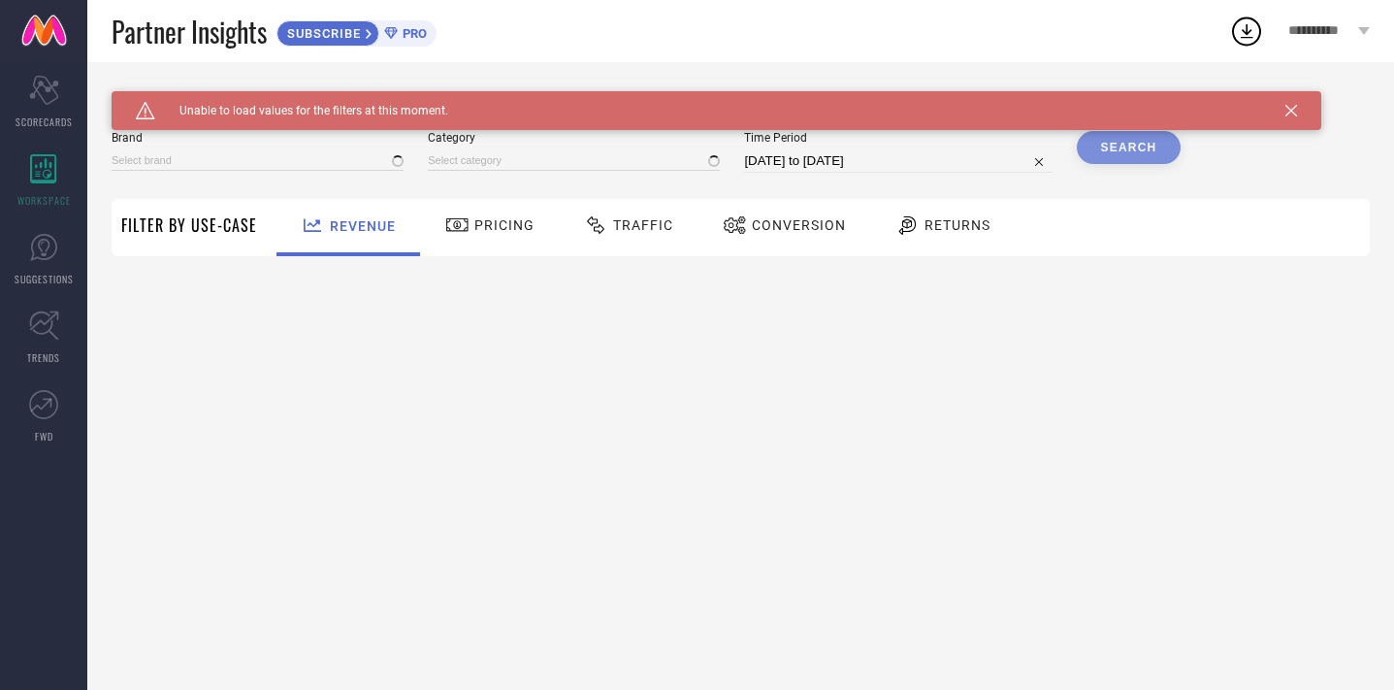
type input "1 STOP FASHION"
type input "All"
